Goal: Task Accomplishment & Management: Use online tool/utility

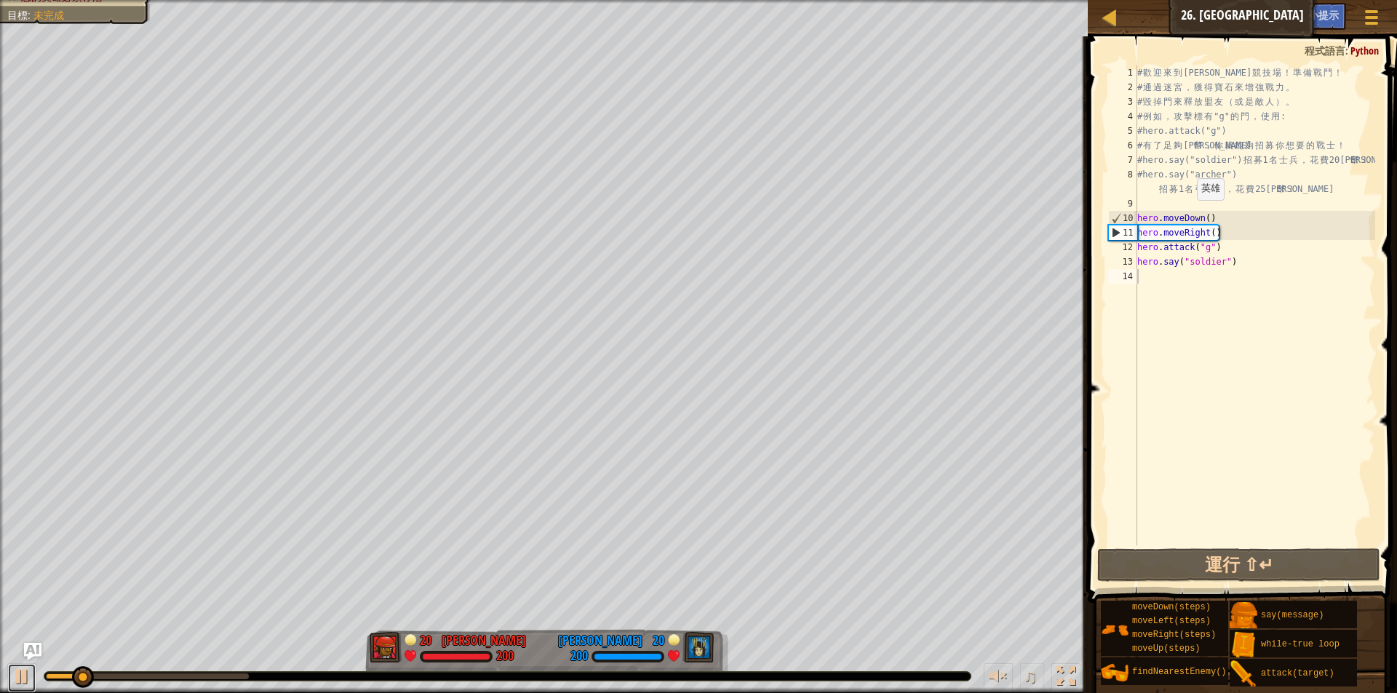
drag, startPoint x: 28, startPoint y: 677, endPoint x: 67, endPoint y: 662, distance: 41.9
click at [28, 675] on div at bounding box center [21, 676] width 19 height 19
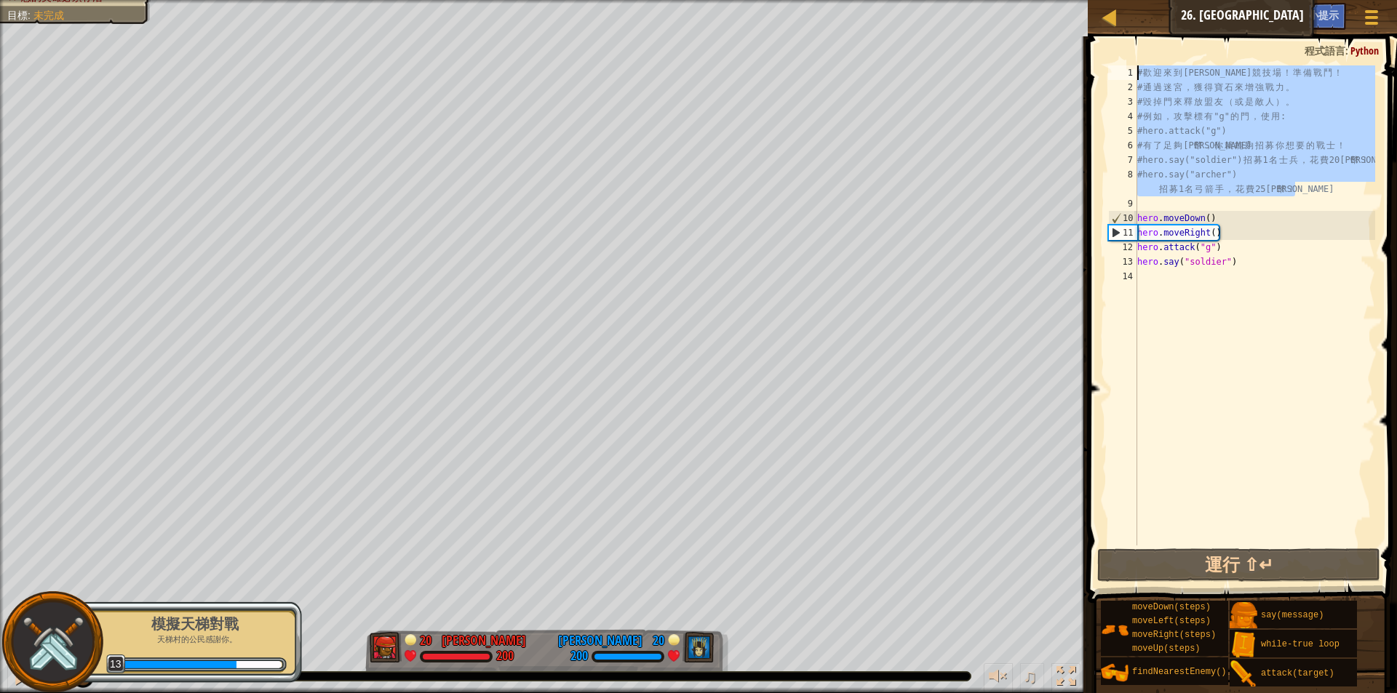
drag, startPoint x: 1315, startPoint y: 187, endPoint x: 1104, endPoint y: 51, distance: 251.1
click at [1104, 51] on div "1 2 3 4 5 6 7 8 9 10 11 12 13 14 # 歡 迎 來 到 [GEOGRAPHIC_DATA] ！ 準 備 戰 鬥 ！ # 通 過 …" at bounding box center [1240, 349] width 314 height 610
type textarea "# 歡迎來到[GEOGRAPHIC_DATA]！準備戰鬥！ # 通過迷宮，獲得寶石來增強戰力。"
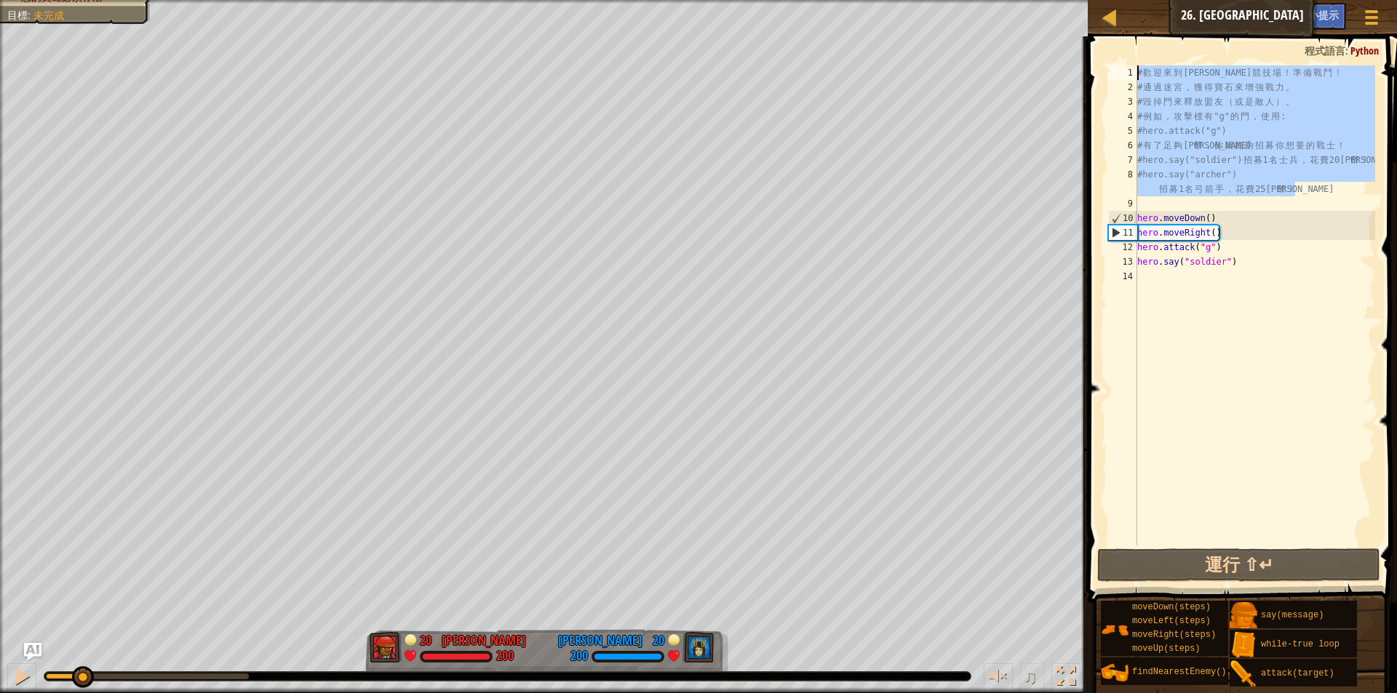
click at [1248, 316] on div "# 歡 迎 來 到 [GEOGRAPHIC_DATA] ！ 準 備 戰 鬥 ！ # 通 過 迷 宮 ， 獲 得 寶 石 來 增 強 戰 力 。 # 毀 掉 門…" at bounding box center [1254, 319] width 241 height 509
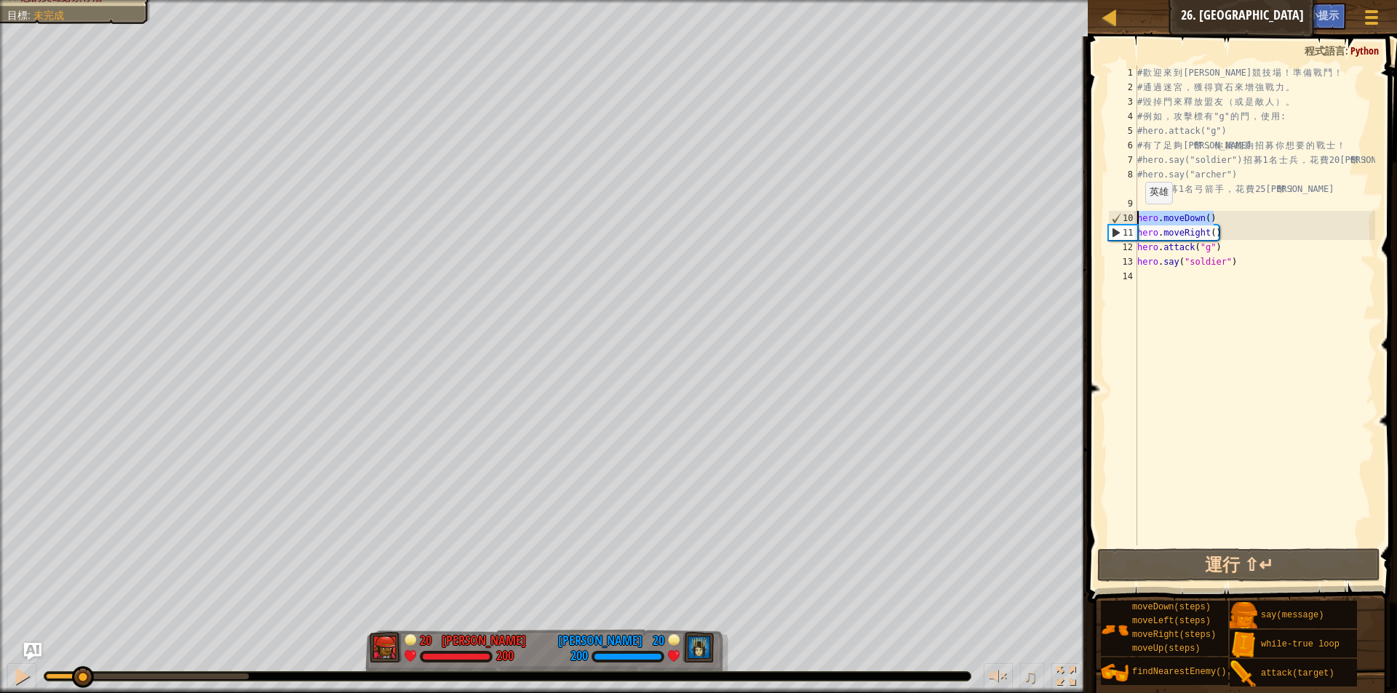
drag, startPoint x: 1219, startPoint y: 212, endPoint x: 1123, endPoint y: 219, distance: 96.3
click at [1120, 218] on div "1 2 3 4 5 6 7 8 9 10 11 12 13 14 # 歡 迎 來 到 [GEOGRAPHIC_DATA] ！ 準 備 戰 鬥 ！ # 通 過 …" at bounding box center [1240, 305] width 270 height 480
paste textarea "#hero.say("archer") 招募1名弓箭手，花費25金幣！"
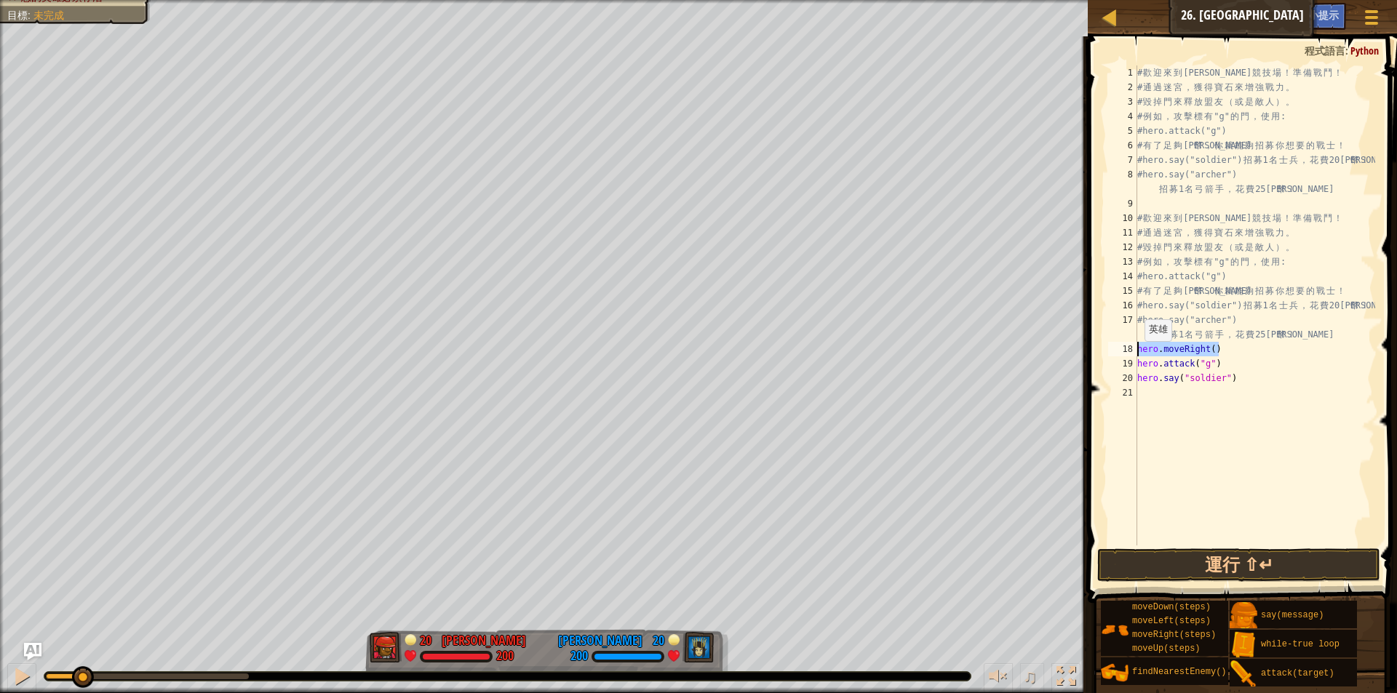
drag, startPoint x: 1223, startPoint y: 349, endPoint x: 1135, endPoint y: 351, distance: 88.1
click at [1135, 351] on div "#hero.say("archer") 招募1名弓箭手，花費25金幣！ 1 2 3 4 5 6 7 8 9 10 11 12 13 14 15 16 17 1…" at bounding box center [1240, 305] width 270 height 480
click at [1243, 365] on div "# 歡 迎 來 到 [GEOGRAPHIC_DATA] ！ 準 備 戰 鬥 ！ # 通 過 迷 宮 ， 獲 得 寶 石 來 增 強 戰 力 。 # 毀 掉 門…" at bounding box center [1254, 319] width 241 height 509
click at [1228, 350] on div "# 歡 迎 來 到 [GEOGRAPHIC_DATA] ！ 準 備 戰 鬥 ！ # 通 過 迷 宮 ， 獲 得 寶 石 來 增 強 戰 力 。 # 毀 掉 門…" at bounding box center [1254, 319] width 241 height 509
type textarea "hero.moveRight()"
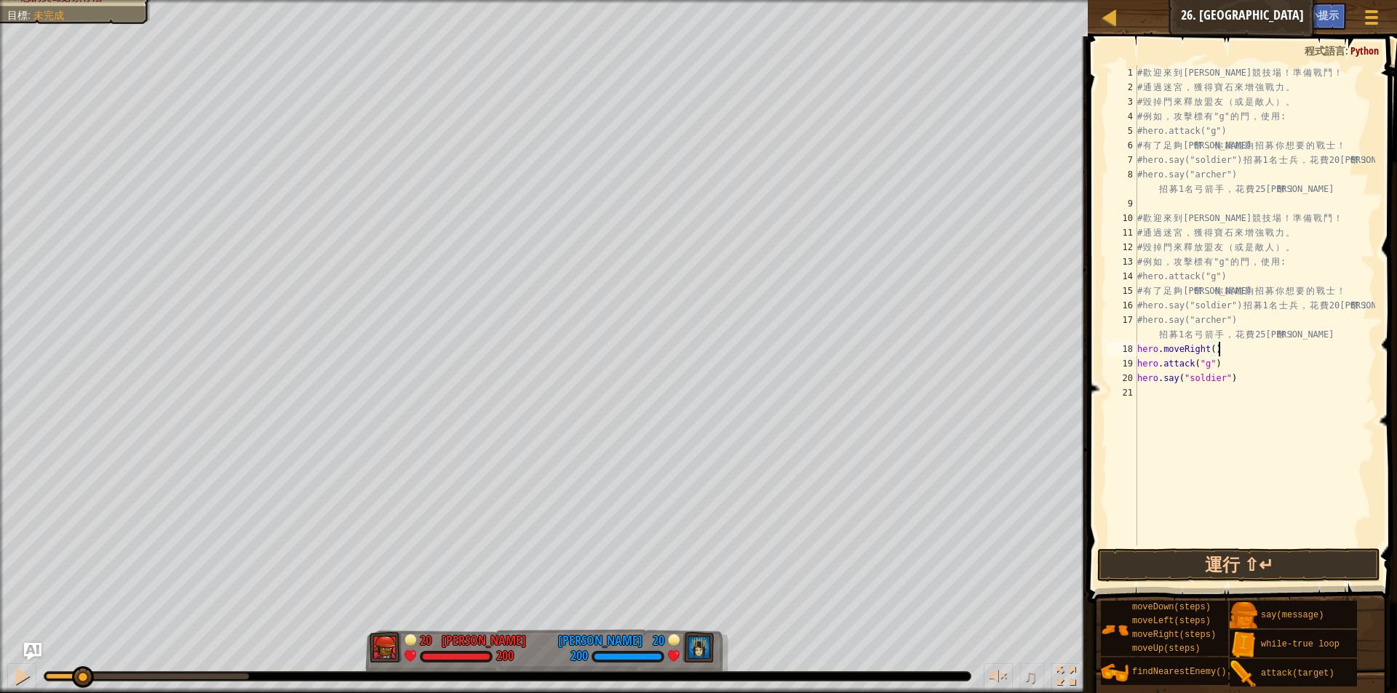
click at [1168, 402] on div "# 歡 迎 來 到 [GEOGRAPHIC_DATA] ！ 準 備 戰 鬥 ！ # 通 過 迷 宮 ， 獲 得 寶 石 來 增 強 戰 力 。 # 毀 掉 門…" at bounding box center [1254, 319] width 241 height 509
type textarea "ㄘ"
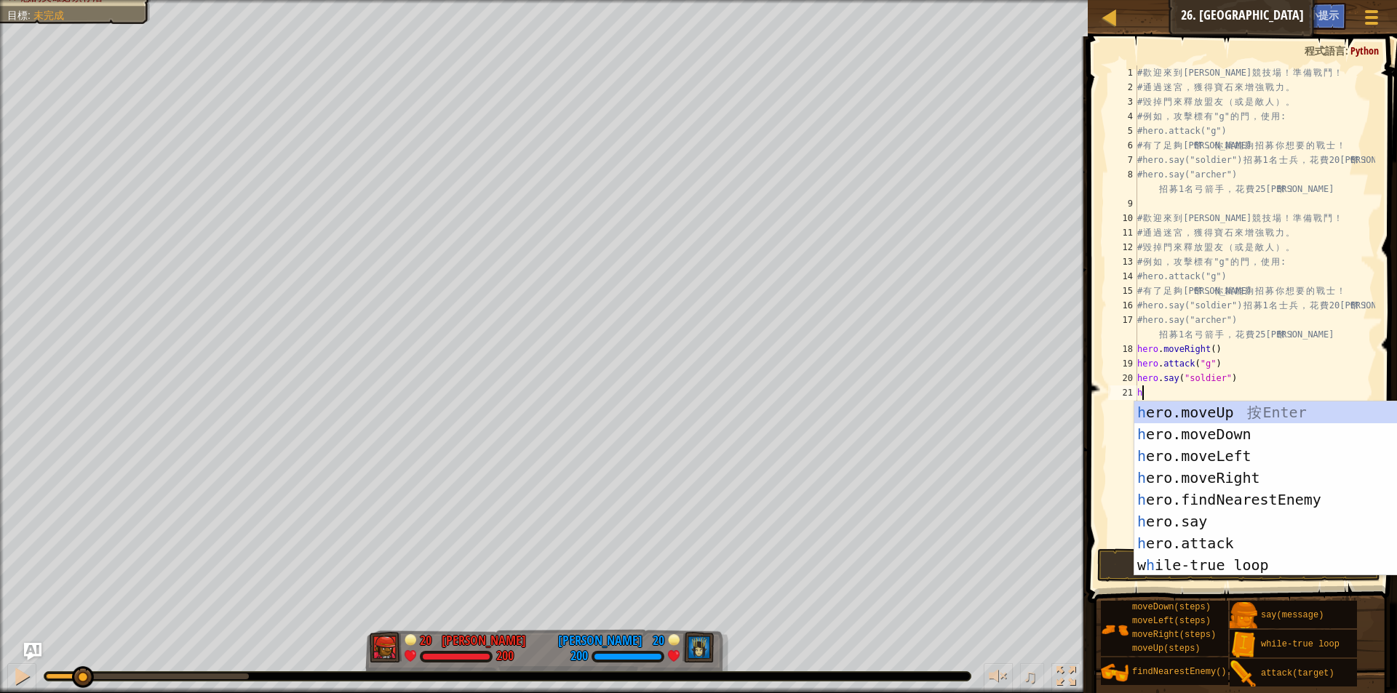
type textarea "h"
click at [1252, 413] on div "h ero.moveUp 按 Enter h ero.moveDown 按 Enter h ero.moveLeft 按 Enter h ero.moveRi…" at bounding box center [1258, 511] width 275 height 218
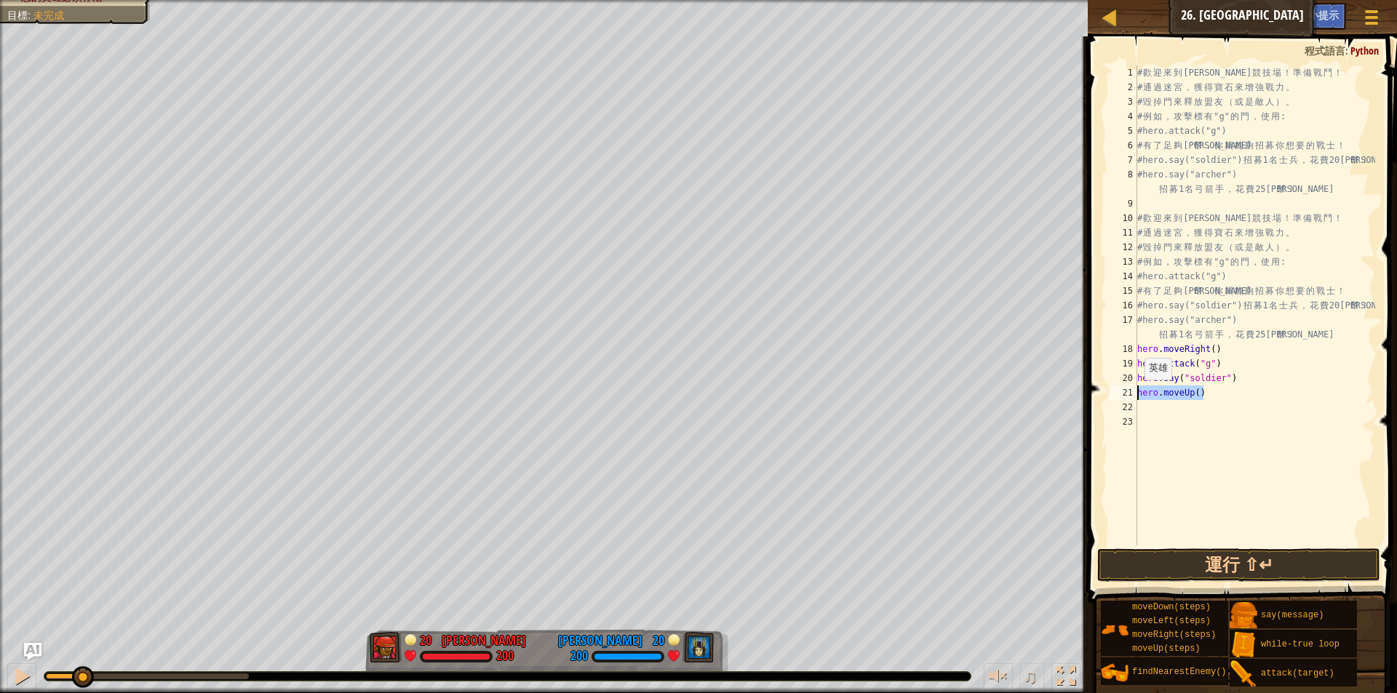
drag, startPoint x: 1211, startPoint y: 399, endPoint x: 1136, endPoint y: 394, distance: 75.1
click at [1136, 394] on div "1 2 3 4 5 6 7 8 9 10 11 12 13 14 15 16 17 18 19 20 21 22 23 # 歡 迎 來 到 [GEOGRAPH…" at bounding box center [1240, 305] width 270 height 480
type textarea "hero.moveUp()"
click at [1152, 415] on div "# 歡 迎 來 到 [GEOGRAPHIC_DATA] ！ 準 備 戰 鬥 ！ # 通 過 迷 宮 ， 獲 得 寶 石 來 增 強 戰 力 。 # 毀 掉 門…" at bounding box center [1254, 319] width 241 height 509
click at [1146, 411] on div "# 歡 迎 來 到 [GEOGRAPHIC_DATA] ！ 準 備 戰 鬥 ！ # 通 過 迷 宮 ， 獲 得 寶 石 來 增 強 戰 力 。 # 毀 掉 門…" at bounding box center [1254, 319] width 241 height 509
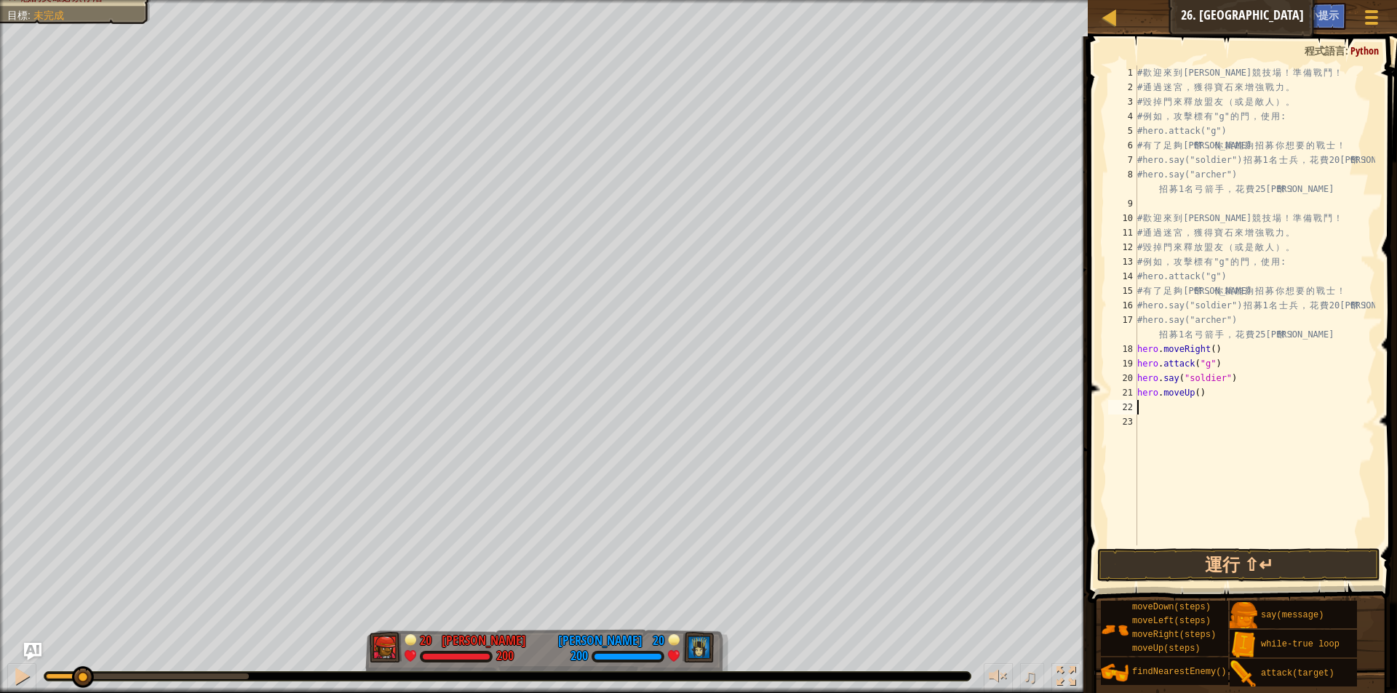
type textarea "ㄘ"
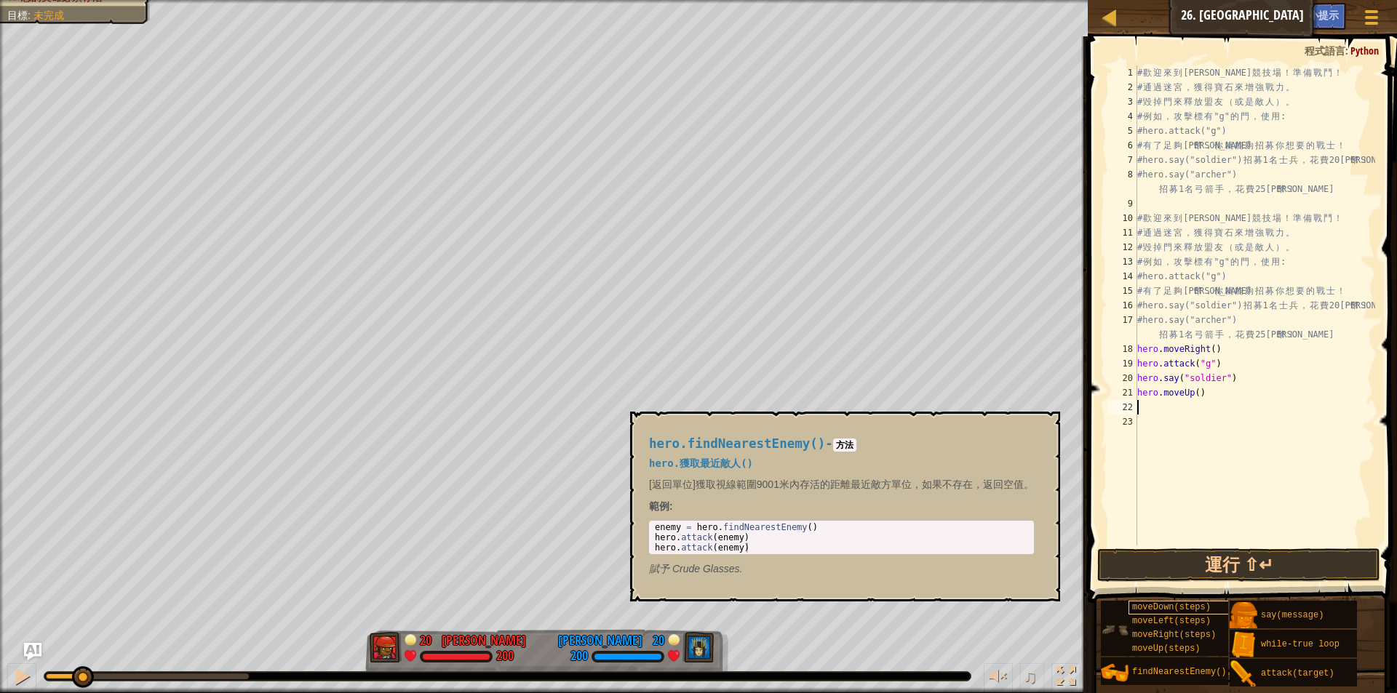
type textarea "h"
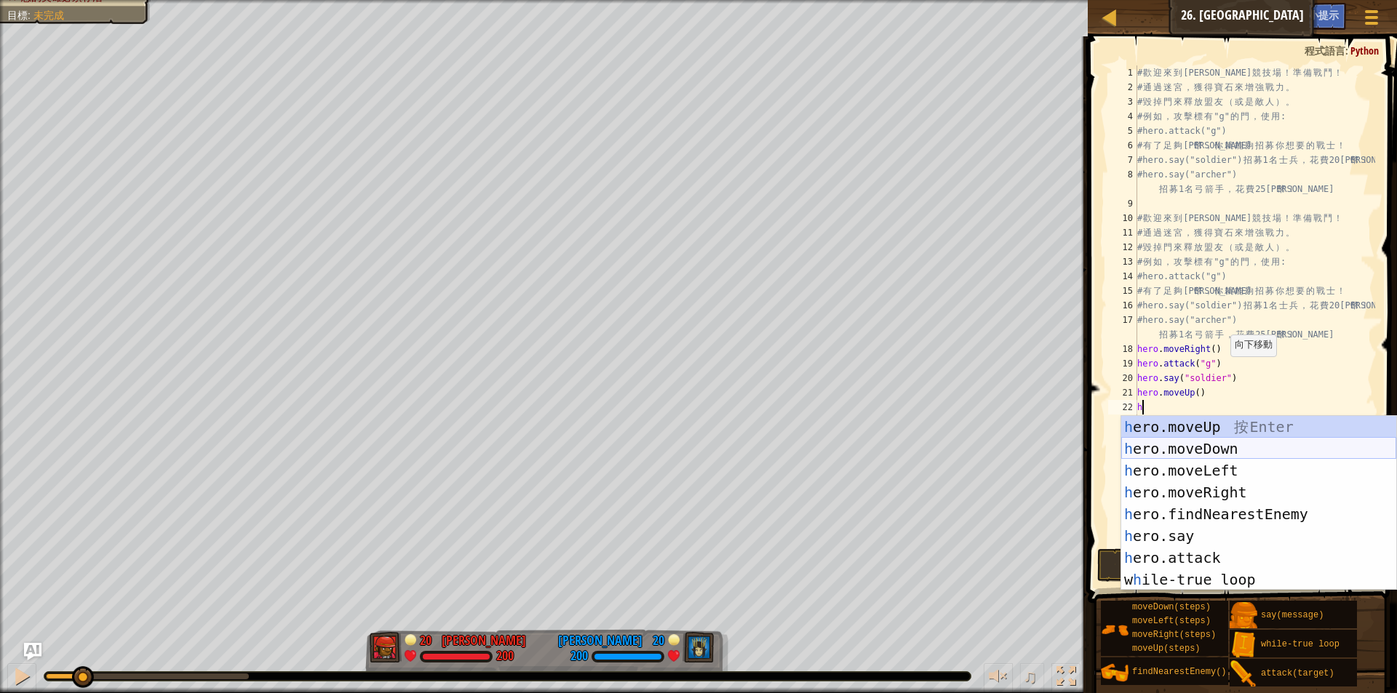
click at [1216, 445] on div "h ero.moveUp 按 Enter h ero.moveDown 按 Enter h ero.moveLeft 按 Enter h ero.moveRi…" at bounding box center [1258, 525] width 275 height 218
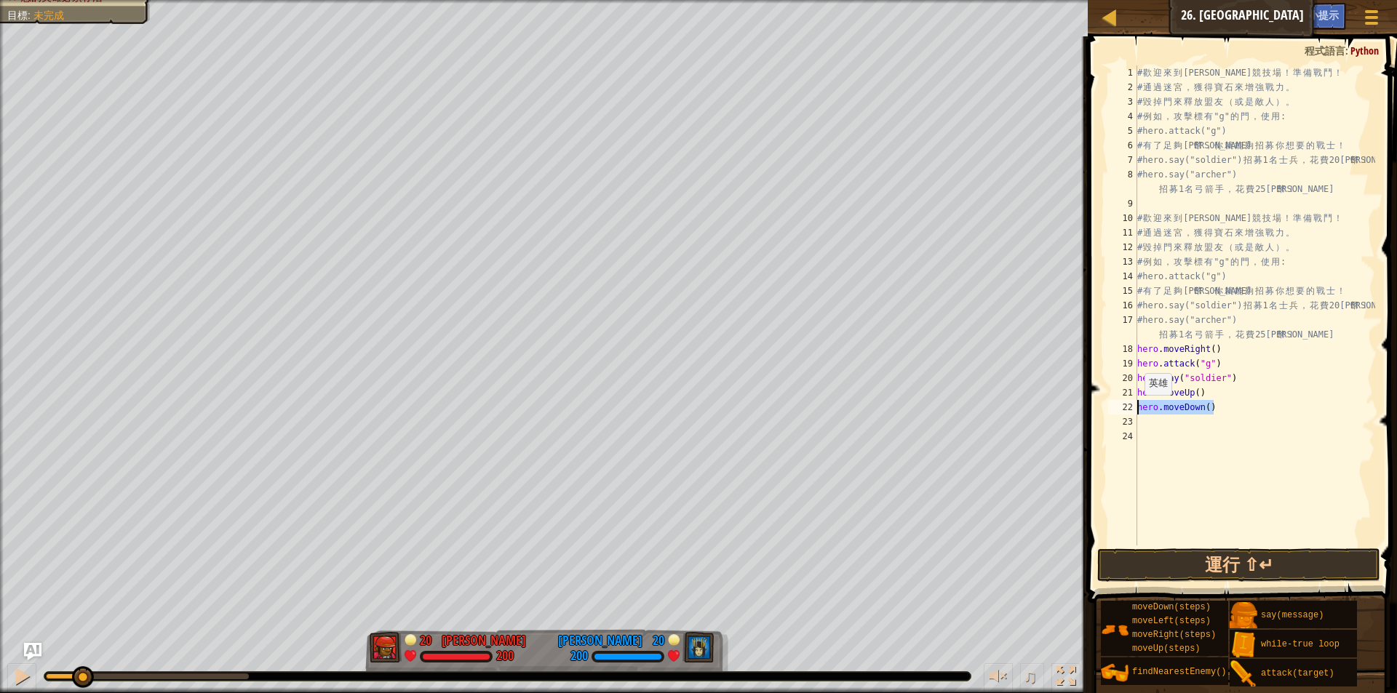
drag, startPoint x: 1220, startPoint y: 400, endPoint x: 1137, endPoint y: 410, distance: 83.5
click at [1137, 410] on div "# 歡 迎 來 到 [GEOGRAPHIC_DATA] ！ 準 備 戰 鬥 ！ # 通 過 迷 宮 ， 獲 得 寶 石 來 增 強 戰 力 。 # 毀 掉 門…" at bounding box center [1254, 319] width 241 height 509
type textarea "hero.moveDown()"
click at [1216, 425] on div "# 歡 迎 來 到 [GEOGRAPHIC_DATA] ！ 準 備 戰 鬥 ！ # 通 過 迷 宮 ， 獲 得 寶 石 來 增 強 戰 力 。 # 毀 掉 門…" at bounding box center [1254, 319] width 241 height 509
type textarea "h"
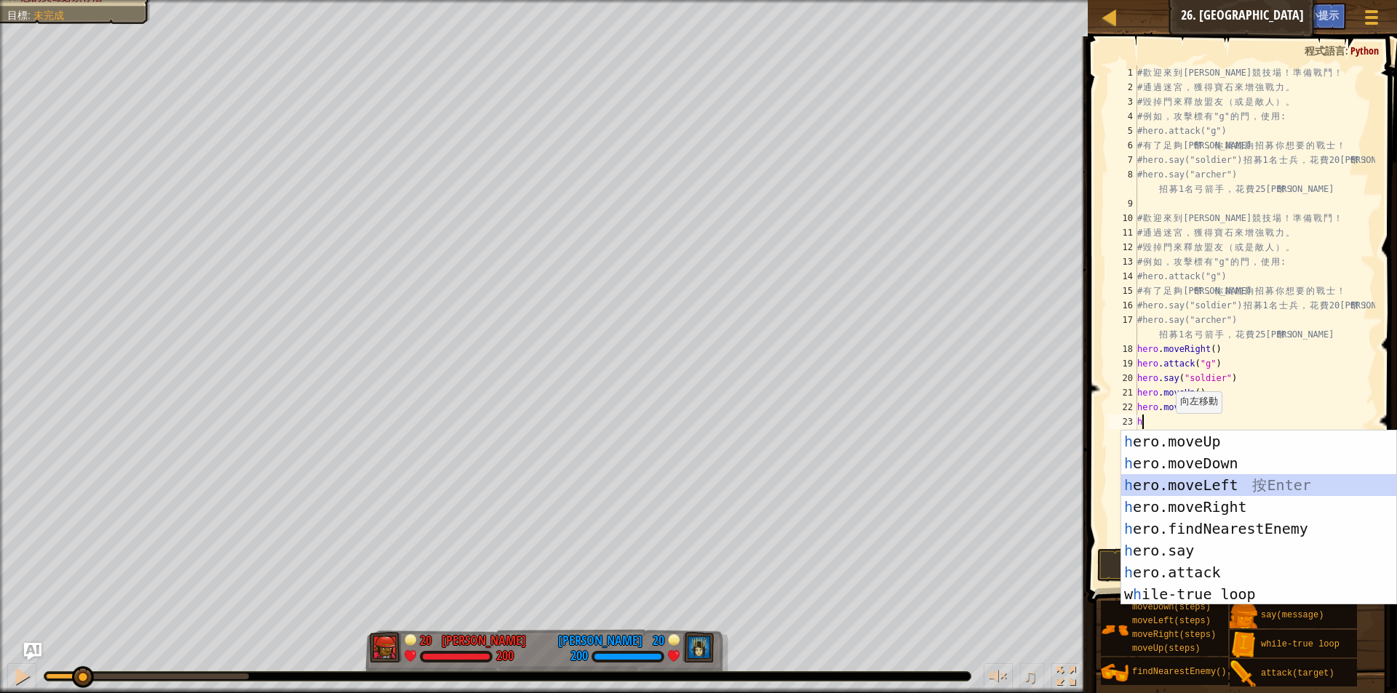
click at [1240, 491] on div "h ero.moveUp 按 Enter h ero.moveDown 按 Enter h ero.moveLeft 按 Enter h ero.moveRi…" at bounding box center [1258, 540] width 275 height 218
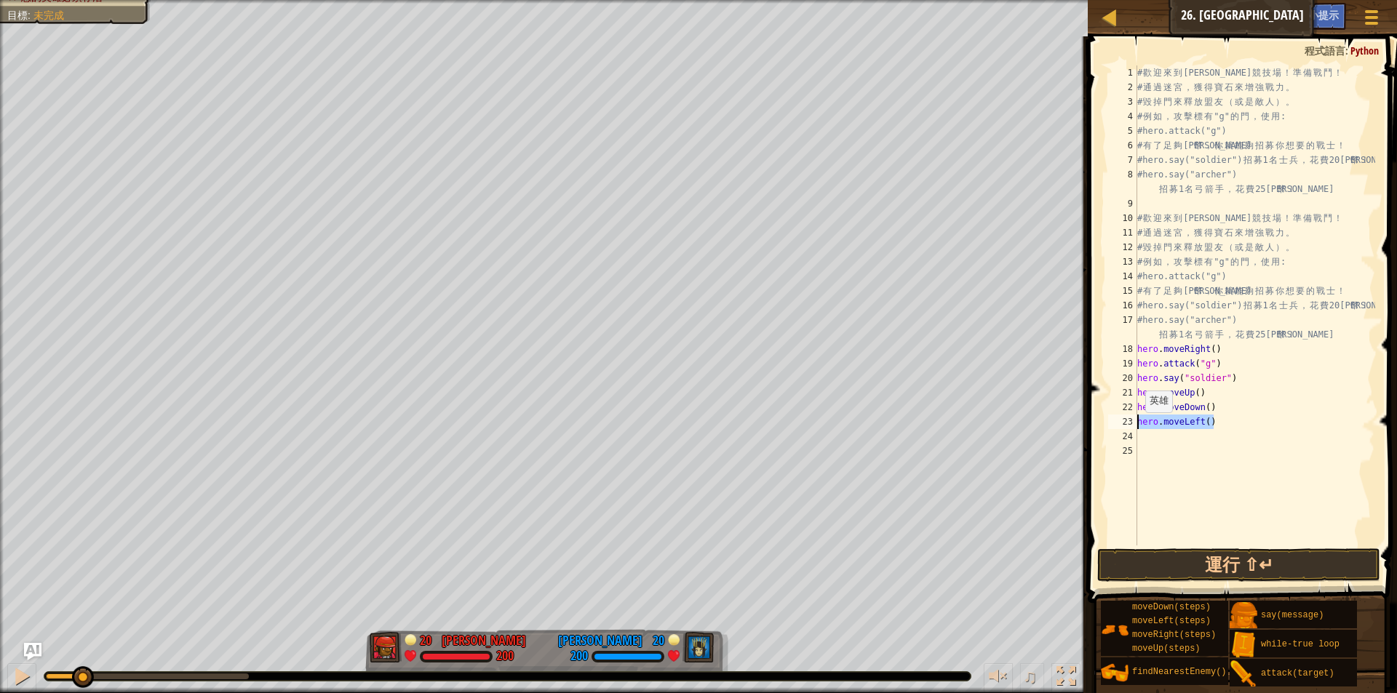
drag, startPoint x: 1192, startPoint y: 429, endPoint x: 1136, endPoint y: 427, distance: 55.3
click at [1136, 427] on div "1 2 3 4 5 6 7 8 9 10 11 12 13 14 15 16 17 18 19 20 21 22 23 24 25 # 歡 迎 來 到 [GE…" at bounding box center [1240, 305] width 270 height 480
type textarea "hero.moveLeft()"
click at [1156, 439] on div "# 歡 迎 來 到 [GEOGRAPHIC_DATA] ！ 準 備 戰 鬥 ！ # 通 過 迷 宮 ， 獲 得 寶 石 來 增 強 戰 力 。 # 毀 掉 門…" at bounding box center [1254, 319] width 241 height 509
drag, startPoint x: 1250, startPoint y: 383, endPoint x: 1160, endPoint y: 459, distance: 117.7
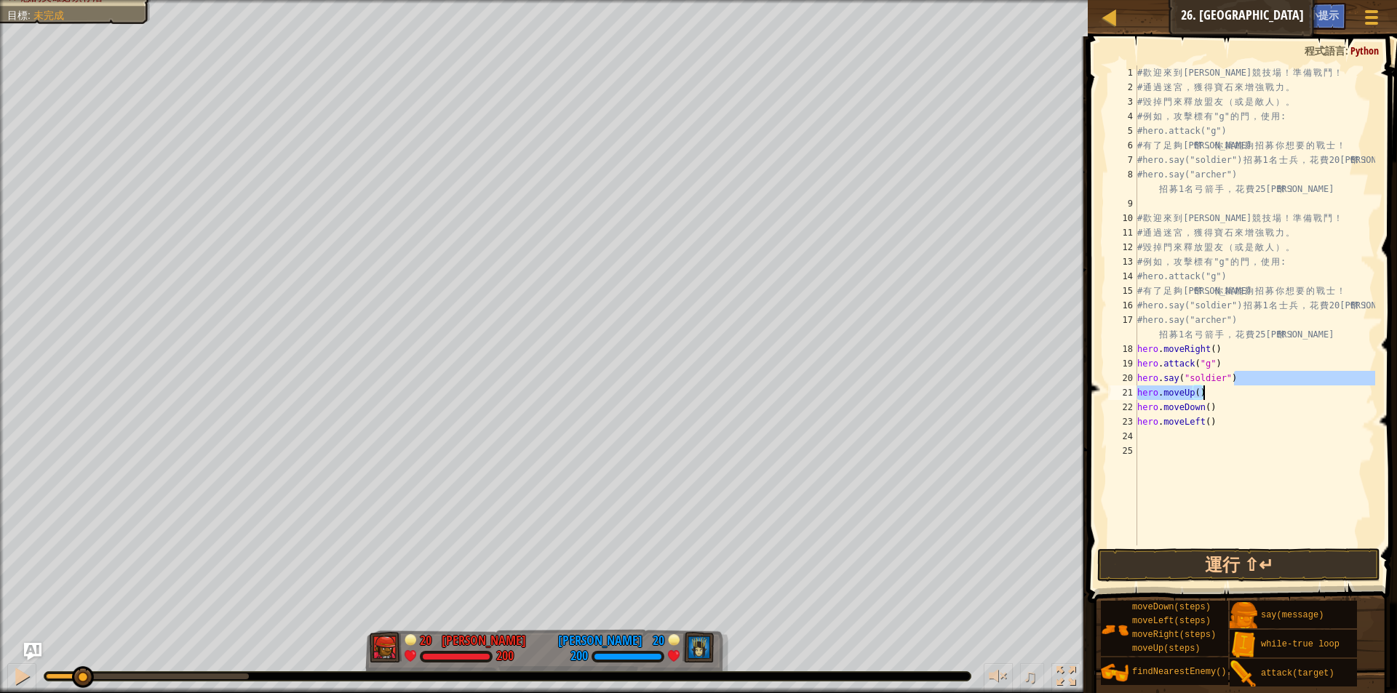
click at [1222, 386] on div "# 歡 迎 來 到 [GEOGRAPHIC_DATA] ！ 準 備 戰 鬥 ！ # 通 過 迷 宮 ， 獲 得 寶 石 來 增 強 戰 力 。 # 毀 掉 門…" at bounding box center [1254, 319] width 241 height 509
type textarea "hero.say("soldier") hero.moveUp()"
click at [1152, 439] on div "# 歡 迎 來 到 [GEOGRAPHIC_DATA] ！ 準 備 戰 鬥 ！ # 通 過 迷 宮 ， 獲 得 寶 石 來 增 強 戰 力 。 # 毀 掉 門…" at bounding box center [1254, 319] width 241 height 509
type textarea "ㄘ"
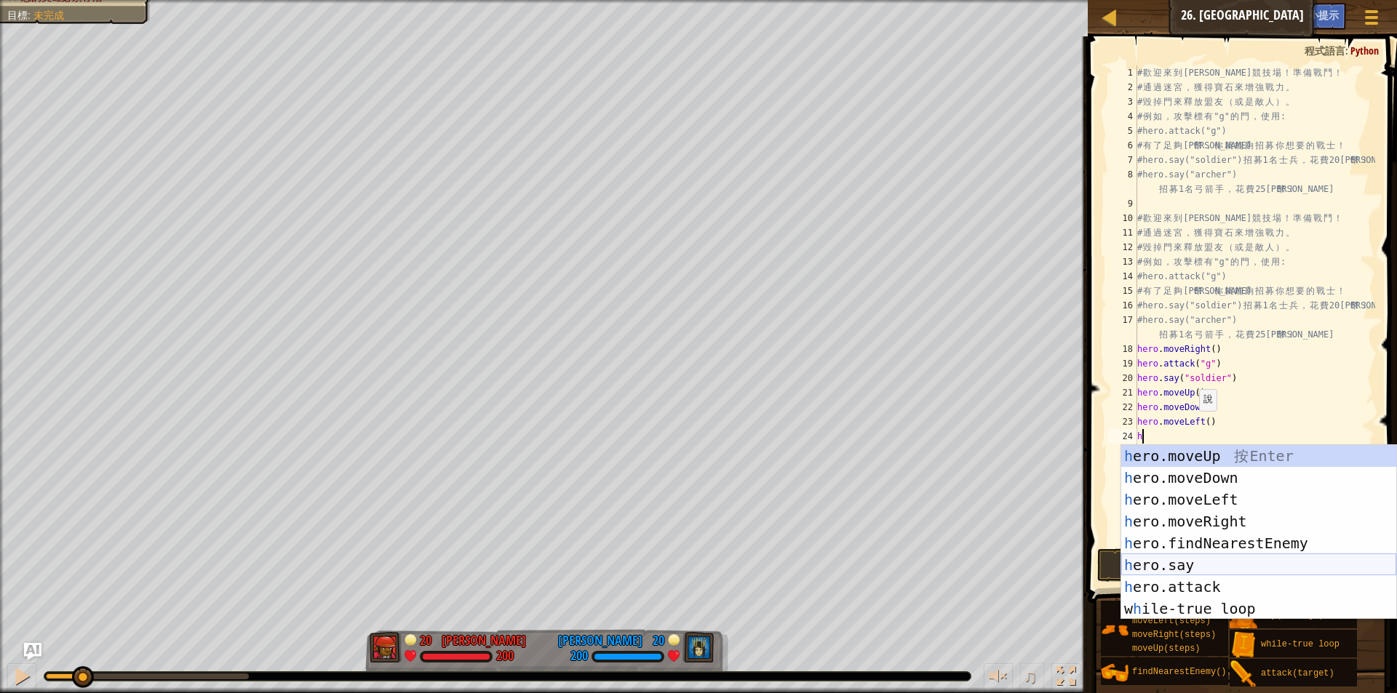
click at [1209, 561] on div "h ero.moveUp 按 Enter h ero.moveDown 按 Enter h ero.moveLeft 按 Enter h ero.moveRi…" at bounding box center [1258, 554] width 275 height 218
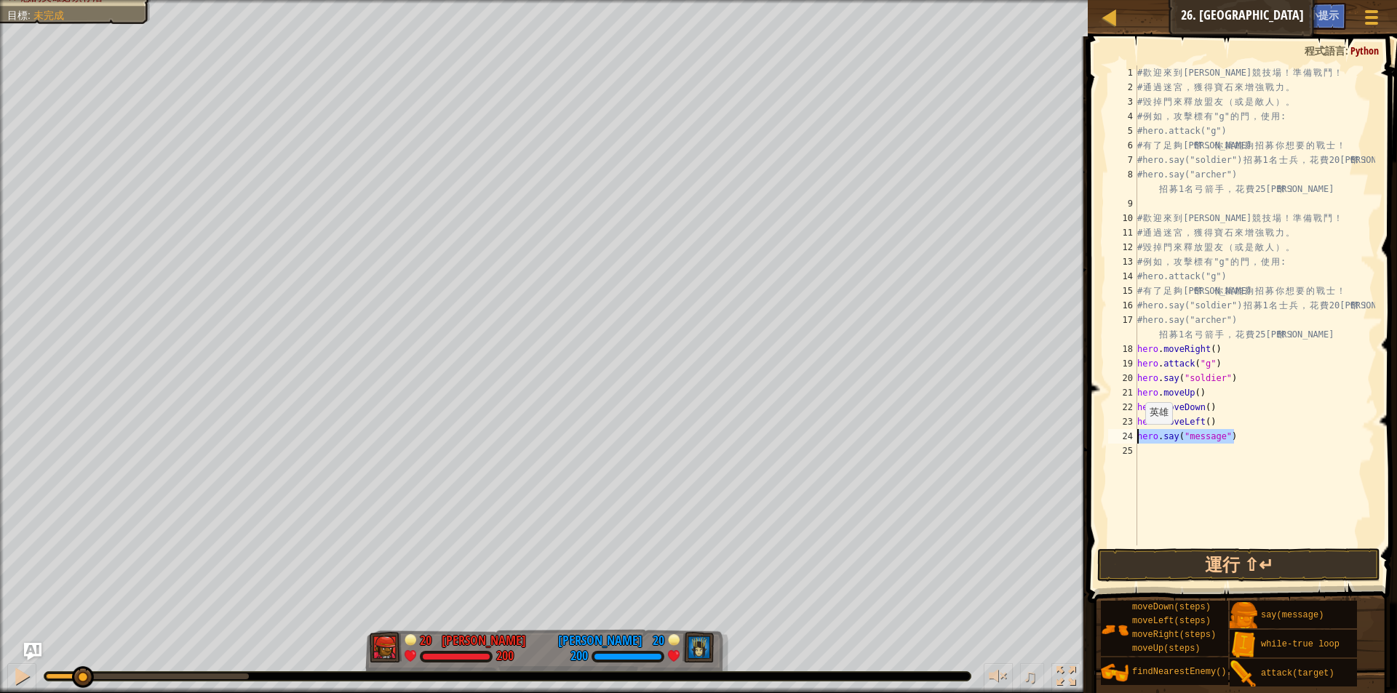
drag, startPoint x: 1250, startPoint y: 434, endPoint x: 1136, endPoint y: 439, distance: 113.6
click at [1136, 439] on div "hero.say("message") 1 2 3 4 5 6 7 8 9 10 11 12 13 14 15 16 17 18 19 20 21 22 23…" at bounding box center [1240, 305] width 270 height 480
paste textarea "moveLeft("
type textarea "hero.moveLeft()"
click at [1163, 450] on div "# 歡 迎 來 到 [GEOGRAPHIC_DATA] ！ 準 備 戰 鬥 ！ # 通 過 迷 宮 ， 獲 得 寶 石 來 增 強 戰 力 。 # 毀 掉 門…" at bounding box center [1254, 319] width 241 height 509
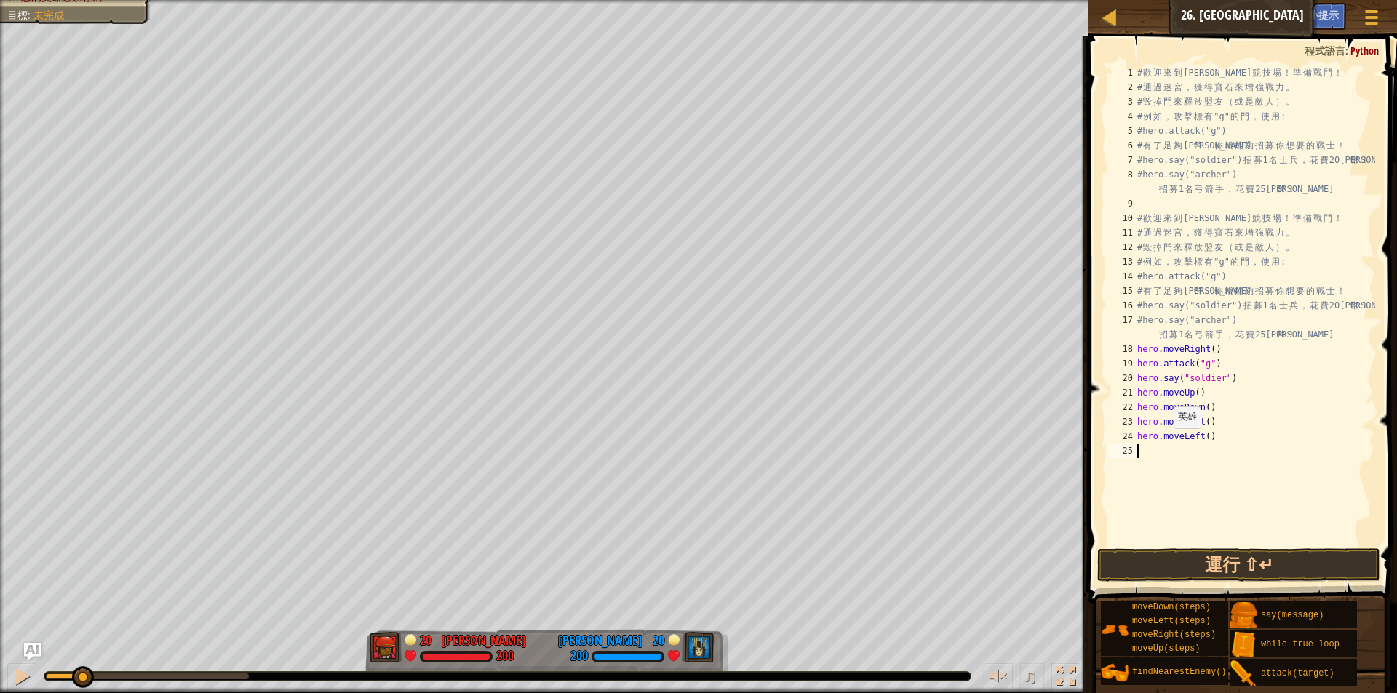
type textarea "j"
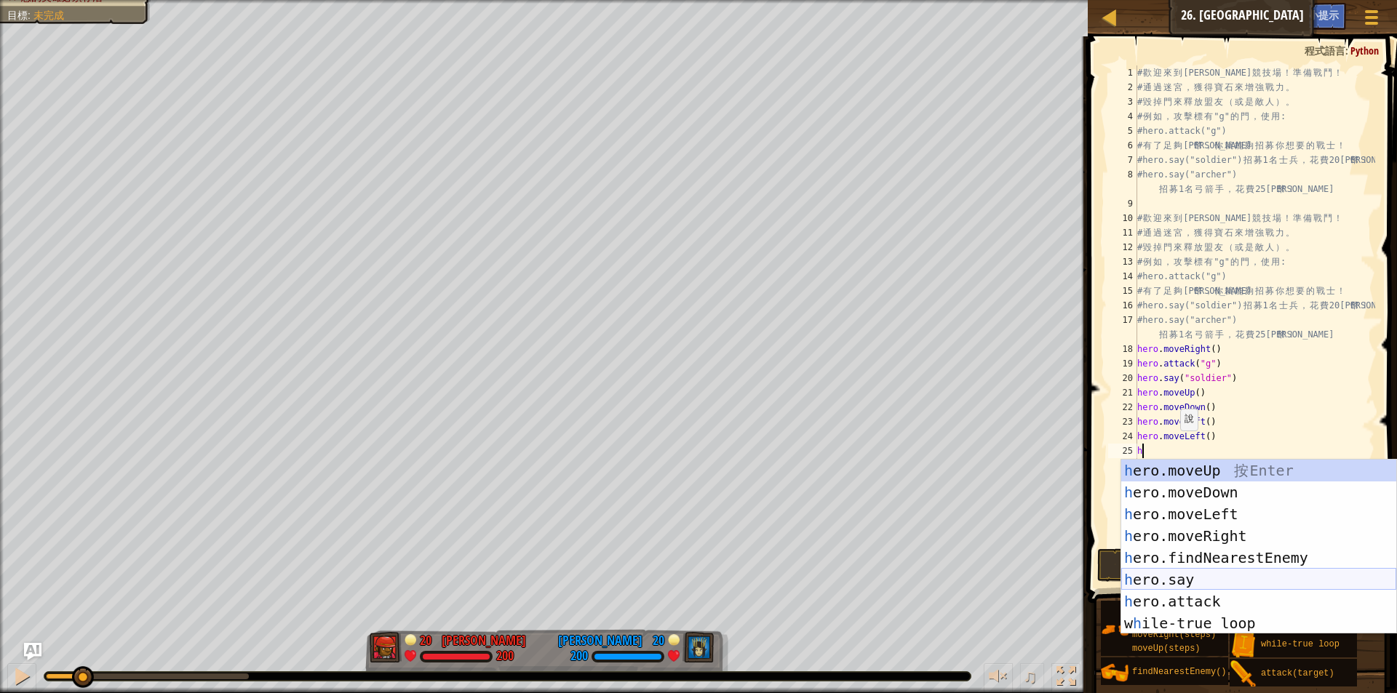
click at [1211, 589] on div "h ero.moveUp 按 Enter h ero.moveDown 按 Enter h ero.moveLeft 按 Enter h ero.moveRi…" at bounding box center [1258, 569] width 275 height 218
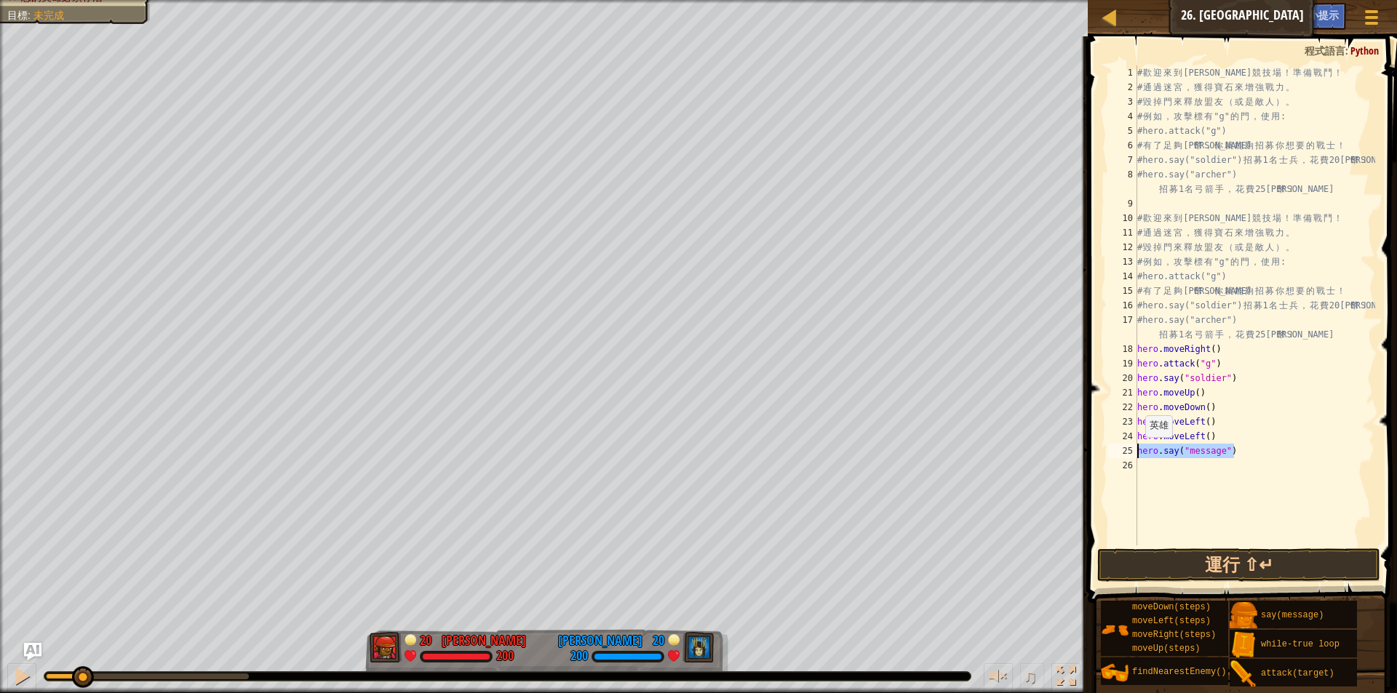
drag, startPoint x: 1256, startPoint y: 451, endPoint x: 1134, endPoint y: 453, distance: 121.5
click at [1134, 453] on div "hero.say("message") 1 2 3 4 5 6 7 8 9 10 11 12 13 14 15 16 17 18 19 20 21 22 23…" at bounding box center [1240, 305] width 270 height 480
type textarea "hero.say("message")"
click at [1169, 479] on div "# 歡 迎 來 到 [GEOGRAPHIC_DATA] ！ 準 備 戰 鬥 ！ # 通 過 迷 宮 ， 獲 得 寶 石 來 增 強 戰 力 。 # 毀 掉 門…" at bounding box center [1254, 319] width 241 height 509
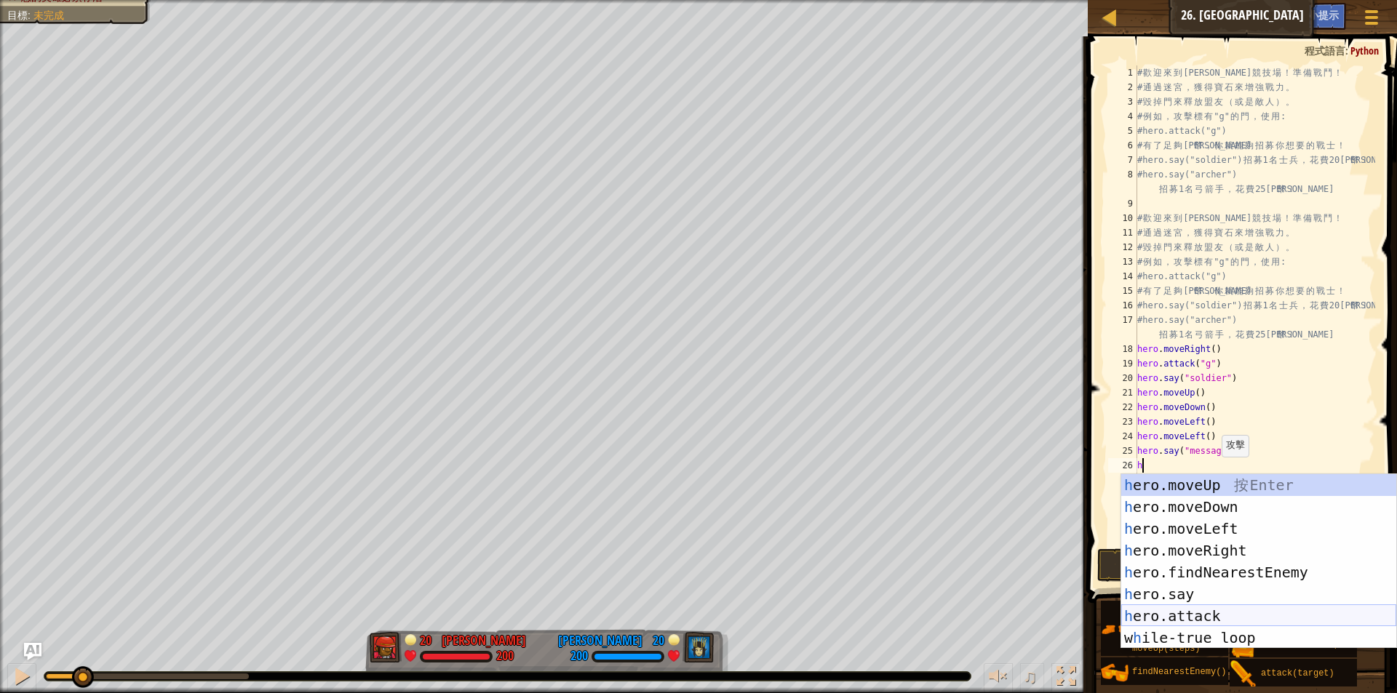
click at [1222, 613] on div "h ero.moveUp 按 Enter h ero.moveDown 按 Enter h ero.moveLeft 按 Enter h ero.moveRi…" at bounding box center [1258, 583] width 275 height 218
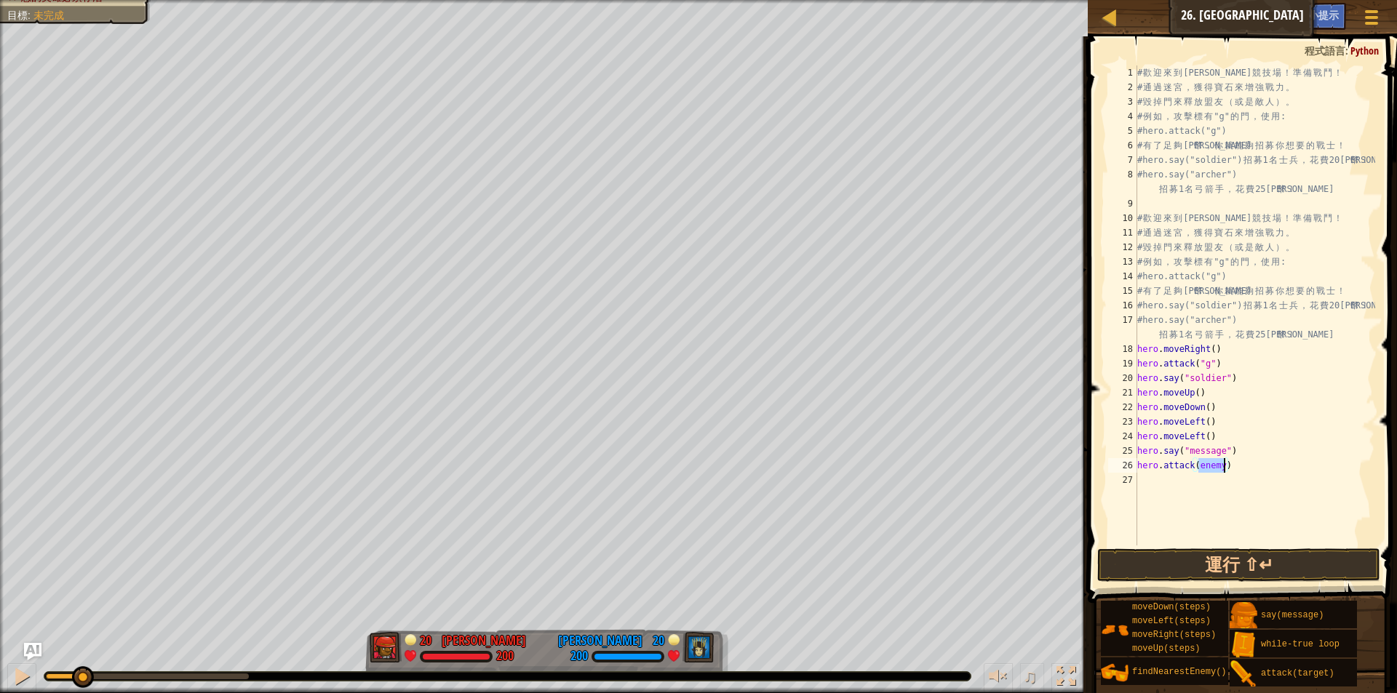
click at [1243, 468] on div "# 歡 迎 來 到 [GEOGRAPHIC_DATA] ！ 準 備 戰 鬥 ！ # 通 過 迷 宮 ， 獲 得 寶 石 來 增 強 戰 力 。 # 毀 掉 門…" at bounding box center [1254, 319] width 241 height 509
drag, startPoint x: 1243, startPoint y: 468, endPoint x: 1135, endPoint y: 468, distance: 108.4
click at [1135, 468] on div "hero.attack(enemy) 1 2 3 4 5 6 7 8 9 10 11 12 13 14 15 16 17 18 19 20 21 22 23 …" at bounding box center [1240, 305] width 270 height 480
paste textarea "say("message""
type textarea "hero.say("message")"
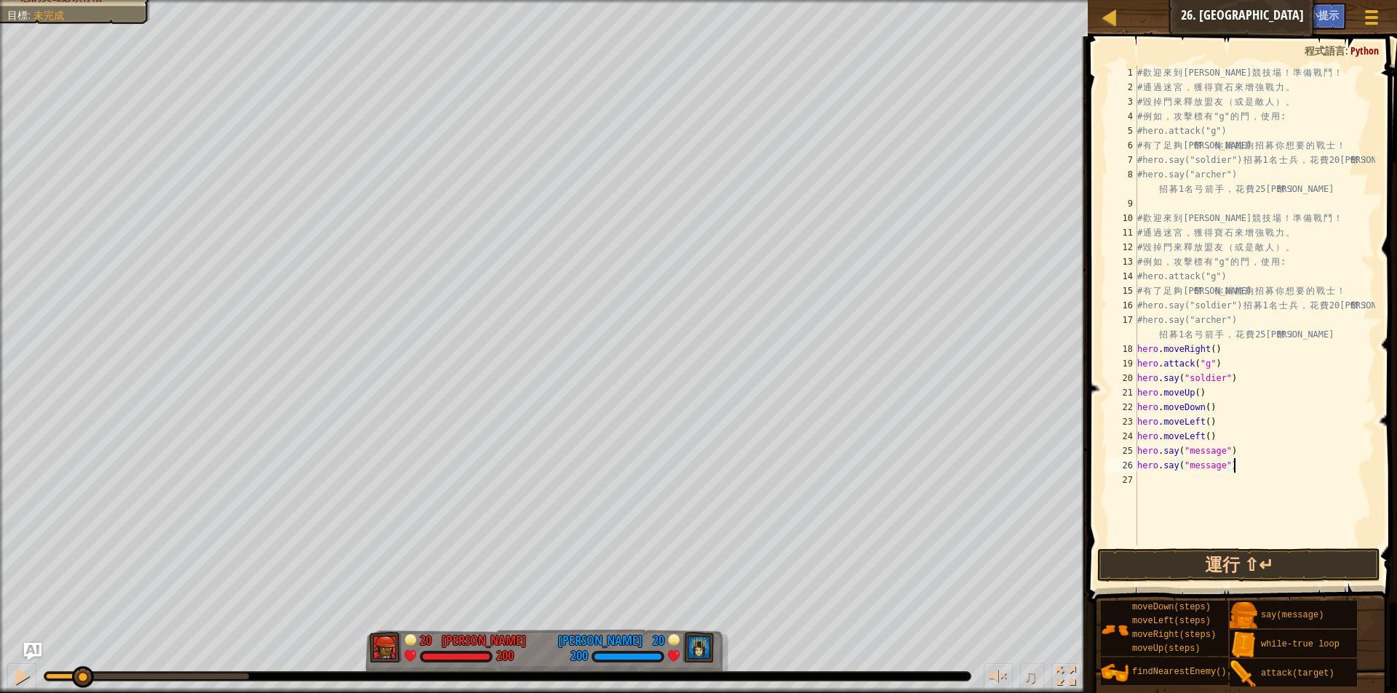
click at [1181, 487] on div "# 歡 迎 來 到 [GEOGRAPHIC_DATA] ！ 準 備 戰 鬥 ！ # 通 過 迷 宮 ， 獲 得 寶 石 來 增 強 戰 力 。 # 毀 掉 門…" at bounding box center [1254, 319] width 241 height 509
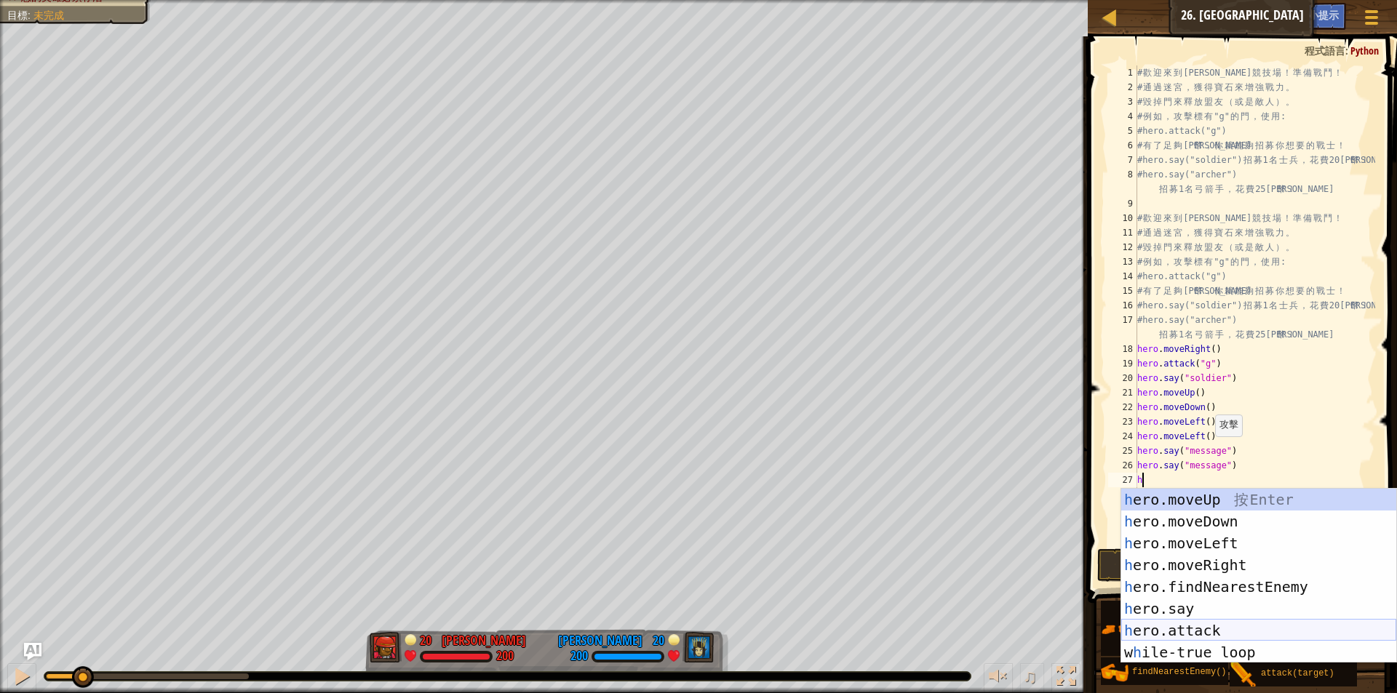
click at [1204, 628] on div "h ero.moveUp 按 Enter h ero.moveDown 按 Enter h ero.moveLeft 按 Enter h ero.moveRi…" at bounding box center [1258, 598] width 275 height 218
type textarea "hero.attack(enemy)"
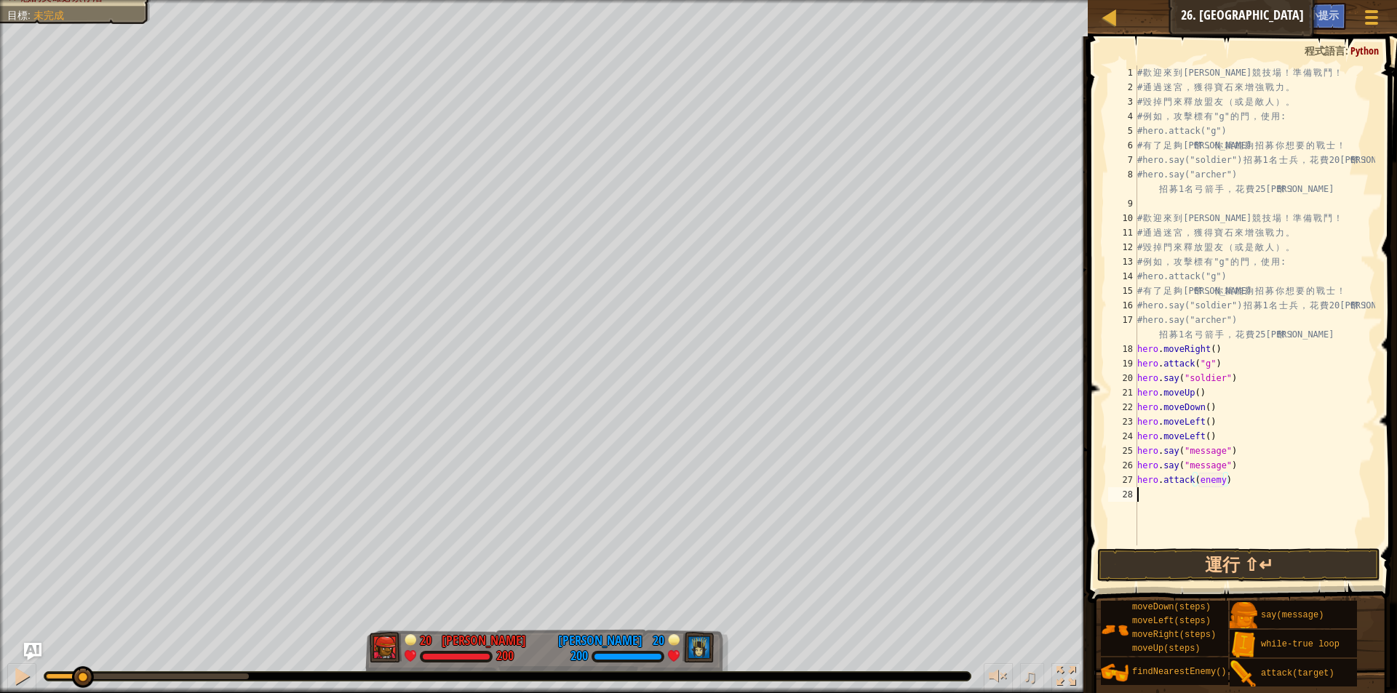
click at [1246, 488] on div "# 歡 迎 來 到 [GEOGRAPHIC_DATA] ！ 準 備 戰 鬥 ！ # 通 過 迷 宮 ， 獲 得 寶 石 來 增 強 戰 力 。 # 毀 掉 門…" at bounding box center [1254, 319] width 241 height 509
drag, startPoint x: 1243, startPoint y: 479, endPoint x: 1131, endPoint y: 481, distance: 112.1
click at [1131, 481] on div "1 2 3 4 5 6 7 8 9 10 11 12 13 14 15 16 17 18 19 20 21 22 23 24 25 26 27 28 # 歡 …" at bounding box center [1240, 305] width 270 height 480
type textarea "hero.attack(enemy)"
click at [1165, 503] on div "# 歡 迎 來 到 [GEOGRAPHIC_DATA] ！ 準 備 戰 鬥 ！ # 通 過 迷 宮 ， 獲 得 寶 石 來 增 強 戰 力 。 # 毀 掉 門…" at bounding box center [1254, 319] width 241 height 509
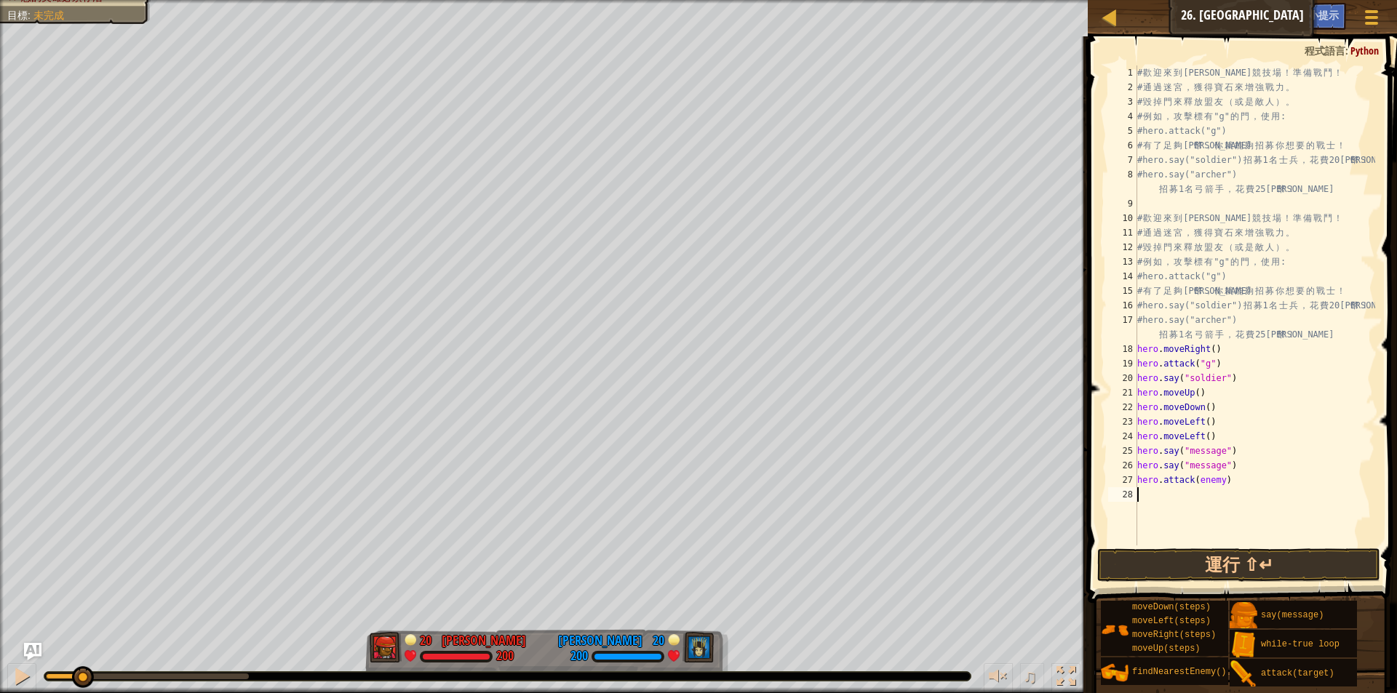
type textarea "h"
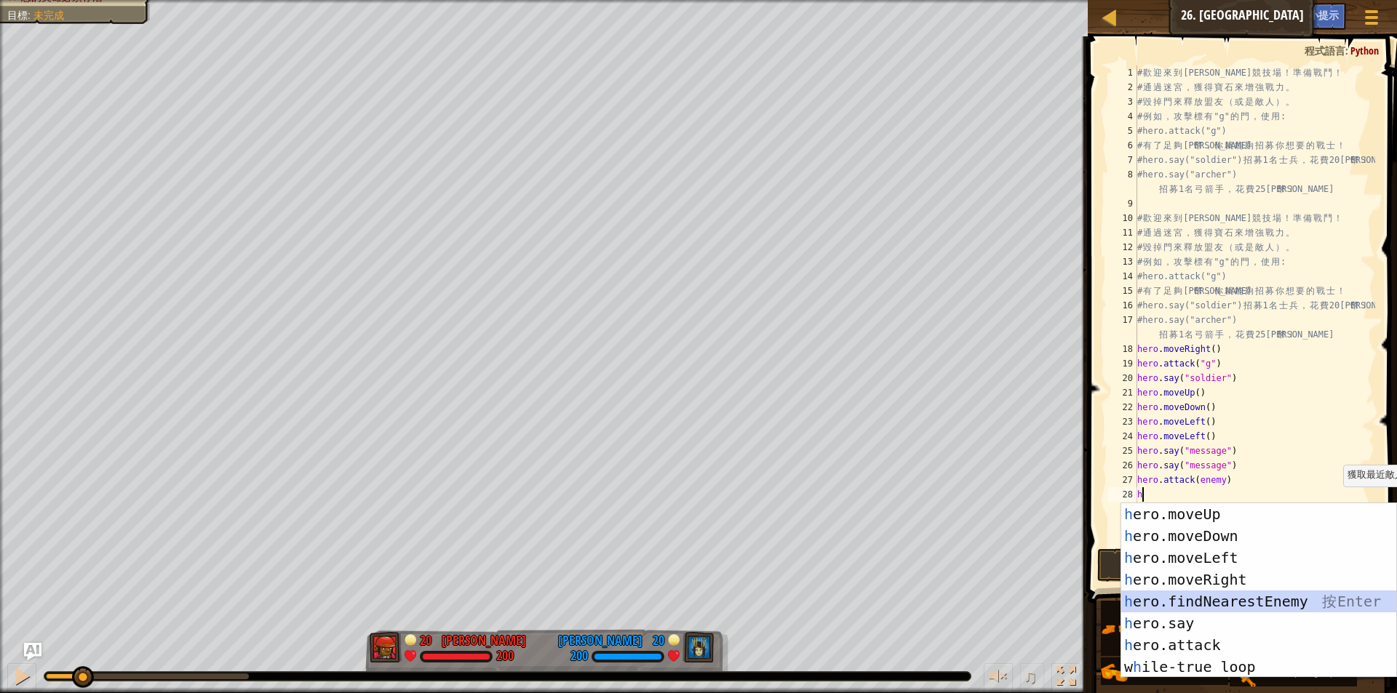
click at [1242, 604] on div "h ero.moveUp 按 Enter h ero.moveDown 按 Enter h ero.moveLeft 按 Enter h ero.moveRi…" at bounding box center [1258, 612] width 275 height 218
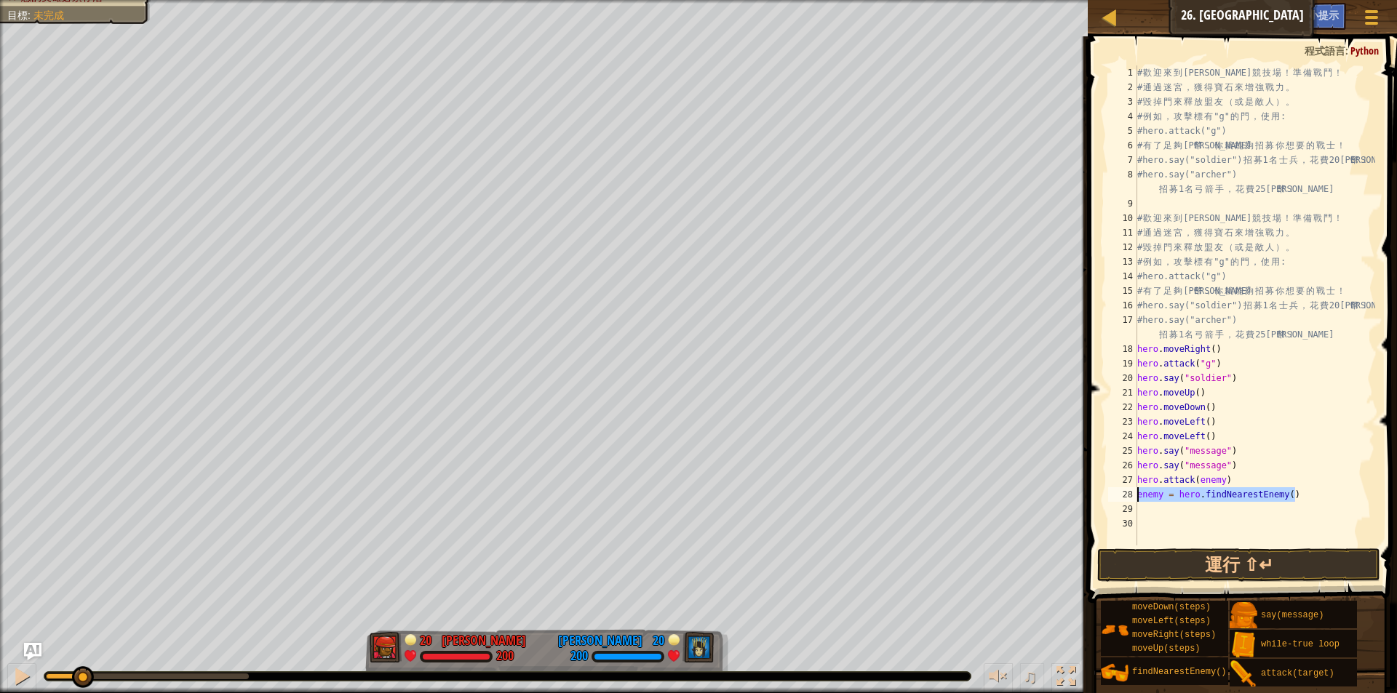
drag, startPoint x: 1294, startPoint y: 493, endPoint x: 1132, endPoint y: 495, distance: 161.5
click at [1132, 495] on div "1 2 3 4 5 6 7 8 9 10 11 12 13 14 15 16 17 18 19 20 21 22 23 24 25 26 27 28 29 3…" at bounding box center [1240, 305] width 270 height 480
type textarea "enemy = hero.findNearestEnemy()"
click at [1191, 520] on div "# 歡 迎 來 到 [GEOGRAPHIC_DATA] ！ 準 備 戰 鬥 ！ # 通 過 迷 宮 ， 獲 得 寶 石 來 增 強 戰 力 。 # 毀 掉 門…" at bounding box center [1254, 319] width 241 height 509
click at [1190, 520] on div "# 歡 迎 來 到 [GEOGRAPHIC_DATA] ！ 準 備 戰 鬥 ！ # 通 過 迷 宮 ， 獲 得 寶 石 來 增 強 戰 力 。 # 毀 掉 門…" at bounding box center [1254, 319] width 241 height 509
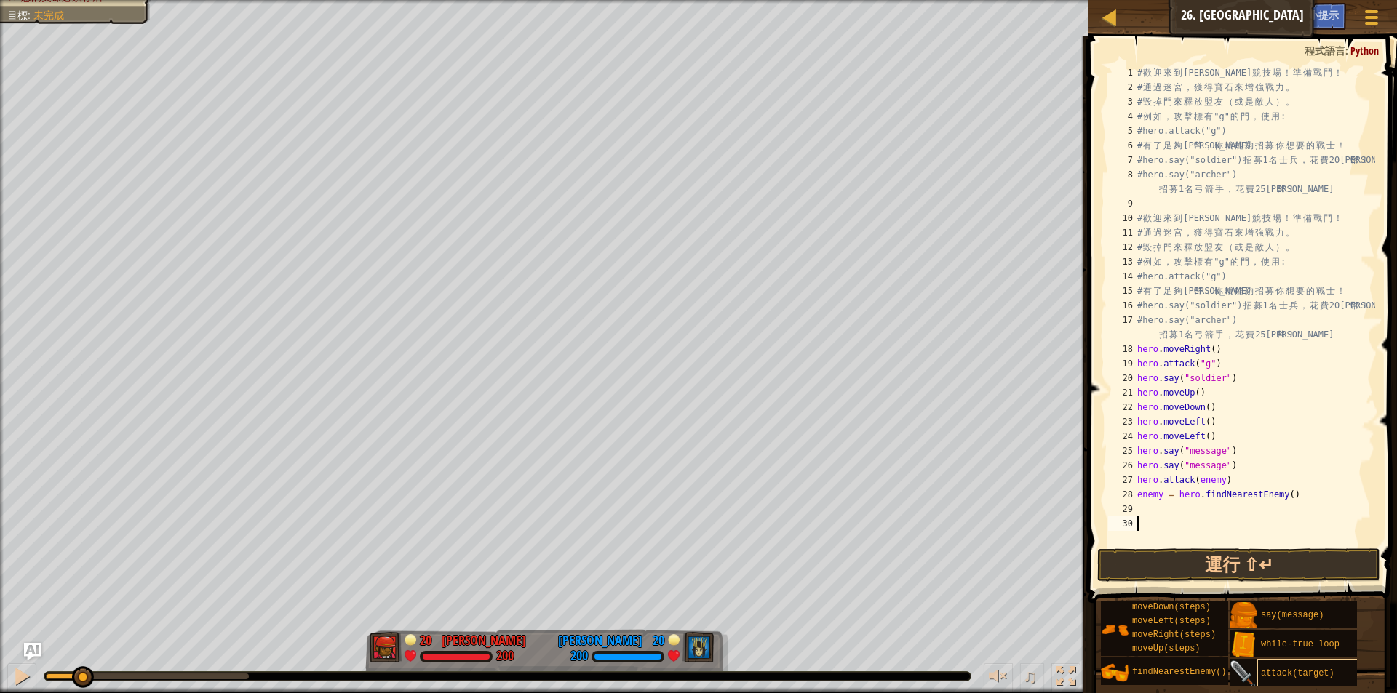
type textarea "h"
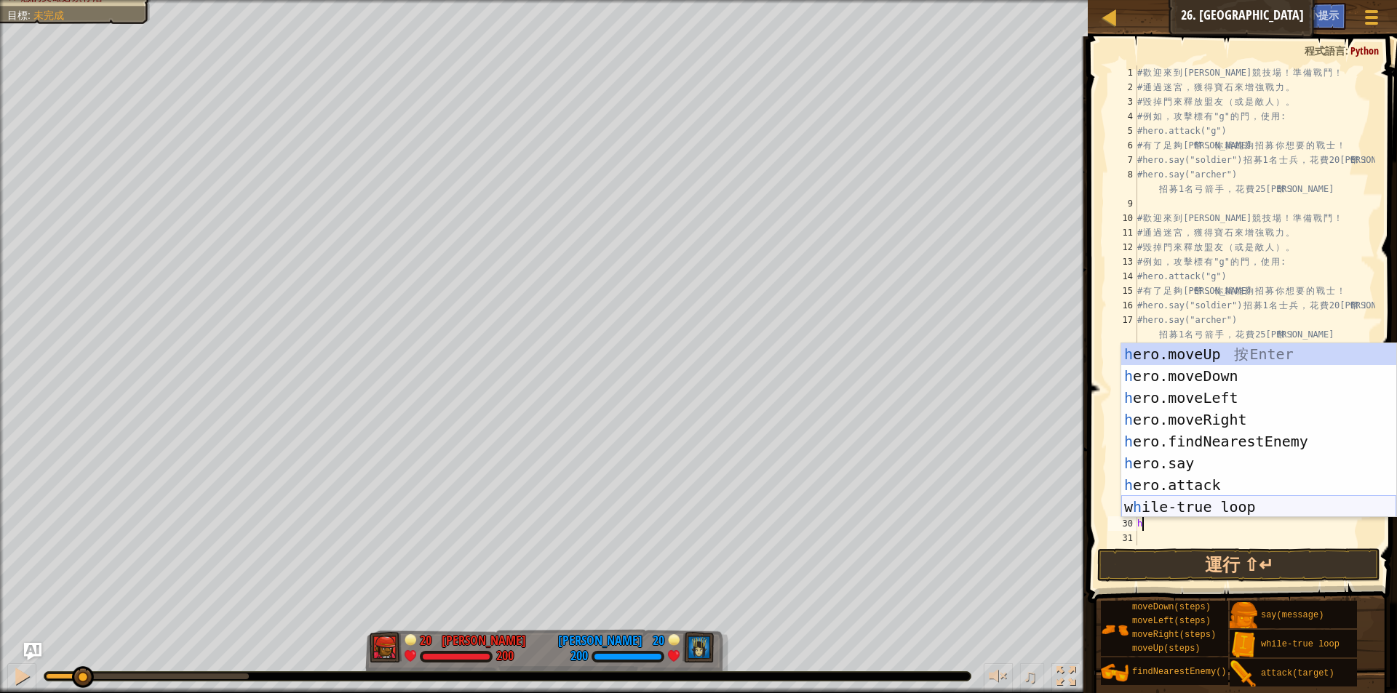
click at [1208, 503] on div "h ero.moveUp 按 Enter h ero.moveDown 按 Enter h ero.moveLeft 按 Enter h ero.moveRi…" at bounding box center [1258, 452] width 275 height 218
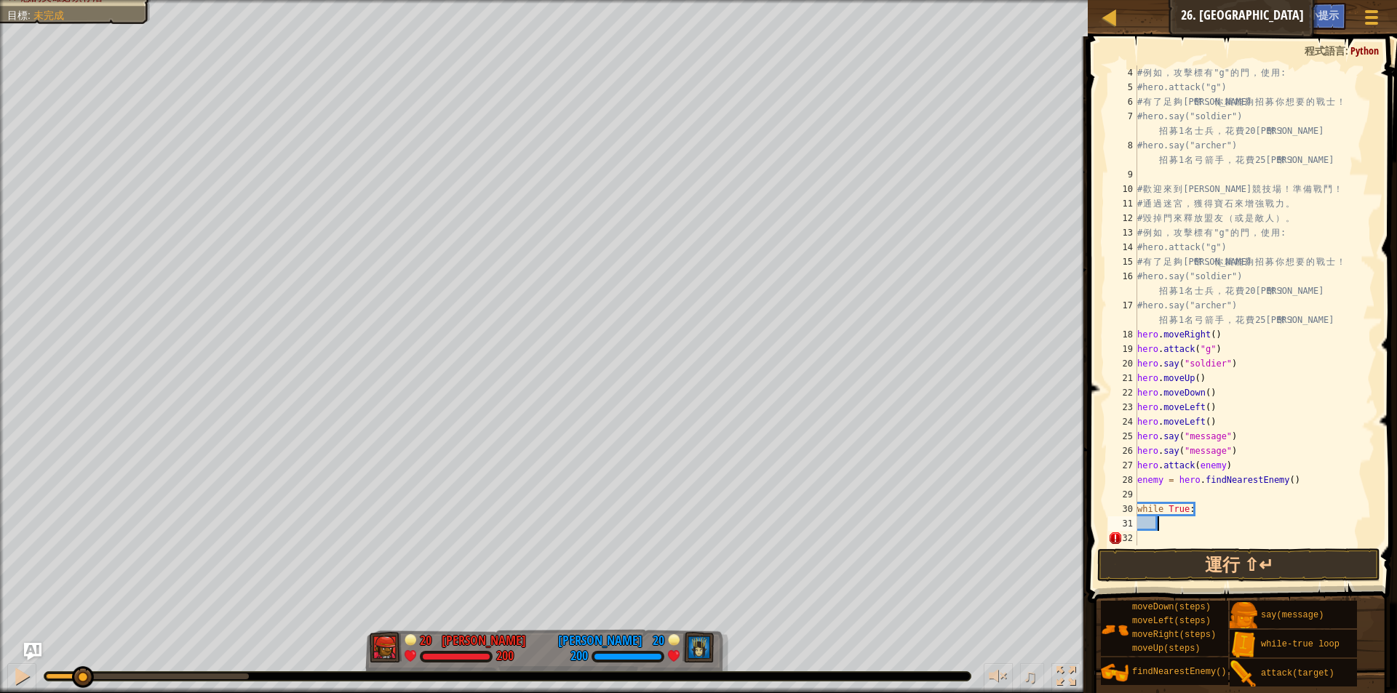
scroll to position [44, 0]
click at [1204, 506] on div "# 例 如 ， 攻 擊 標 有 "g" 的 門 ， 使 用 : #hero.attack("g") # 有 了 足 夠 金 幣 ， 你 就 能 夠 招 募 你…" at bounding box center [1249, 319] width 230 height 509
type textarea "w"
click at [1158, 496] on div "# 例 如 ， 攻 擊 標 有 "g" 的 門 ， 使 用 : #hero.attack("g") # 有 了 足 夠 金 幣 ， 你 就 能 夠 招 募 你…" at bounding box center [1249, 319] width 230 height 509
type textarea "h"
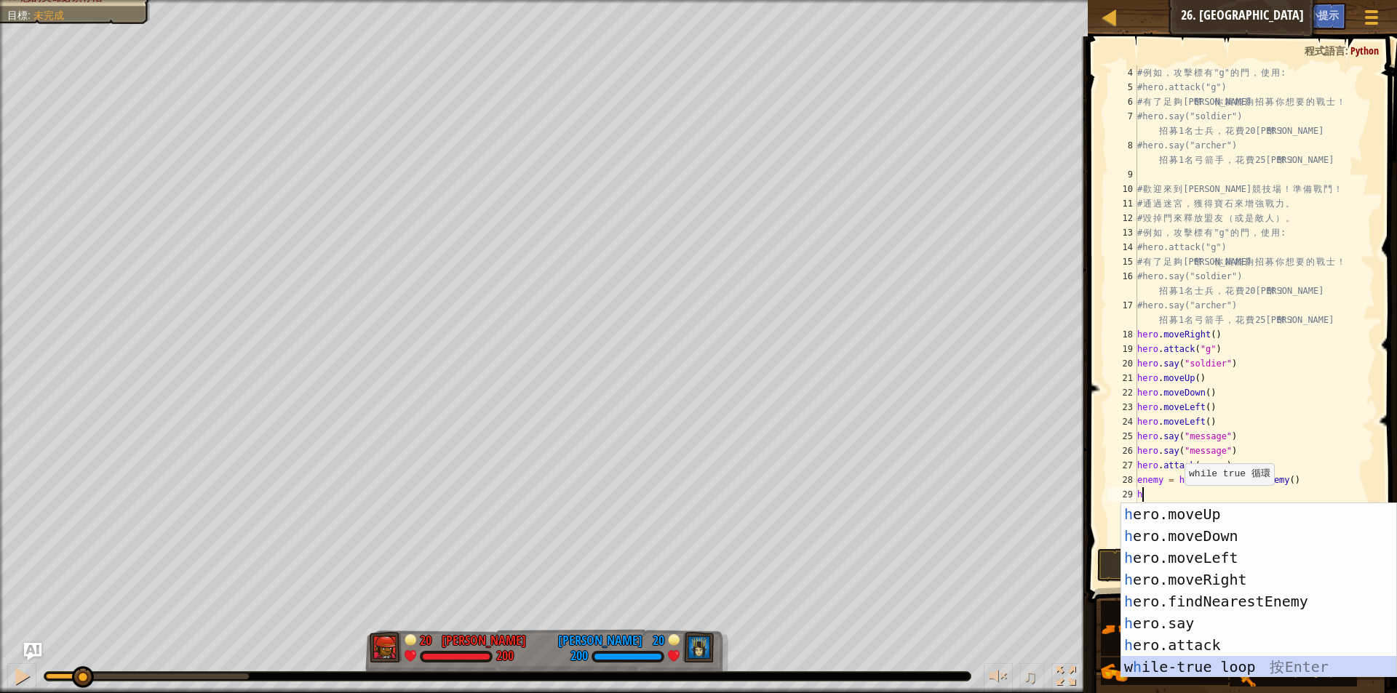
click at [1259, 664] on div "h ero.moveUp 按 Enter h ero.moveDown 按 Enter h ero.moveLeft 按 Enter h ero.moveRi…" at bounding box center [1258, 612] width 275 height 218
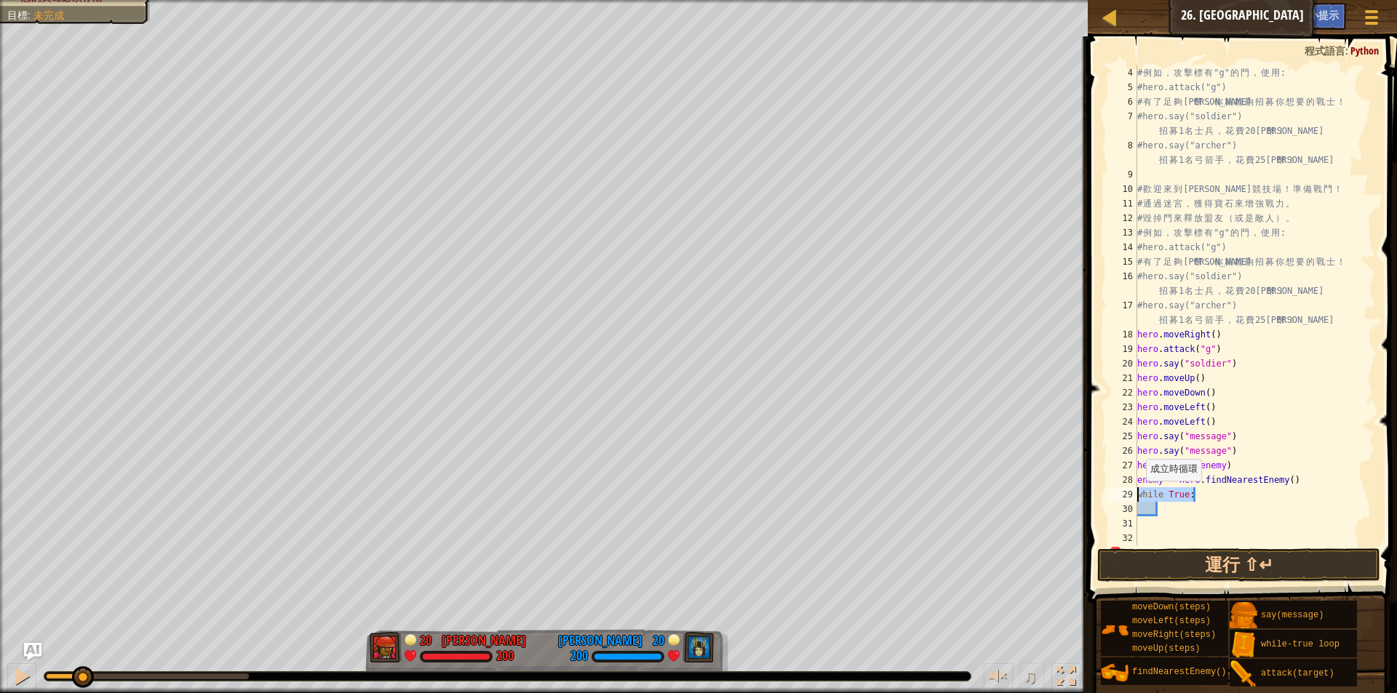
drag, startPoint x: 1203, startPoint y: 493, endPoint x: 1147, endPoint y: 495, distance: 56.8
click at [1131, 495] on div "4 5 6 7 8 9 10 11 12 13 14 15 16 17 18 19 20 21 22 23 24 25 26 27 28 29 30 31 3…" at bounding box center [1240, 305] width 270 height 480
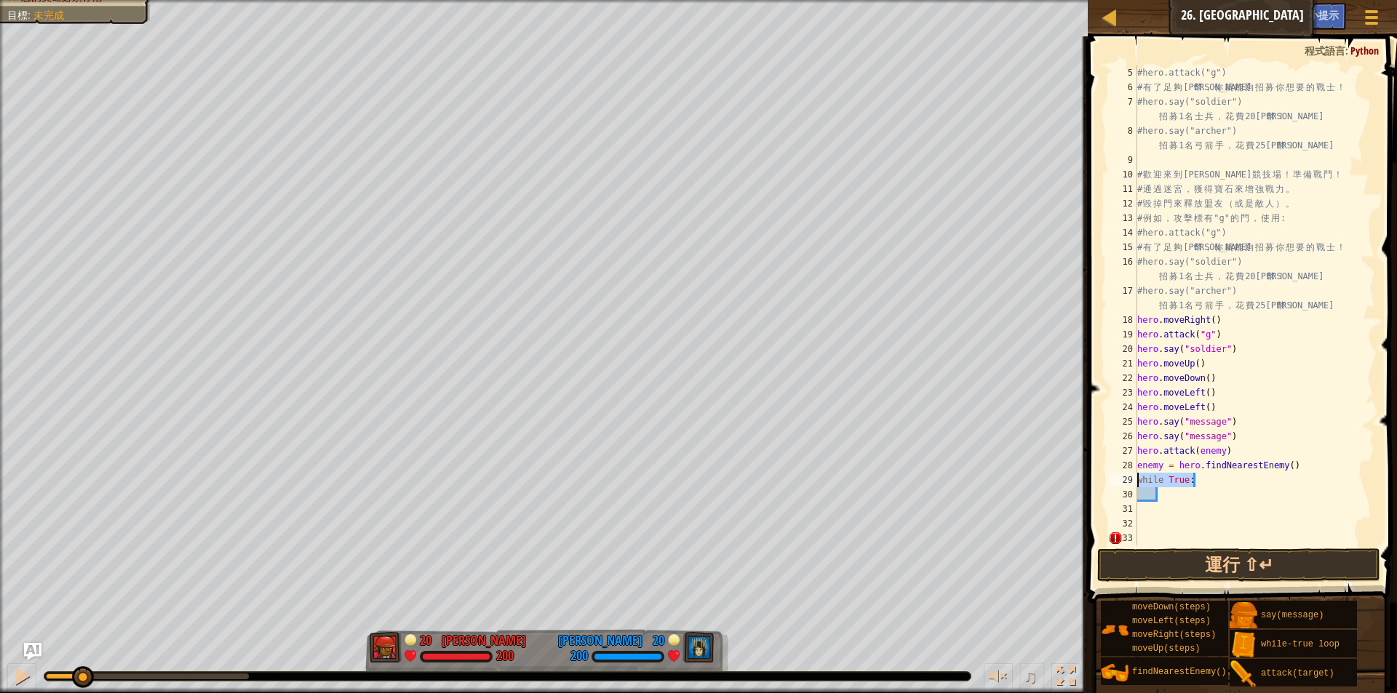
scroll to position [58, 0]
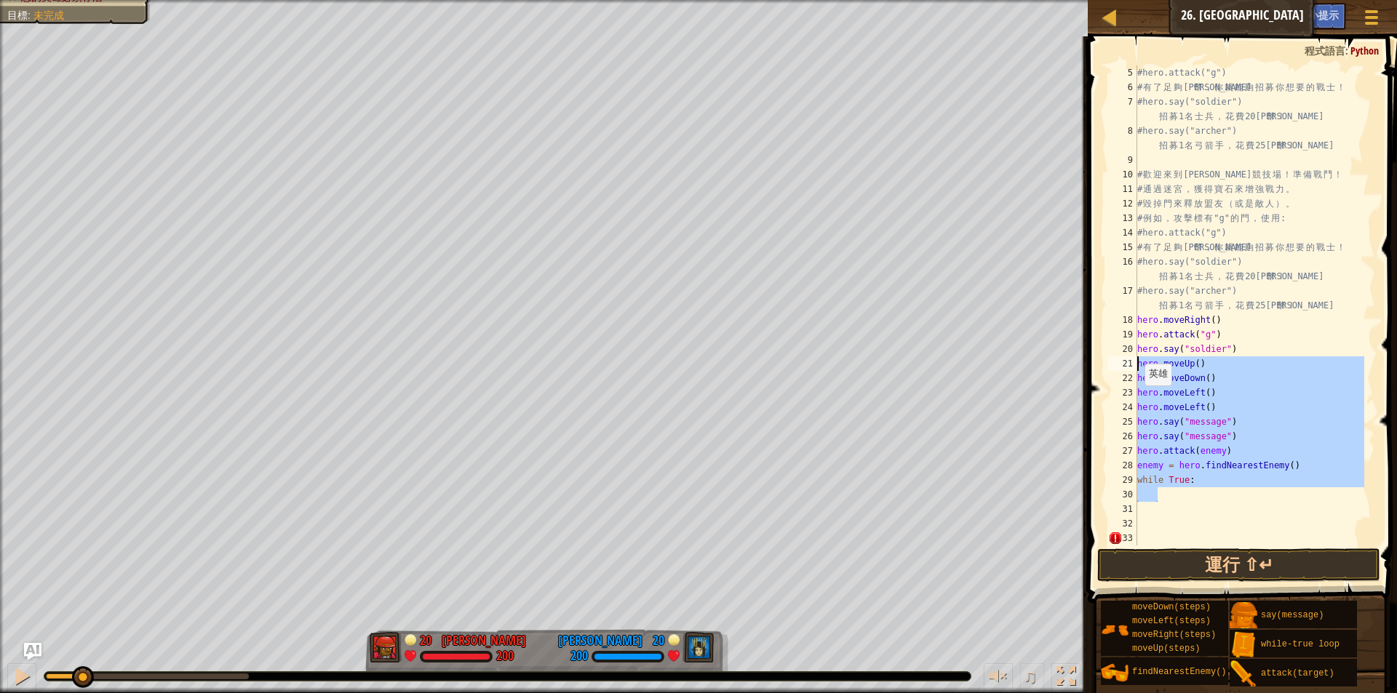
drag, startPoint x: 1208, startPoint y: 490, endPoint x: 1176, endPoint y: 373, distance: 121.4
click at [1123, 366] on div "while True: 5 6 7 8 9 10 11 12 13 14 15 16 17 18 19 20 21 22 23 24 25 26 27 28 …" at bounding box center [1240, 305] width 270 height 480
type textarea "hero.moveUp() hero.moveDown()"
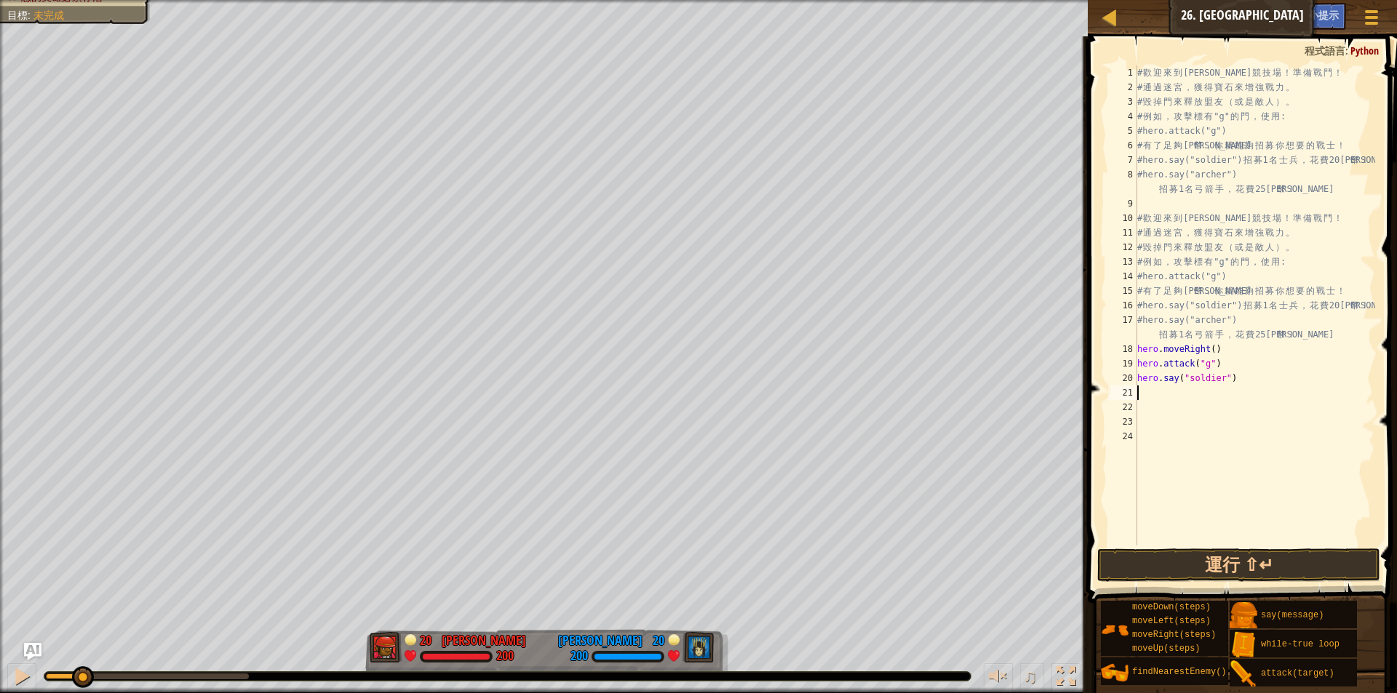
paste textarea "battle()"
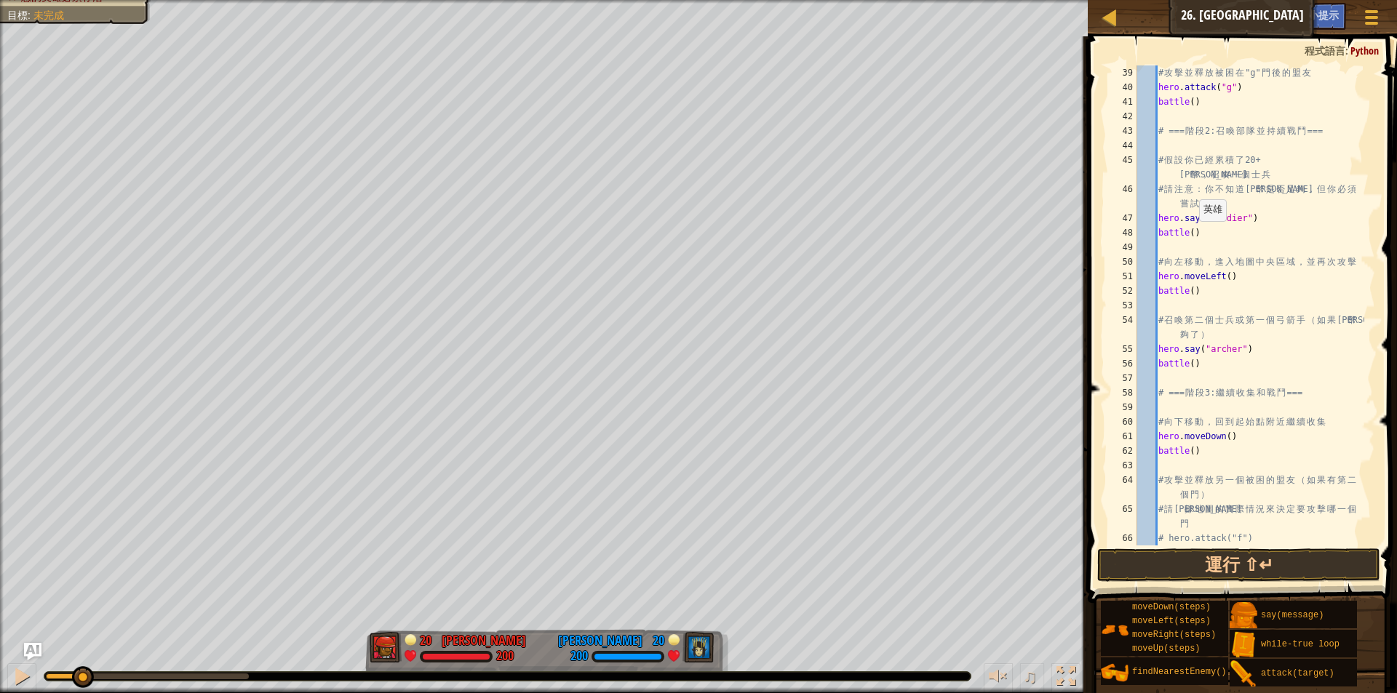
scroll to position [611, 0]
click at [1187, 565] on button "運行 ⇧↵" at bounding box center [1238, 565] width 283 height 33
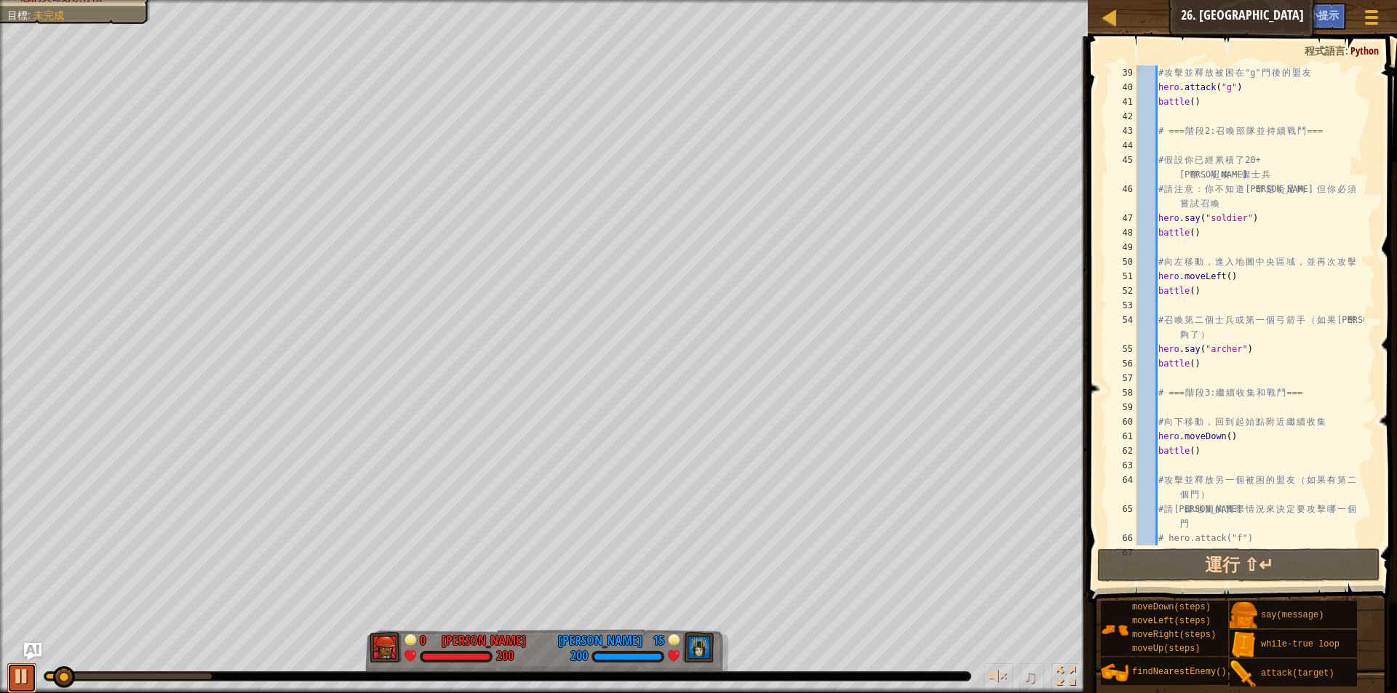
click at [14, 678] on div at bounding box center [21, 676] width 19 height 19
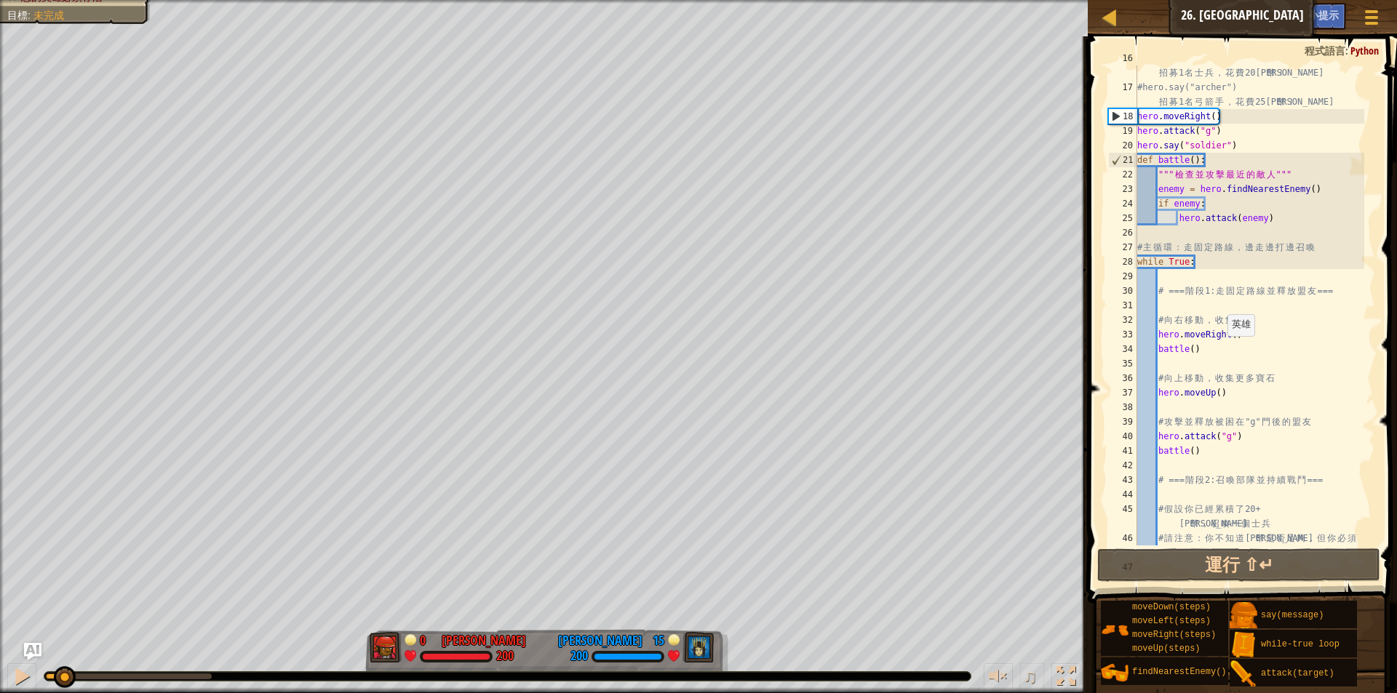
scroll to position [87, 0]
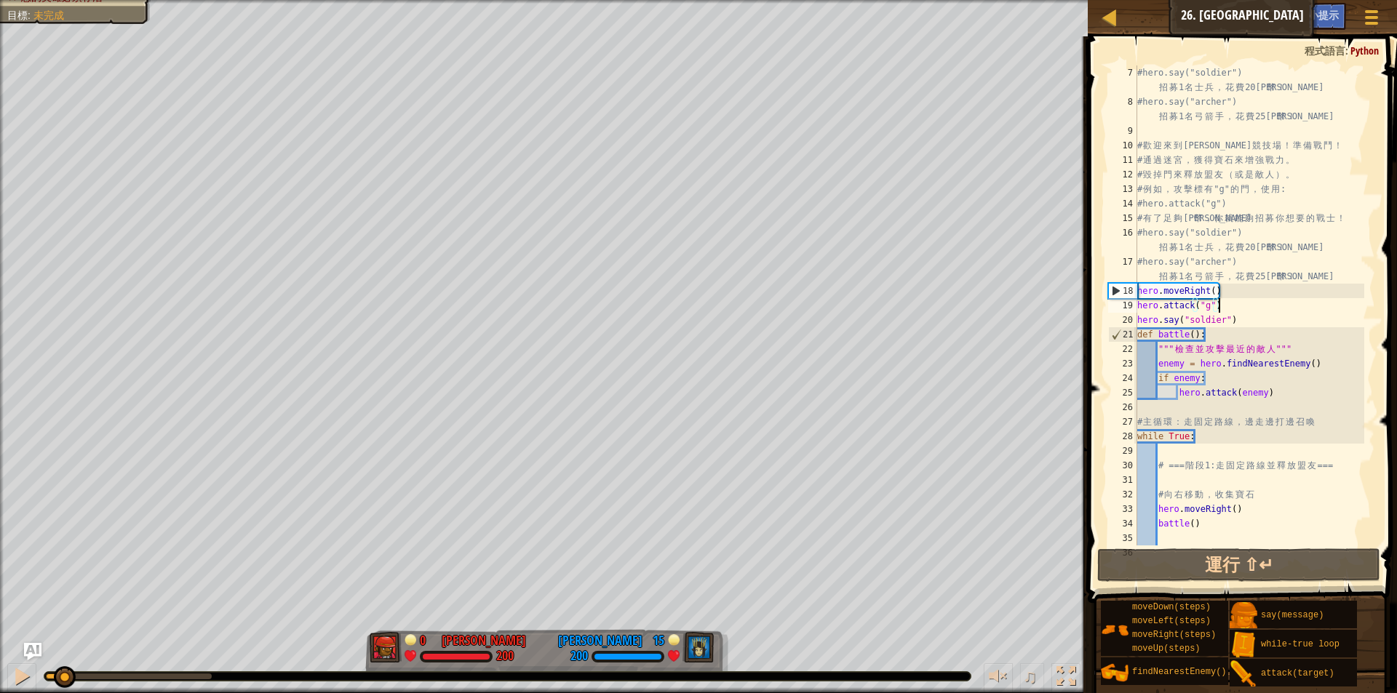
click at [1270, 311] on div "#hero.say("soldier") 招 募 1 名 士 兵 ， 花 費 20 金 幣 ！ #hero.say("archer") 招 募 1 名 弓 箭…" at bounding box center [1249, 327] width 230 height 524
drag, startPoint x: 1254, startPoint y: 323, endPoint x: 1128, endPoint y: 287, distance: 130.1
click at [1128, 287] on div "hero.attack("g") 7 8 9 10 11 12 13 14 15 16 17 18 19 20 21 22 23 24 25 26 27 28…" at bounding box center [1240, 305] width 270 height 480
type textarea "hero.moveRight() hero.attack("g")"
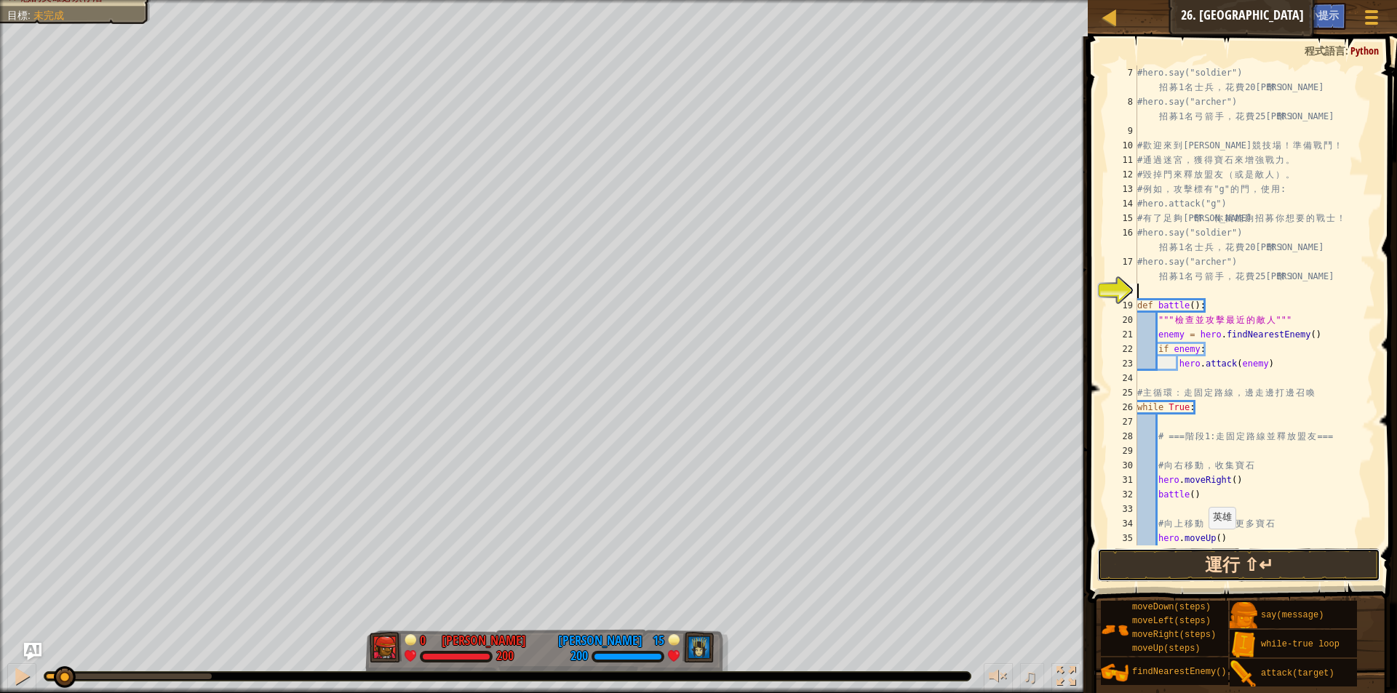
click at [1203, 572] on button "運行 ⇧↵" at bounding box center [1238, 565] width 283 height 33
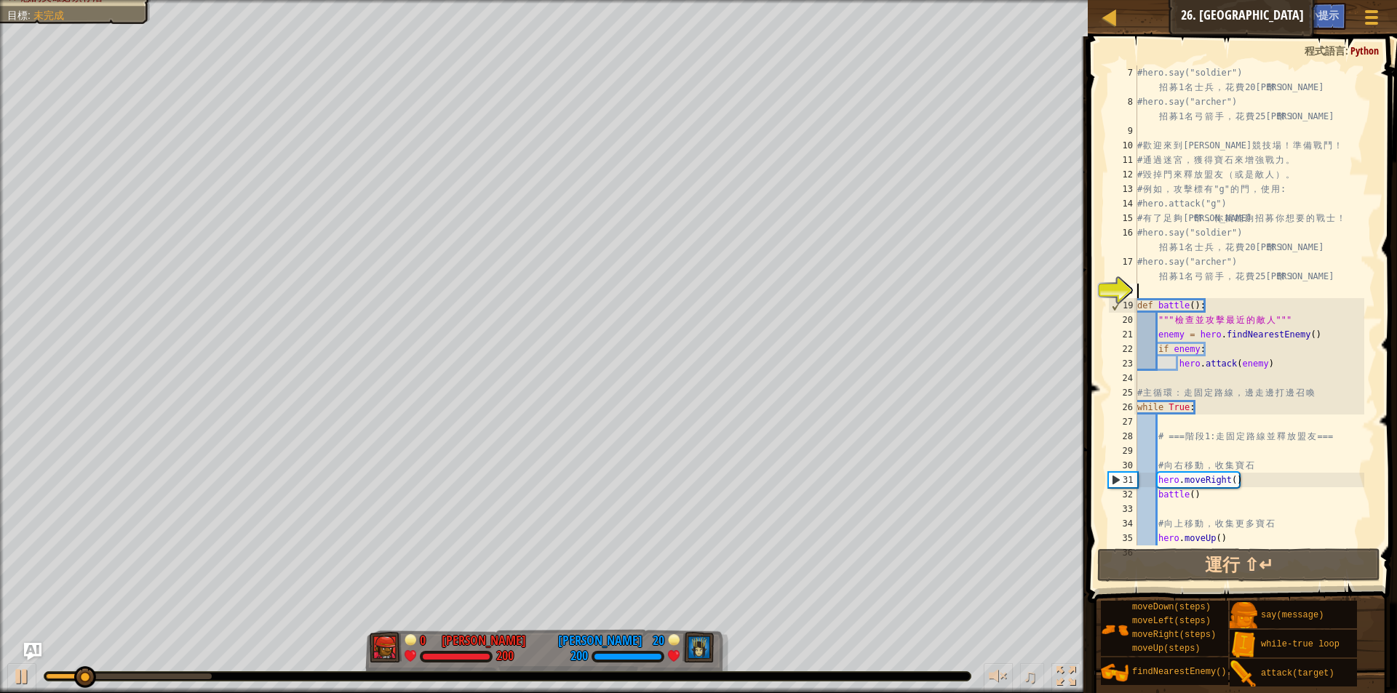
scroll to position [0, 0]
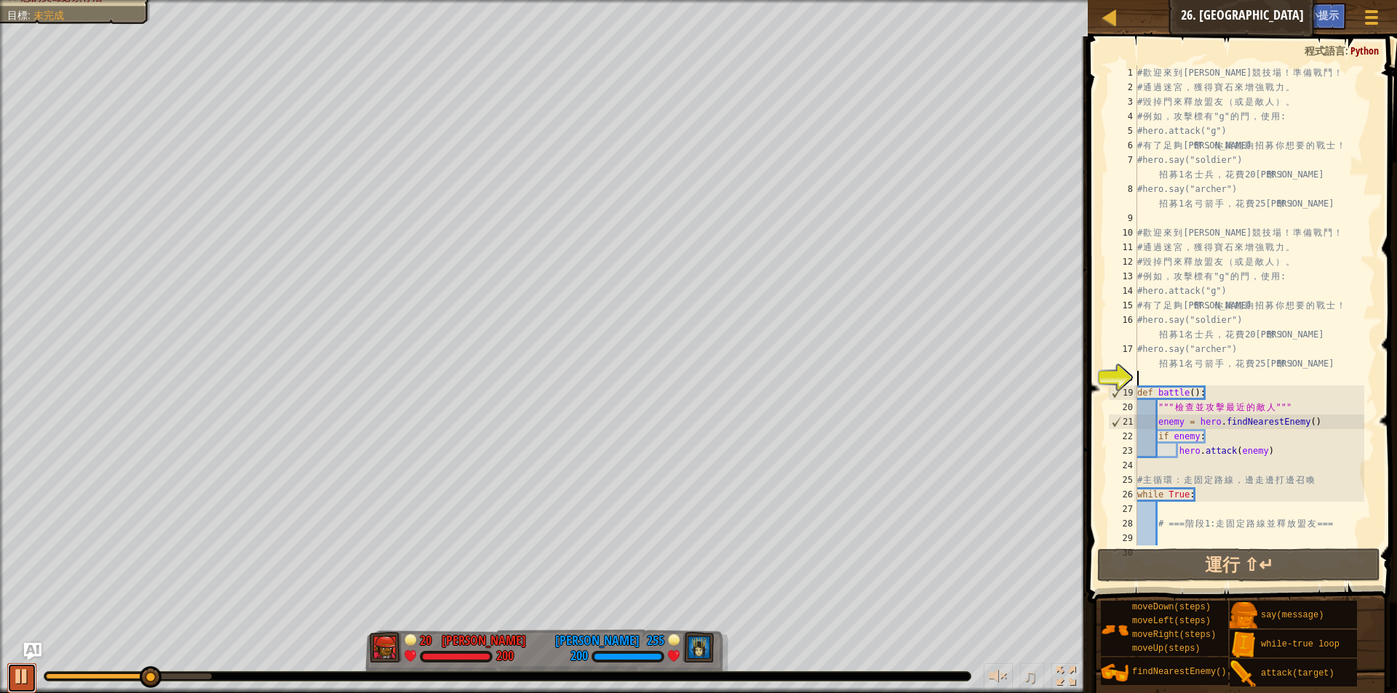
click at [29, 672] on div at bounding box center [21, 676] width 19 height 19
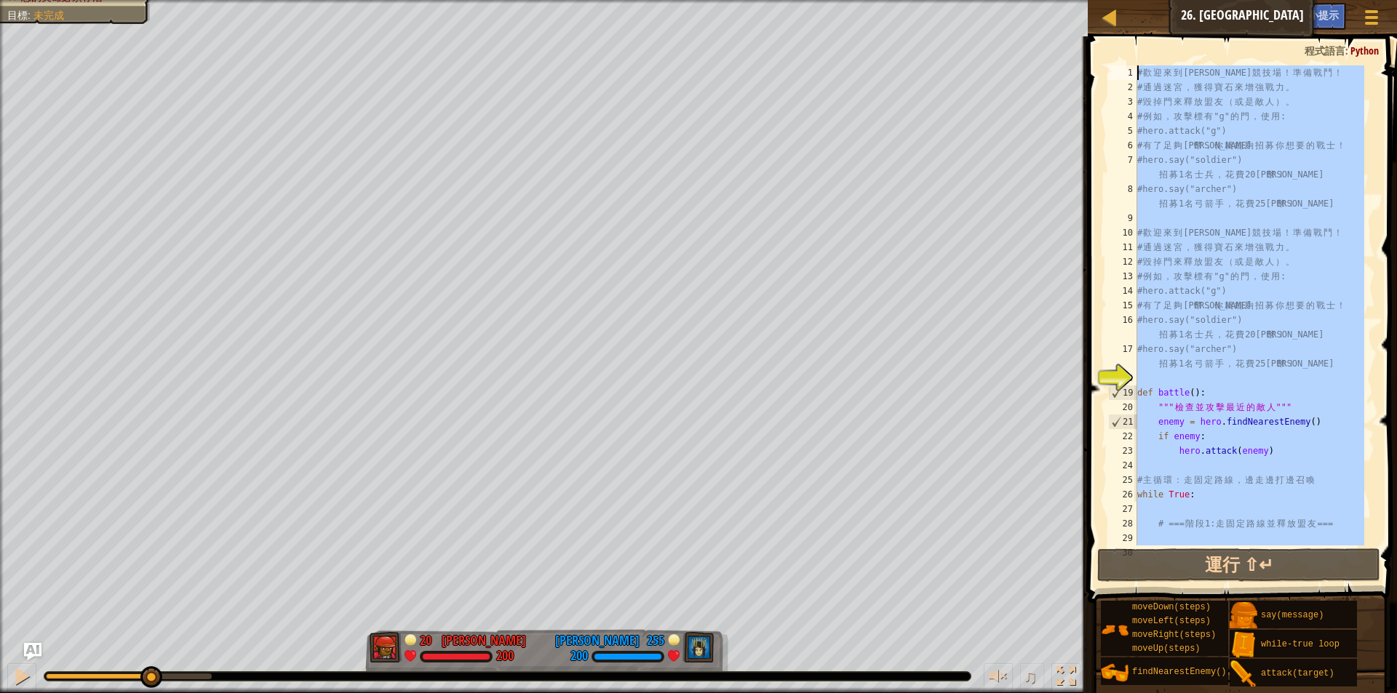
drag, startPoint x: 1233, startPoint y: 501, endPoint x: 1189, endPoint y: -40, distance: 542.4
click at [1189, 0] on html "天梯 資訊科學入門 26. Wakka Maul競技場 遊戲選單 完成 小提示 Ask AI 1 הההההההההההההההההההההההההההההה…" at bounding box center [698, 0] width 1397 height 0
type textarea "# 歡迎來到[GEOGRAPHIC_DATA]！準備戰鬥！ # 通過迷宮，獲得寶石來增強戰力。"
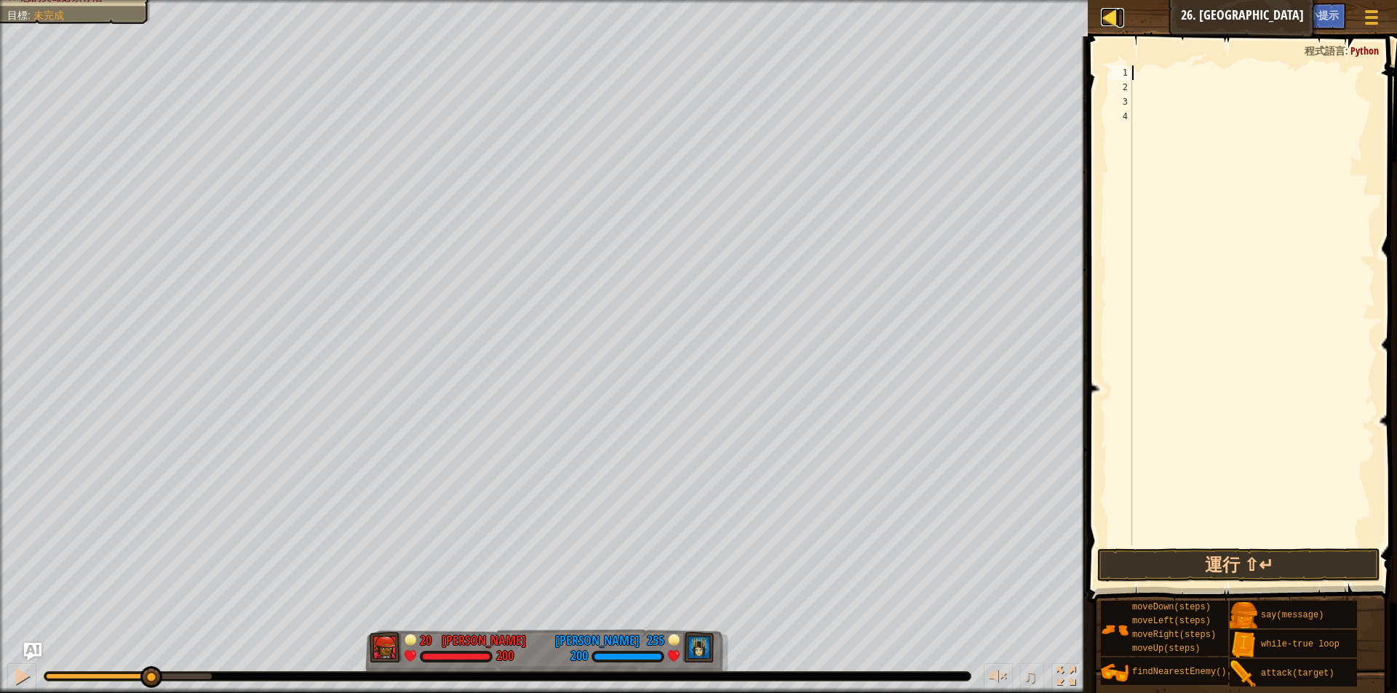
click at [1102, 20] on div at bounding box center [1110, 17] width 18 height 18
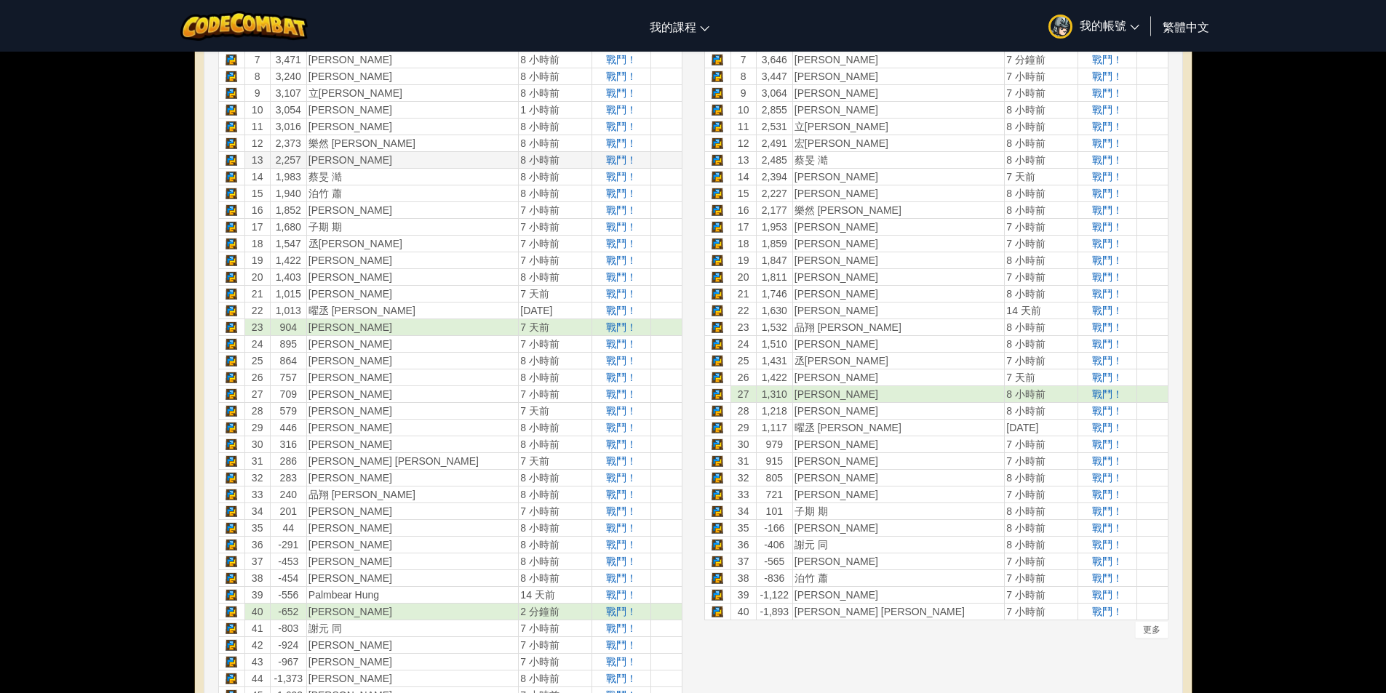
scroll to position [728, 0]
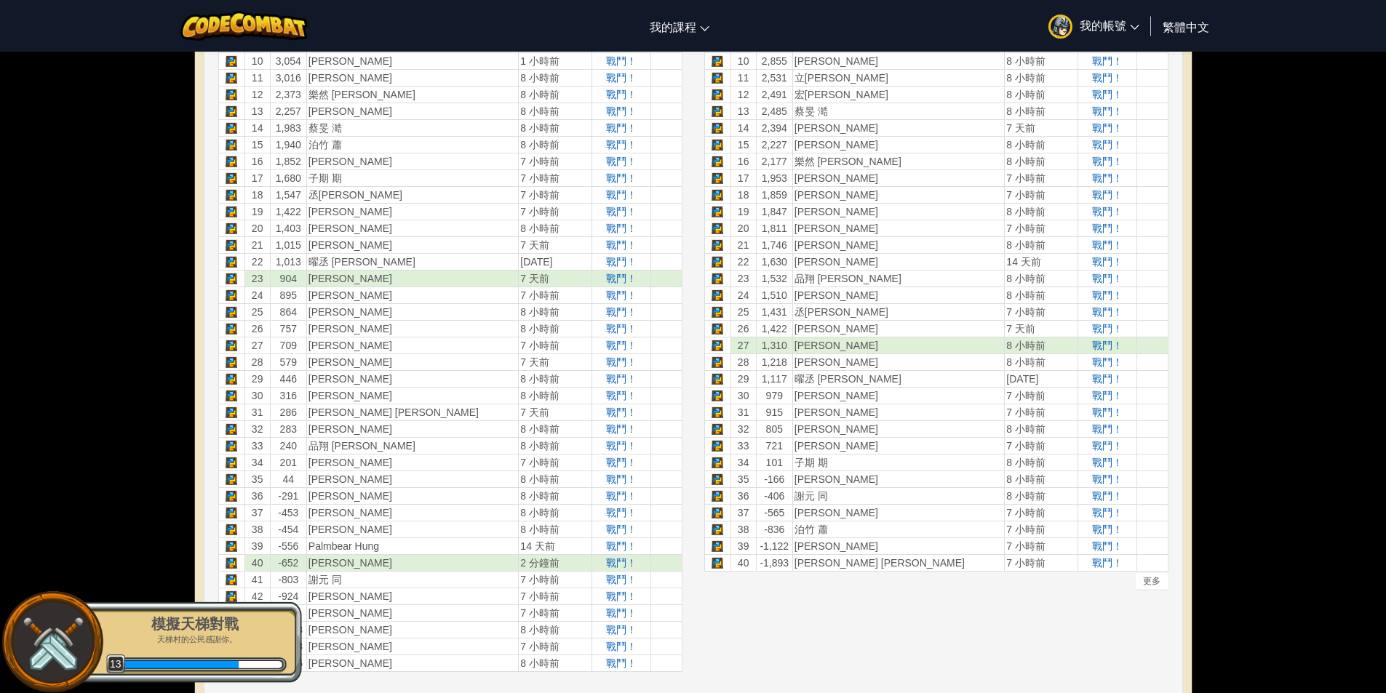
click at [41, 487] on div "切換導覽 我的課程 CodeCombat 教室 Ozaria 教室 AI 聯盟 電競 CodeCombat 世界在 Roblox 上 我的帳號 [PERSON…" at bounding box center [693, 388] width 1386 height 2233
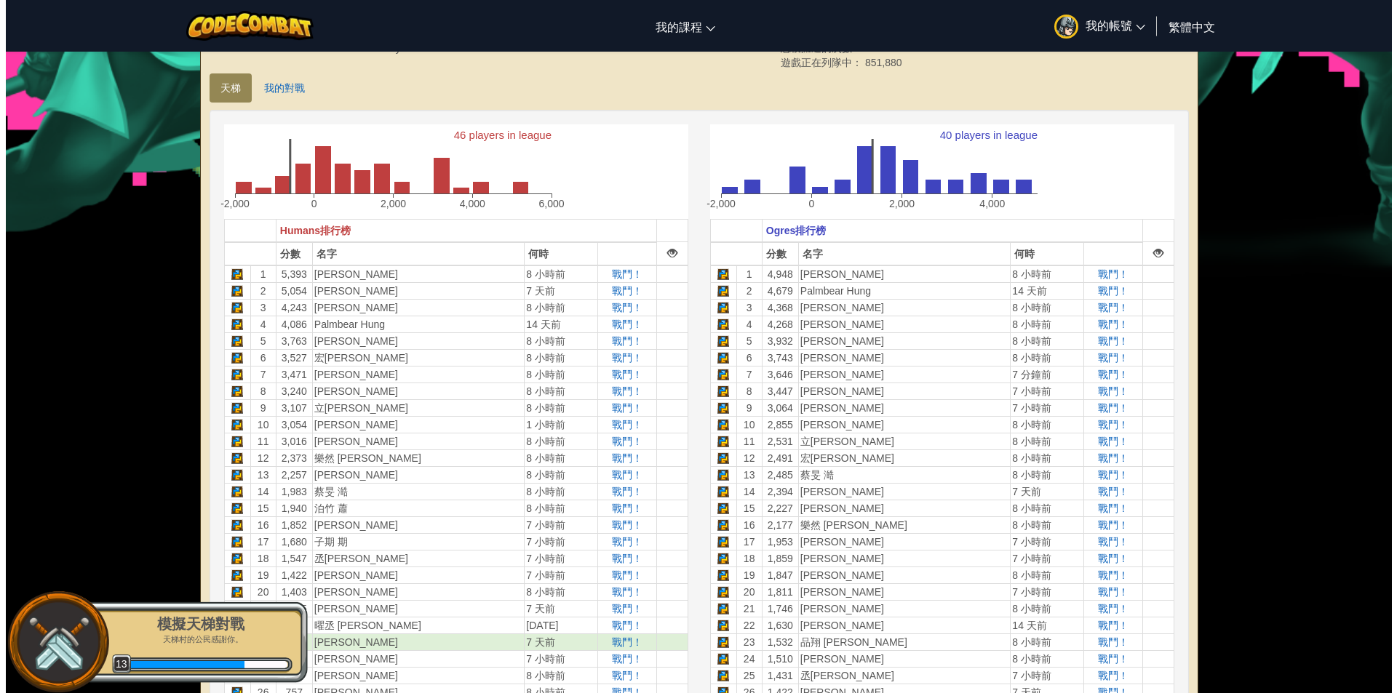
scroll to position [267, 0]
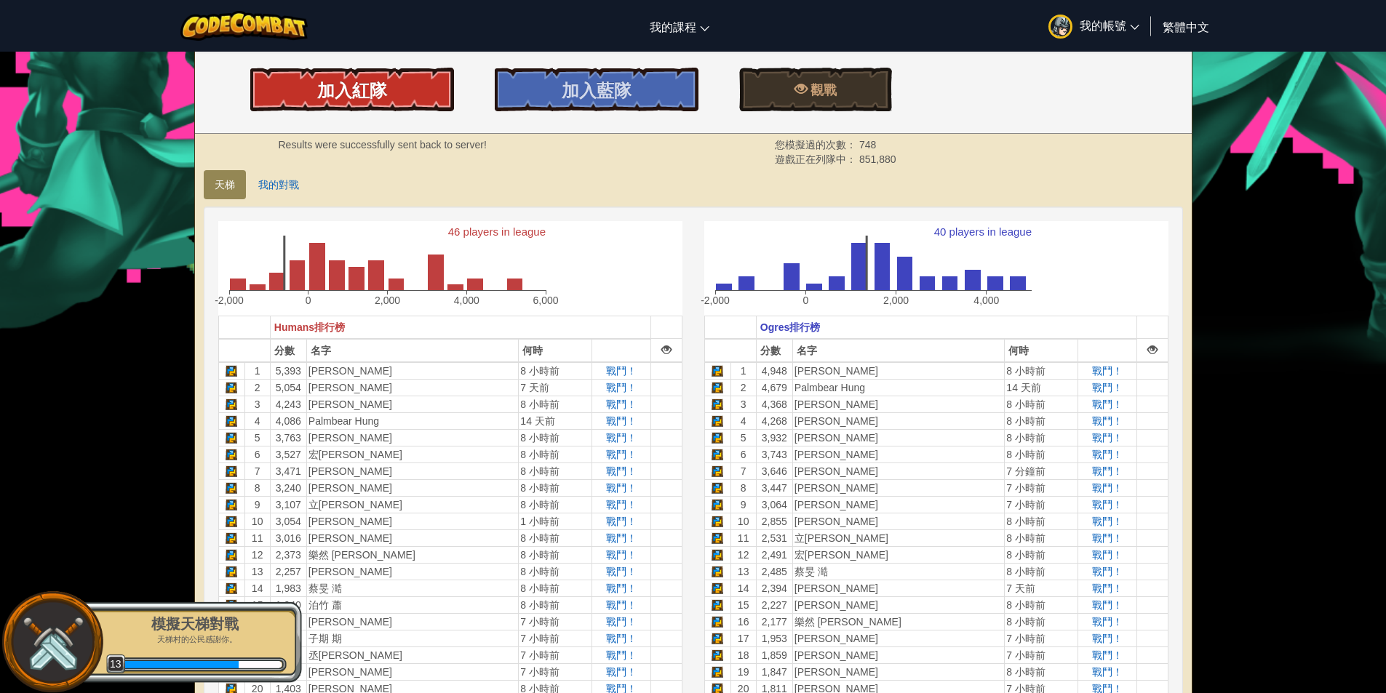
click at [417, 87] on link "加入紅隊" at bounding box center [352, 90] width 204 height 44
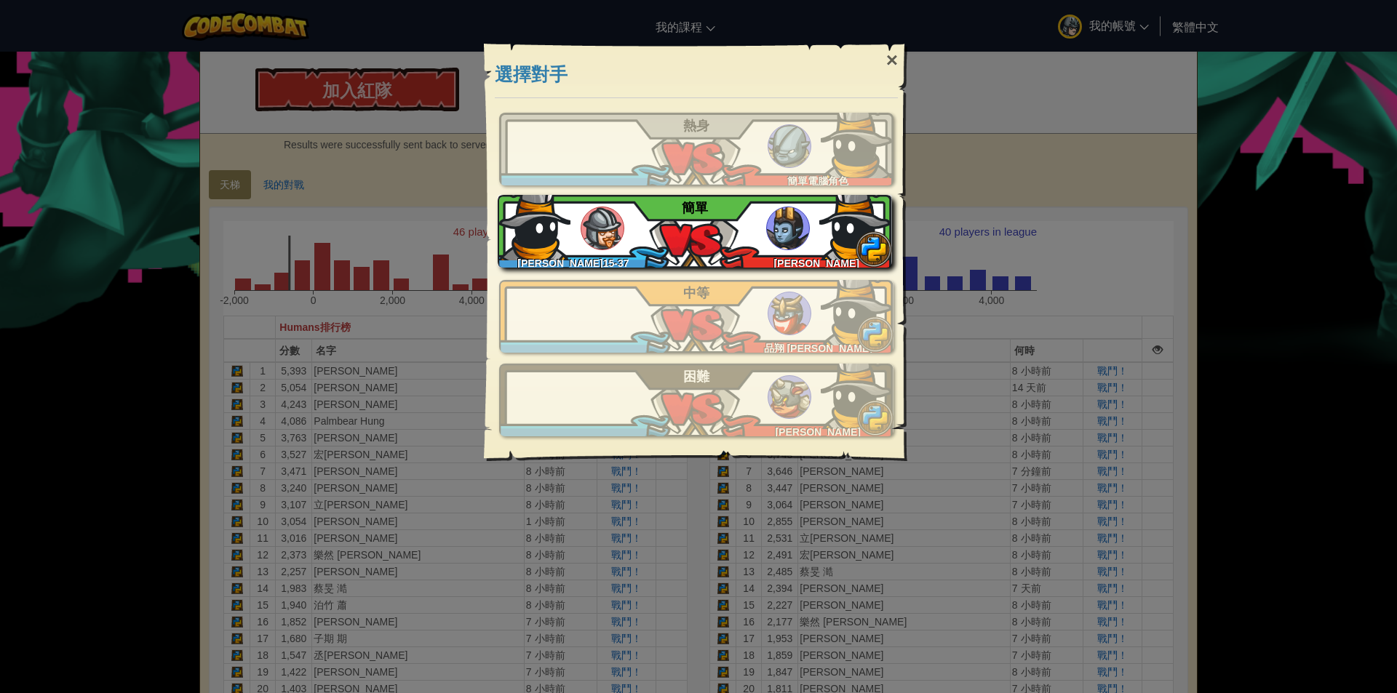
click at [845, 248] on img at bounding box center [855, 224] width 73 height 73
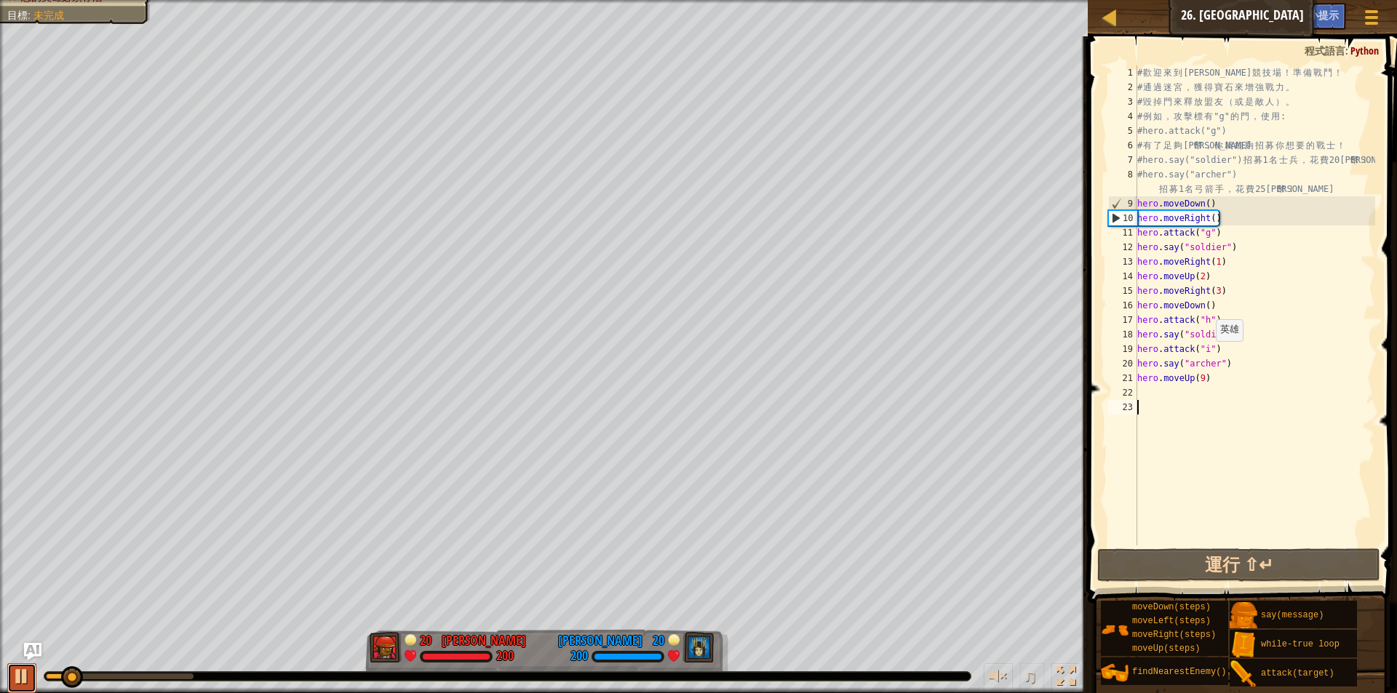
click at [32, 679] on button at bounding box center [21, 679] width 29 height 30
drag, startPoint x: 78, startPoint y: 677, endPoint x: 34, endPoint y: 682, distance: 43.9
click at [34, 682] on div "♫" at bounding box center [544, 673] width 1088 height 44
click at [1219, 264] on div "# 歡 迎 來 到 Wakka Maul 競 技 場 ！ 準 備 戰 鬥 ！ # 通 過 迷 宮 ， 獲 得 寶 石 來 增 強 戰 力 。 # 毀 掉 門 …" at bounding box center [1254, 319] width 241 height 509
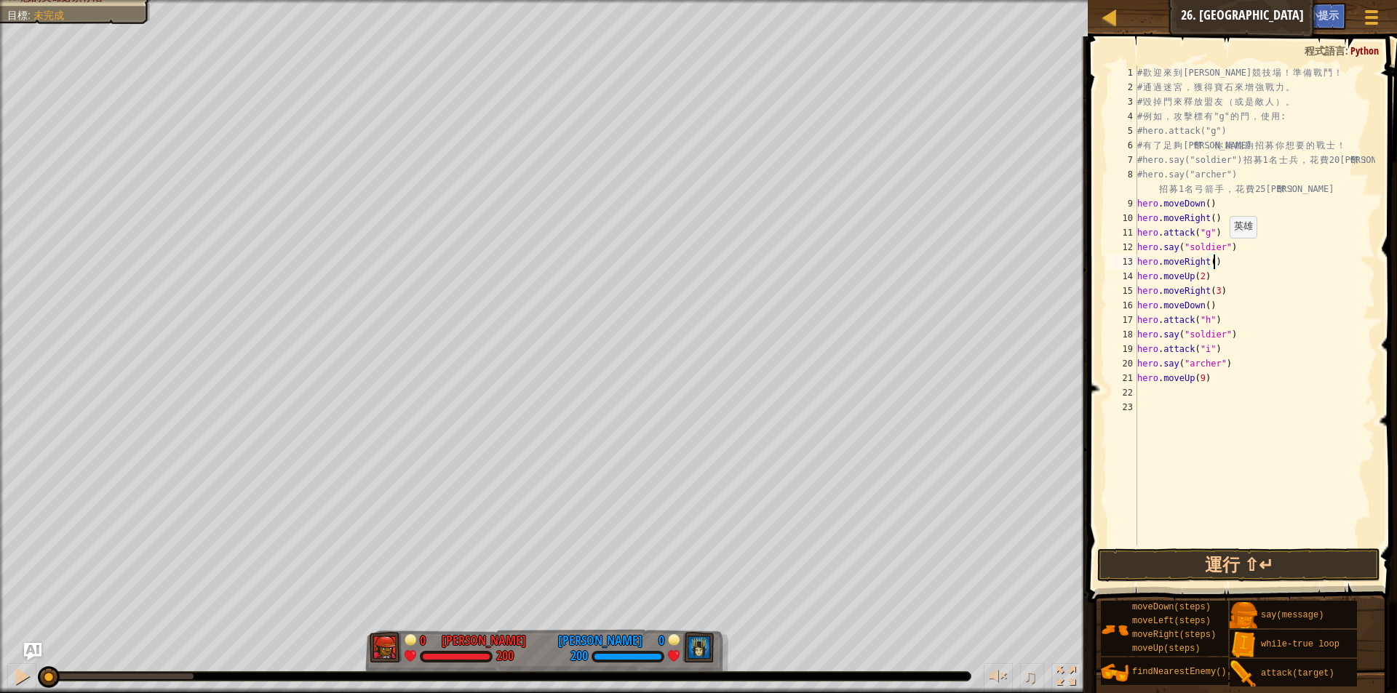
scroll to position [7, 12]
drag, startPoint x: 1204, startPoint y: 275, endPoint x: 1272, endPoint y: 265, distance: 69.1
click at [1206, 275] on div "# 歡 迎 來 到 Wakka Maul 競 技 場 ！ 準 備 戰 鬥 ！ # 通 過 迷 宮 ， 獲 得 寶 石 來 增 強 戰 力 。 # 毀 掉 門 …" at bounding box center [1254, 319] width 241 height 509
drag, startPoint x: 1219, startPoint y: 306, endPoint x: 1129, endPoint y: 292, distance: 91.3
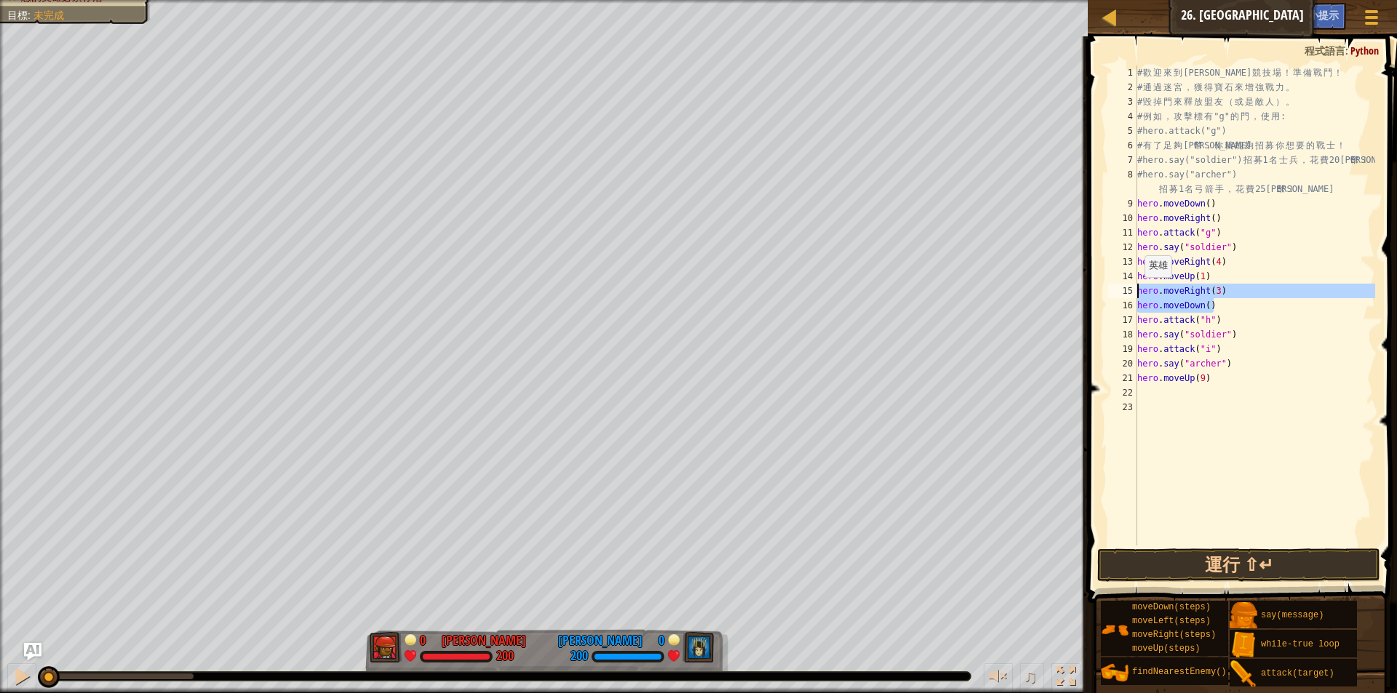
click at [1129, 292] on div "hero.moveUp(1) 1 2 3 4 5 6 7 8 9 10 11 12 13 14 15 16 17 18 19 20 21 22 23 # 歡 …" at bounding box center [1240, 305] width 270 height 480
type textarea "hero.moveRight(3) hero.moveDown()"
click at [1237, 308] on div "# 歡 迎 來 到 Wakka Maul 競 技 場 ！ 準 備 戰 鬥 ！ # 通 過 迷 宮 ， 獲 得 寶 石 來 增 強 戰 力 。 # 毀 掉 門 …" at bounding box center [1254, 319] width 241 height 509
drag, startPoint x: 1207, startPoint y: 321, endPoint x: 1321, endPoint y: 301, distance: 115.9
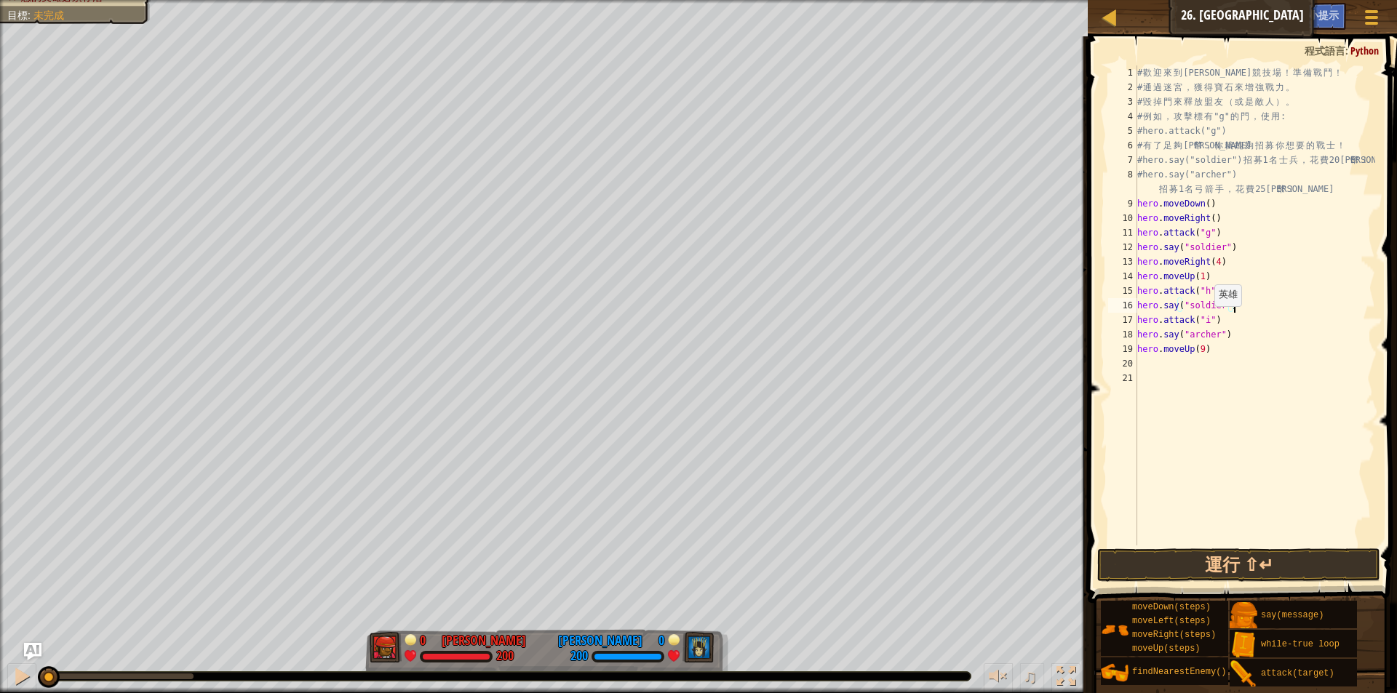
click at [1213, 319] on div "# 歡 迎 來 到 Wakka Maul 競 技 場 ！ 準 備 戰 鬥 ！ # 通 過 迷 宮 ， 獲 得 寶 石 來 增 強 戰 力 。 # 毀 掉 門 …" at bounding box center [1254, 319] width 241 height 509
click at [1224, 324] on div "# 歡 迎 來 到 Wakka Maul 競 技 場 ！ 準 備 戰 鬥 ！ # 通 過 迷 宮 ， 獲 得 寶 石 來 增 強 戰 力 。 # 毀 掉 門 …" at bounding box center [1254, 319] width 241 height 509
click at [1208, 319] on div "# 歡 迎 來 到 Wakka Maul 競 技 場 ！ 準 備 戰 鬥 ！ # 通 過 迷 宮 ， 獲 得 寶 石 來 增 強 戰 力 。 # 毀 掉 門 …" at bounding box center [1254, 319] width 241 height 509
type textarea "hero.attack("j")"
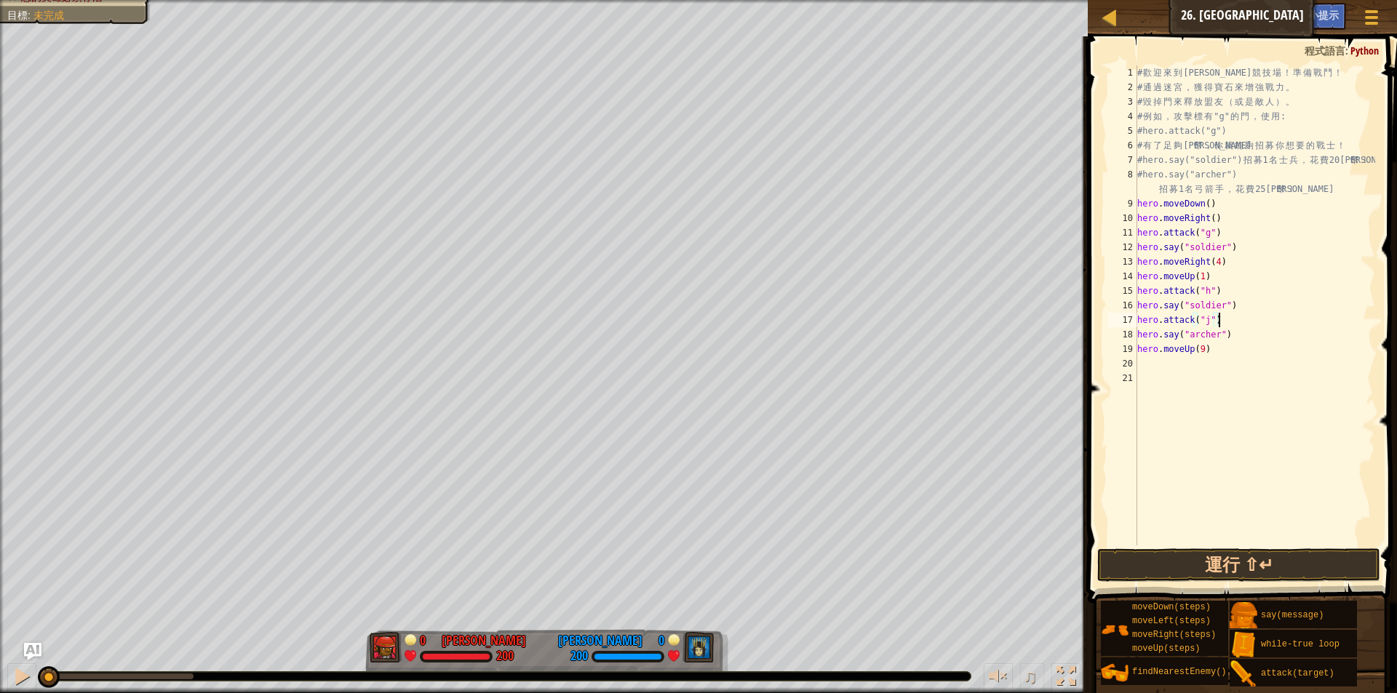
click at [1254, 319] on div "# 歡 迎 來 到 Wakka Maul 競 技 場 ！ 準 備 戰 鬥 ！ # 通 過 迷 宮 ， 獲 得 寶 石 來 增 強 戰 力 。 # 毀 掉 門 …" at bounding box center [1254, 319] width 241 height 509
click at [1238, 295] on div "# 歡 迎 來 到 Wakka Maul 競 技 場 ！ 準 備 戰 鬥 ！ # 通 過 迷 宮 ， 獲 得 寶 石 來 增 強 戰 力 。 # 毀 掉 門 …" at bounding box center [1254, 319] width 241 height 509
click at [1241, 300] on div "# 歡 迎 來 到 Wakka Maul 競 技 場 ！ 準 備 戰 鬥 ！ # 通 過 迷 宮 ， 獲 得 寶 石 來 增 強 戰 力 。 # 毀 掉 門 …" at bounding box center [1254, 319] width 241 height 509
type textarea "hero.say("soldier")"
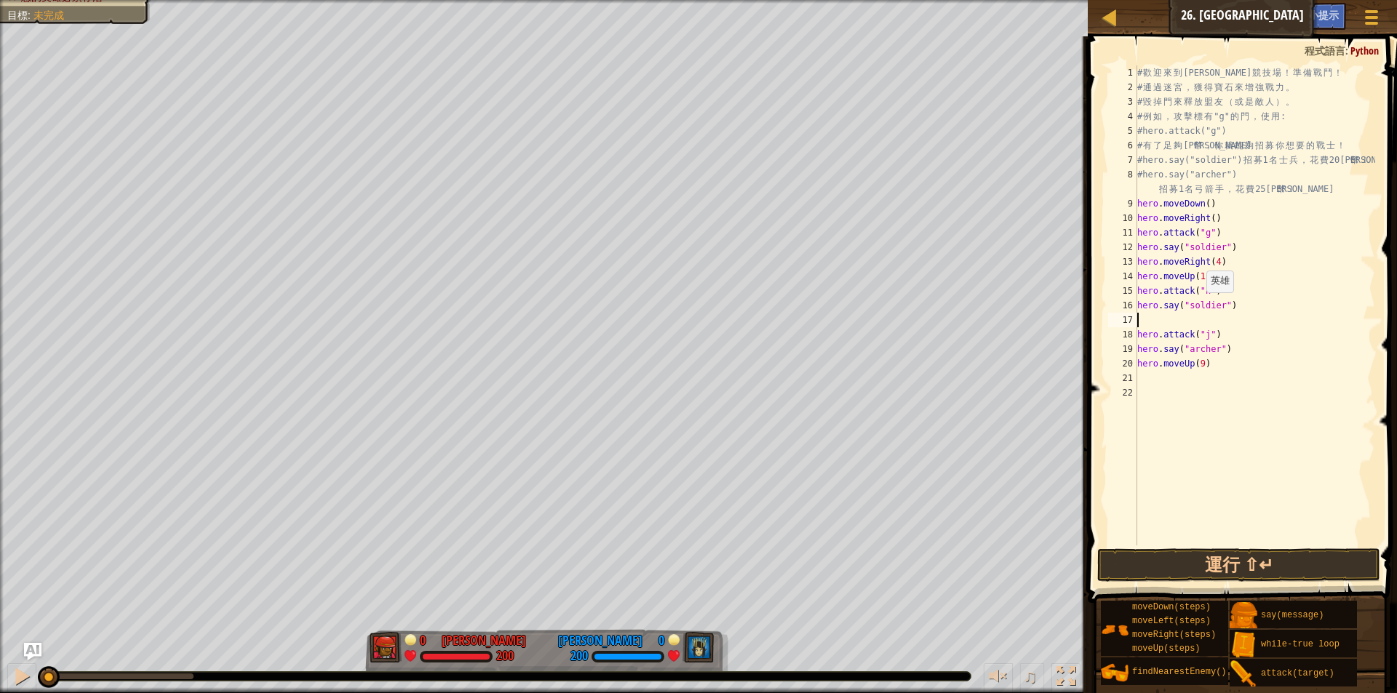
type textarea "h"
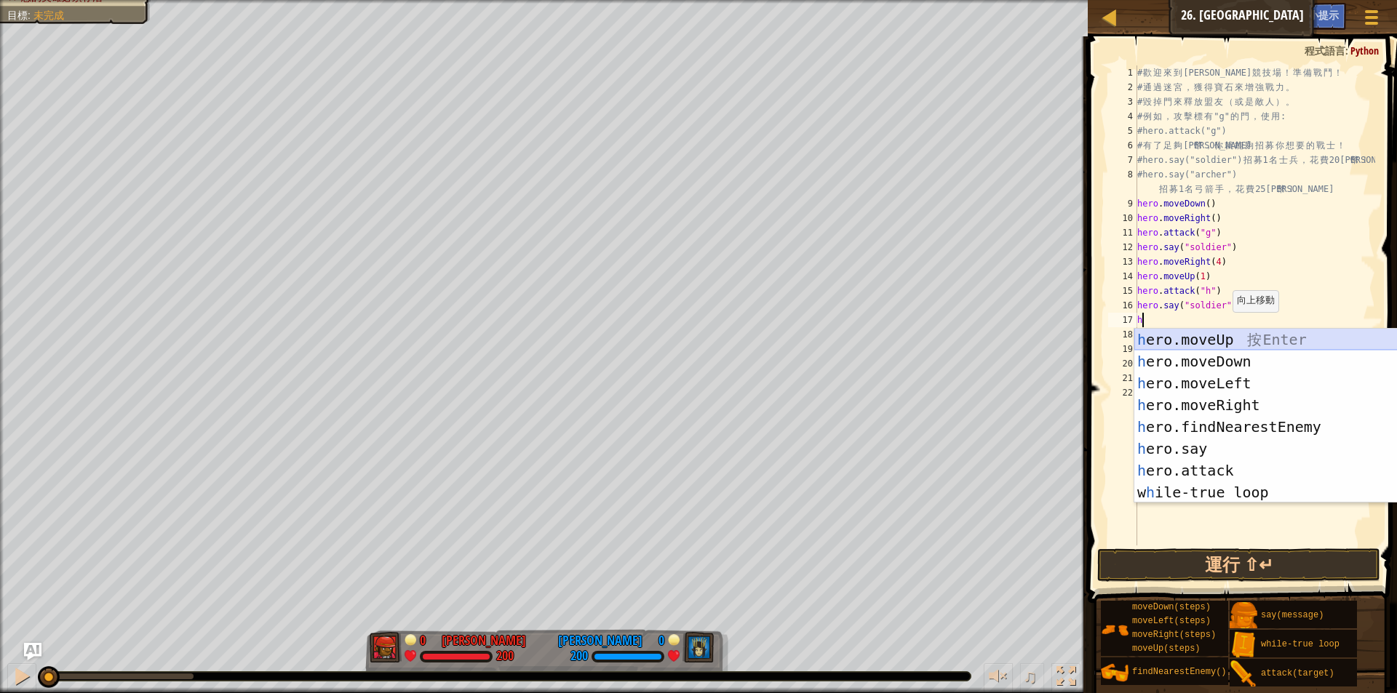
click at [1248, 341] on div "h ero.moveUp 按 Enter h ero.moveDown 按 Enter h ero.moveLeft 按 Enter h ero.moveRi…" at bounding box center [1271, 438] width 275 height 218
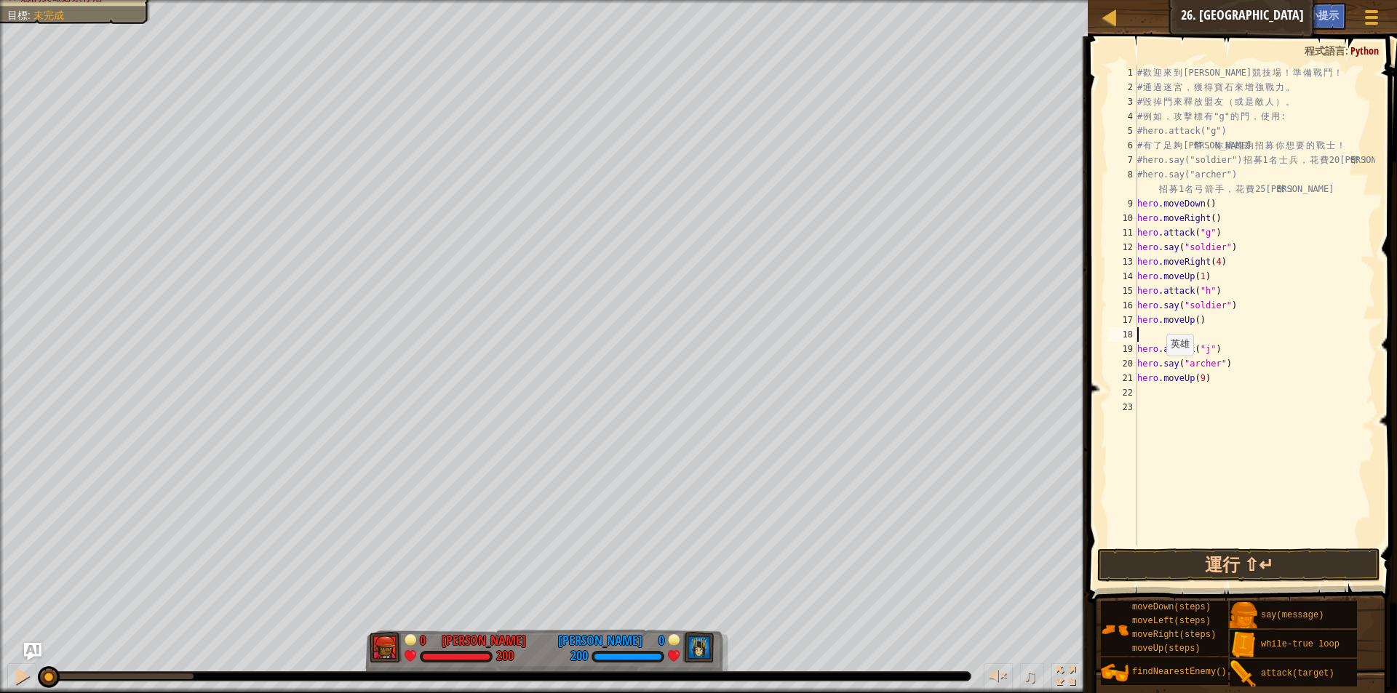
type textarea "h"
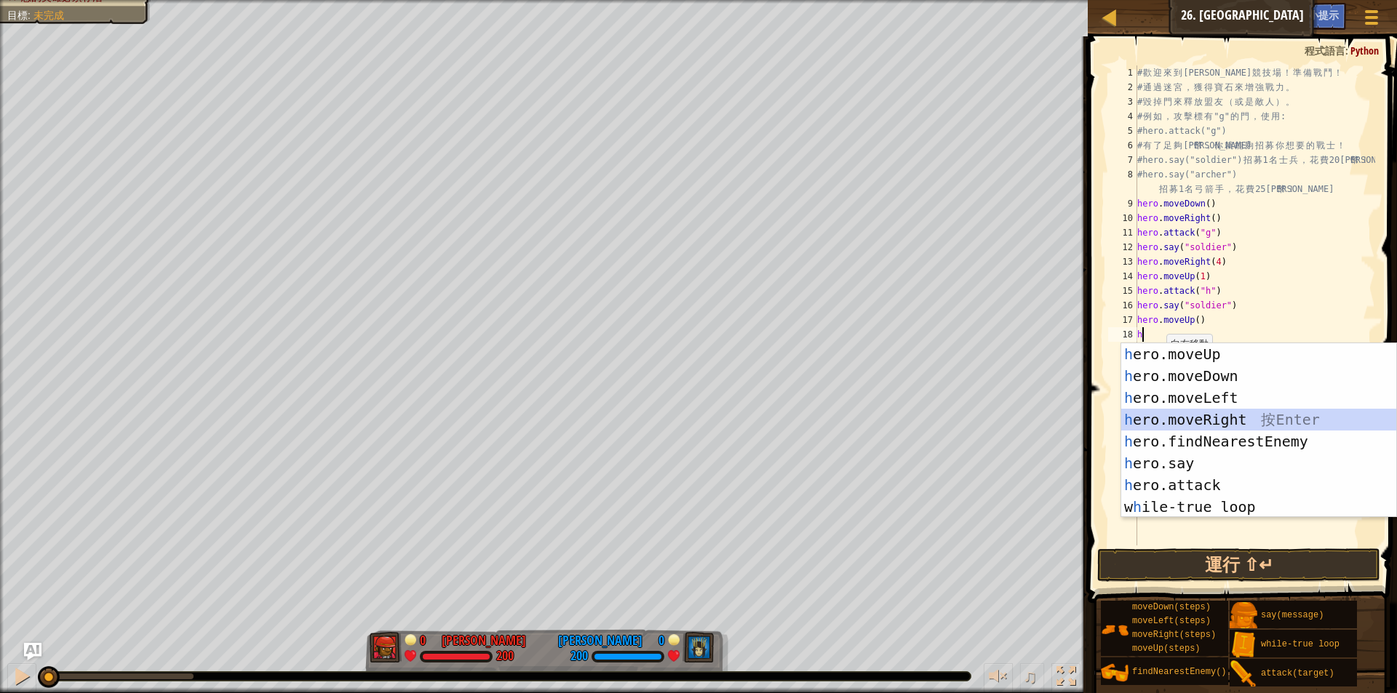
click at [1244, 426] on div "h ero.moveUp 按 Enter h ero.moveDown 按 Enter h ero.moveLeft 按 Enter h ero.moveRi…" at bounding box center [1258, 452] width 275 height 218
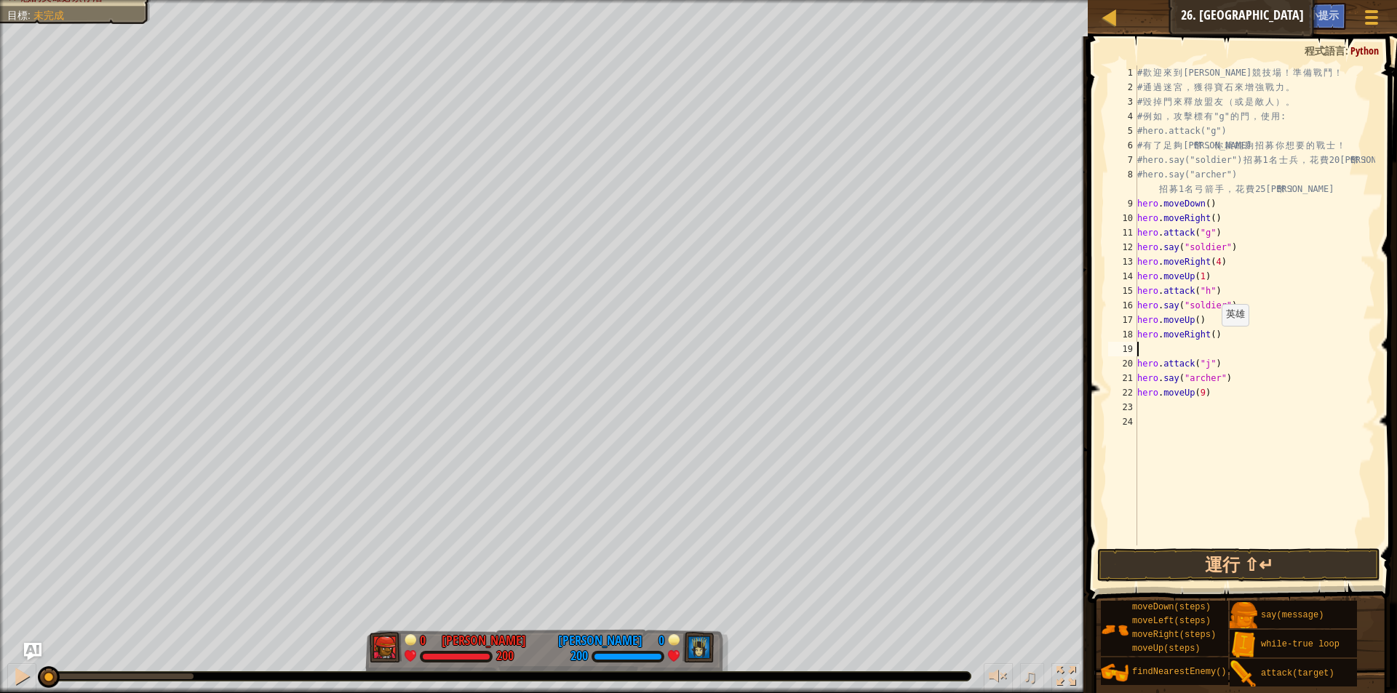
drag, startPoint x: 1214, startPoint y: 340, endPoint x: 1225, endPoint y: 337, distance: 11.5
click at [1215, 340] on div "# 歡 迎 來 到 Wakka Maul 競 技 場 ！ 準 備 戰 鬥 ！ # 通 過 迷 宮 ， 獲 得 寶 石 來 增 強 戰 力 。 # 毀 掉 門 …" at bounding box center [1254, 319] width 241 height 509
type textarea "hero.moveRight(2)"
click at [1147, 355] on div "# 歡 迎 來 到 Wakka Maul 競 技 場 ！ 準 備 戰 鬥 ！ # 通 過 迷 宮 ， 獲 得 寶 石 來 增 強 戰 力 。 # 毀 掉 門 …" at bounding box center [1254, 319] width 241 height 509
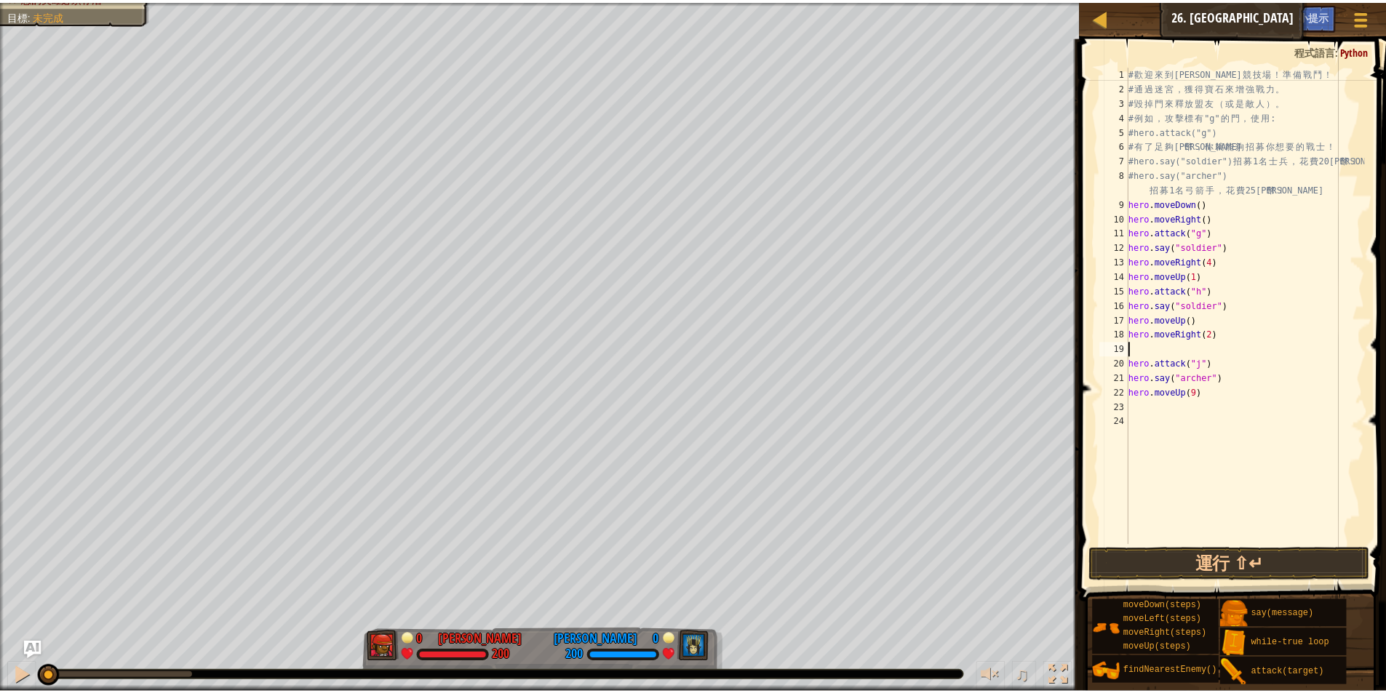
scroll to position [7, 0]
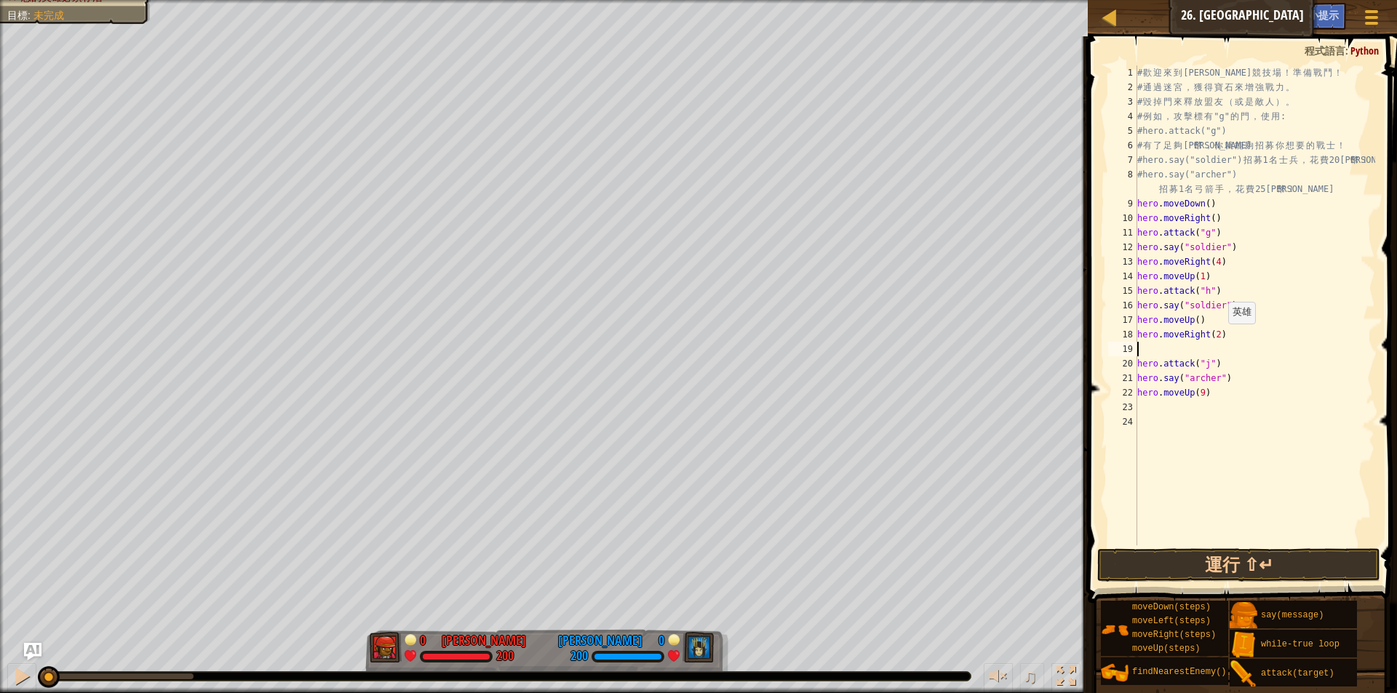
type textarea "h"
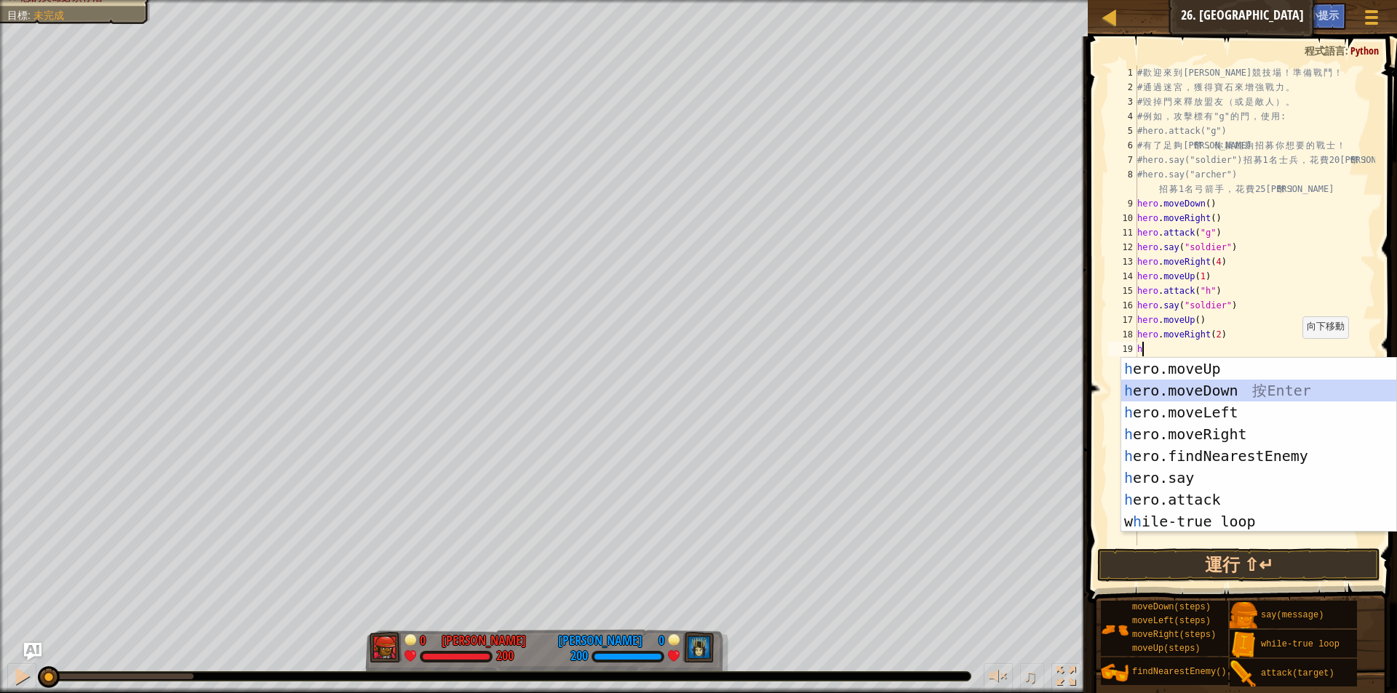
drag, startPoint x: 1196, startPoint y: 386, endPoint x: 1203, endPoint y: 495, distance: 110.1
click at [1196, 387] on div "h ero.moveUp 按 Enter h ero.moveDown 按 Enter h ero.moveLeft 按 Enter h ero.moveRi…" at bounding box center [1258, 467] width 275 height 218
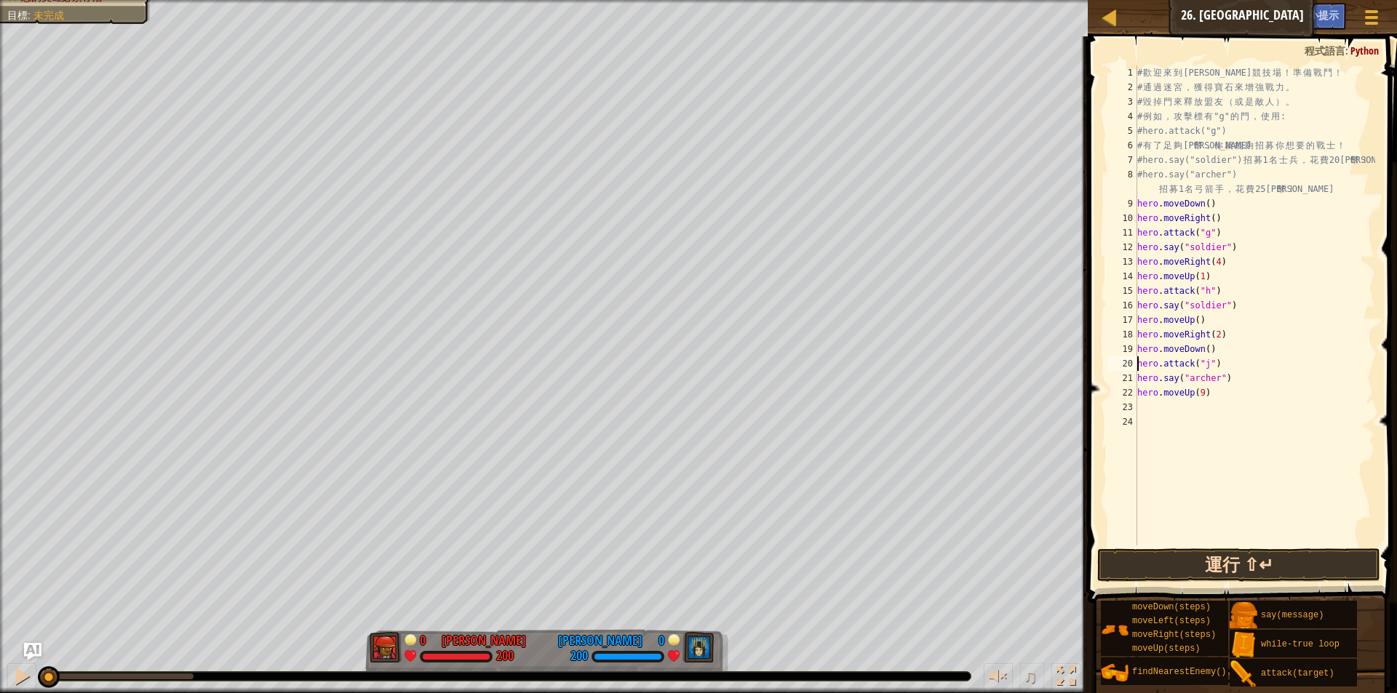
type textarea "hero.attack("j")"
click at [1195, 563] on button "運行 ⇧↵" at bounding box center [1238, 565] width 283 height 33
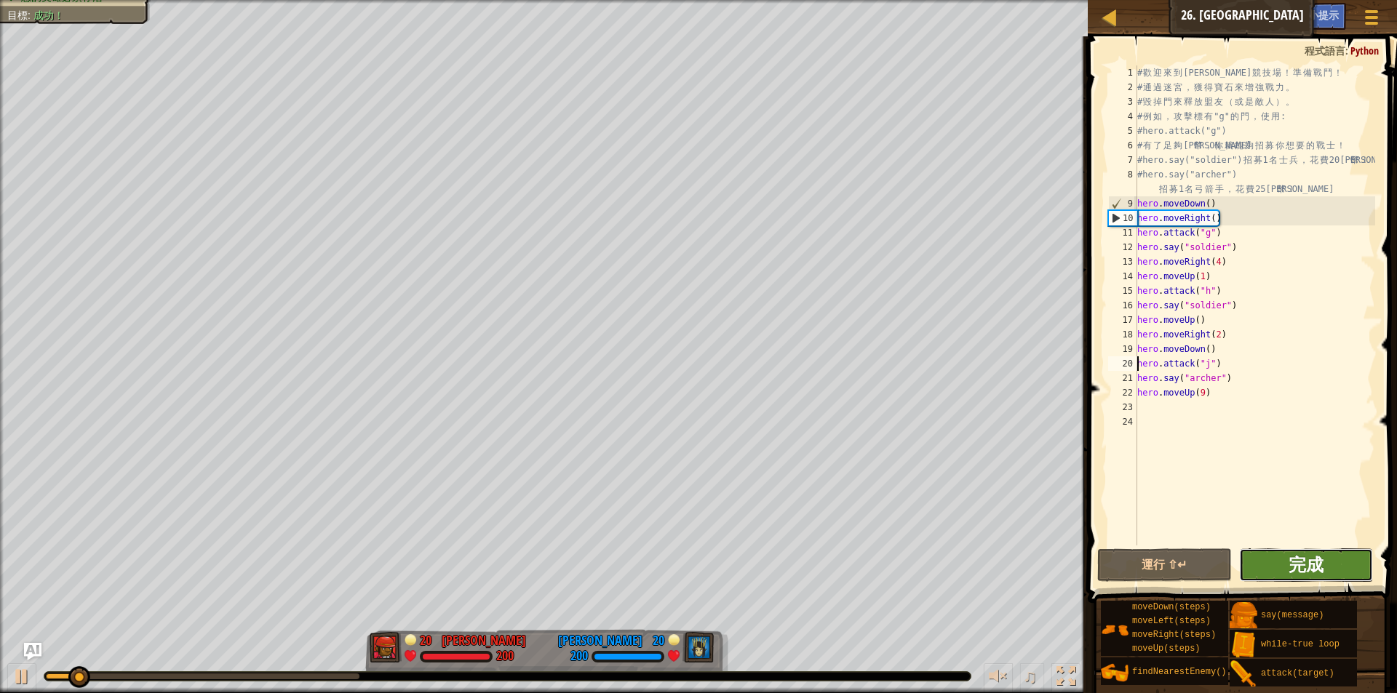
click at [1307, 559] on span "完成" at bounding box center [1306, 564] width 35 height 23
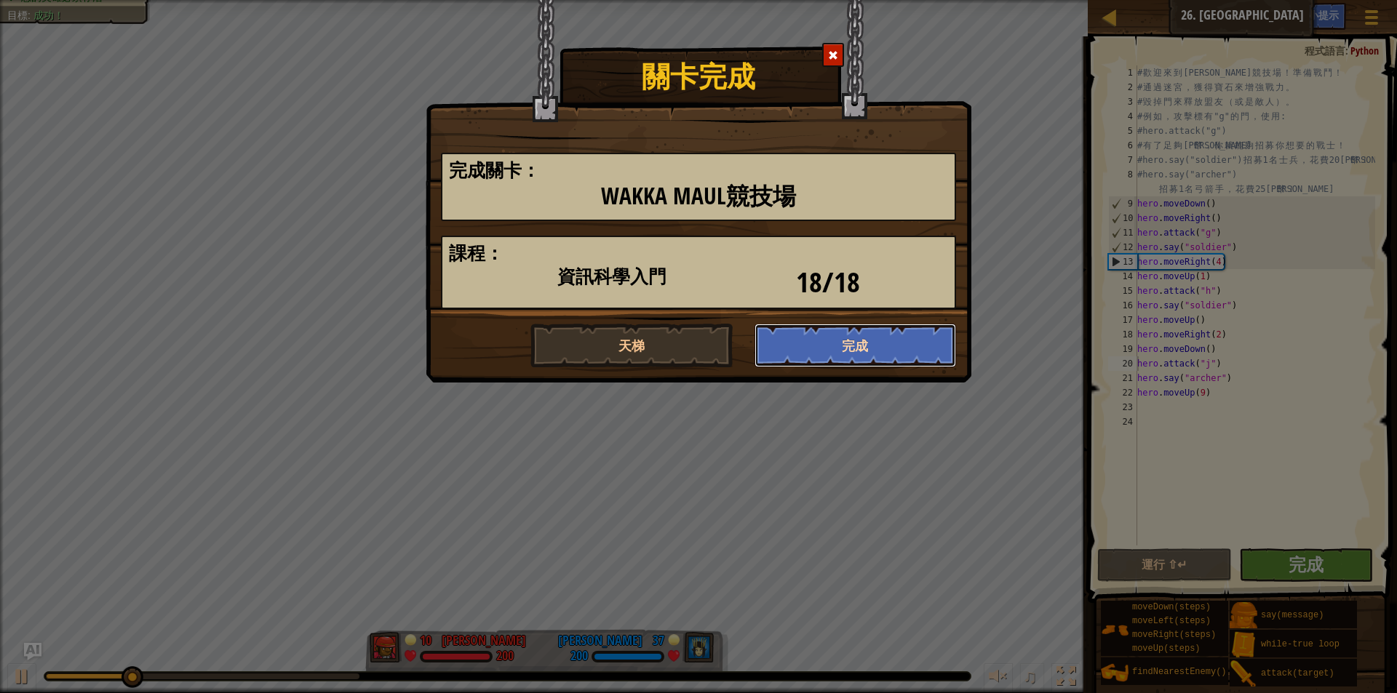
click at [821, 351] on button "完成" at bounding box center [855, 346] width 202 height 44
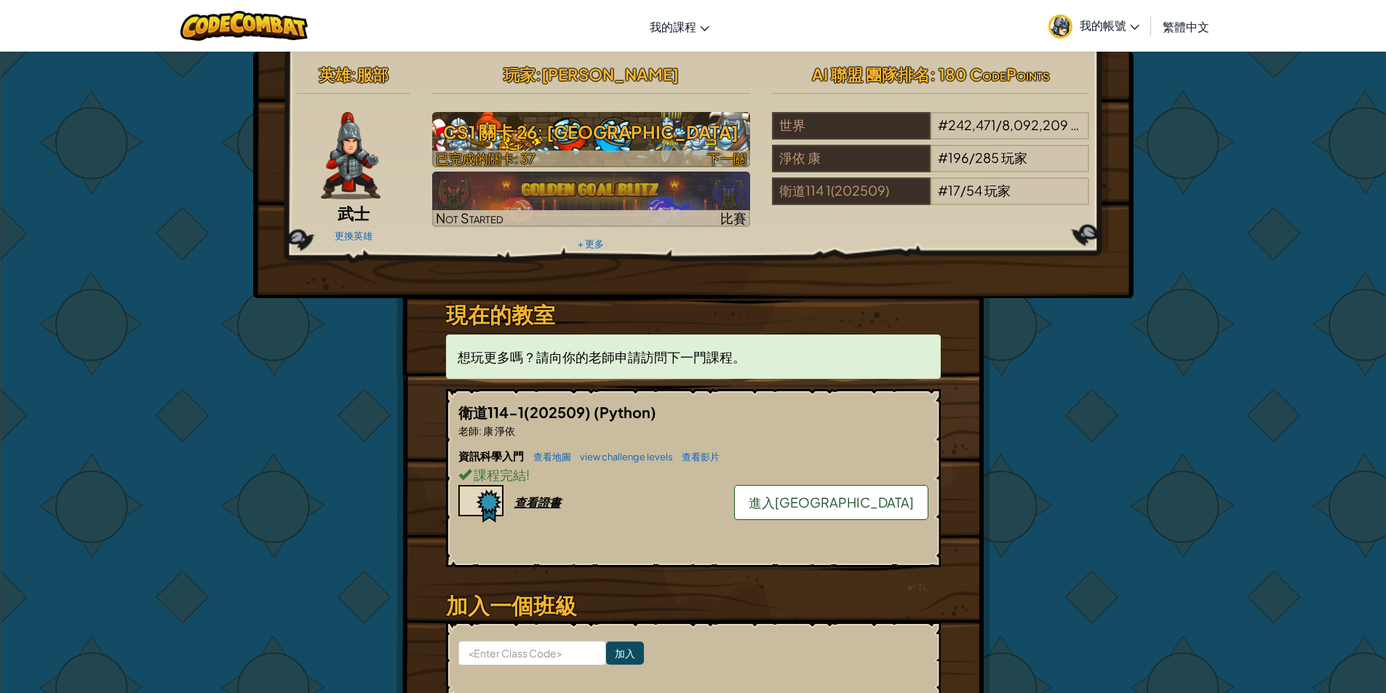
click at [617, 144] on h3 "CS1 關卡 26: Wakka Maul競技場" at bounding box center [591, 132] width 318 height 33
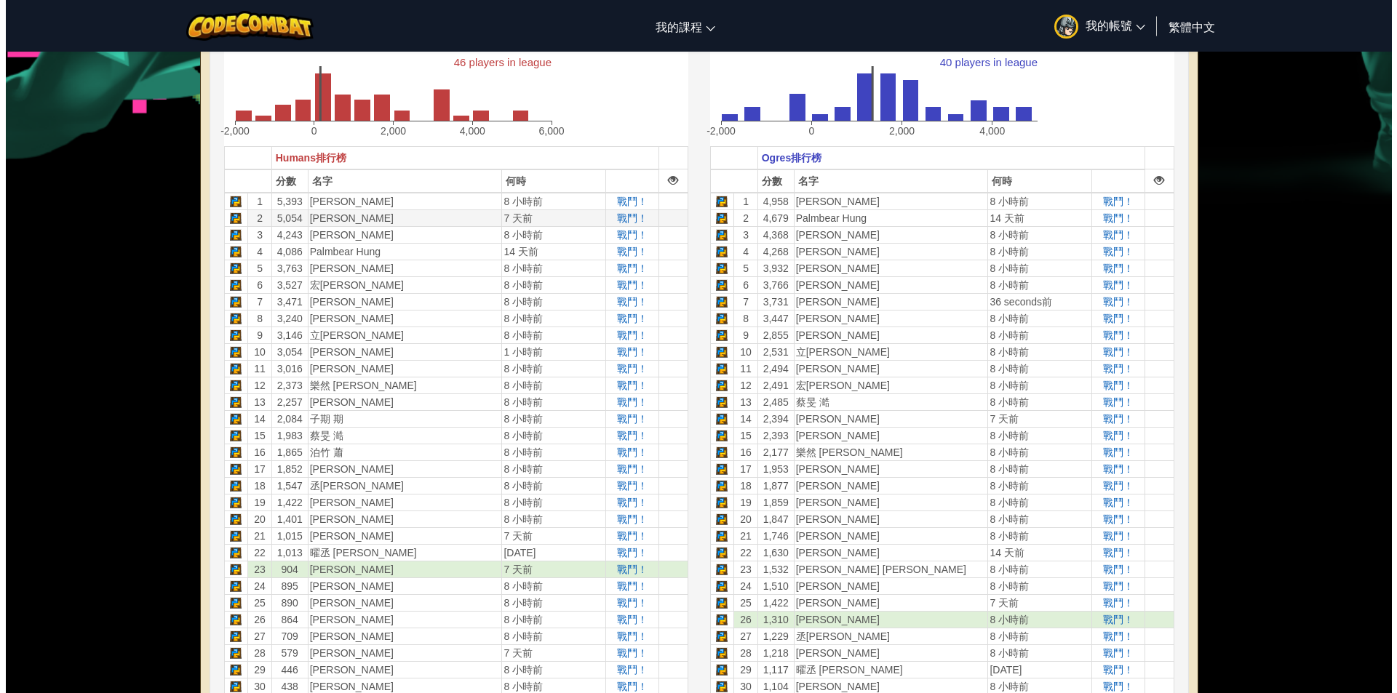
scroll to position [267, 0]
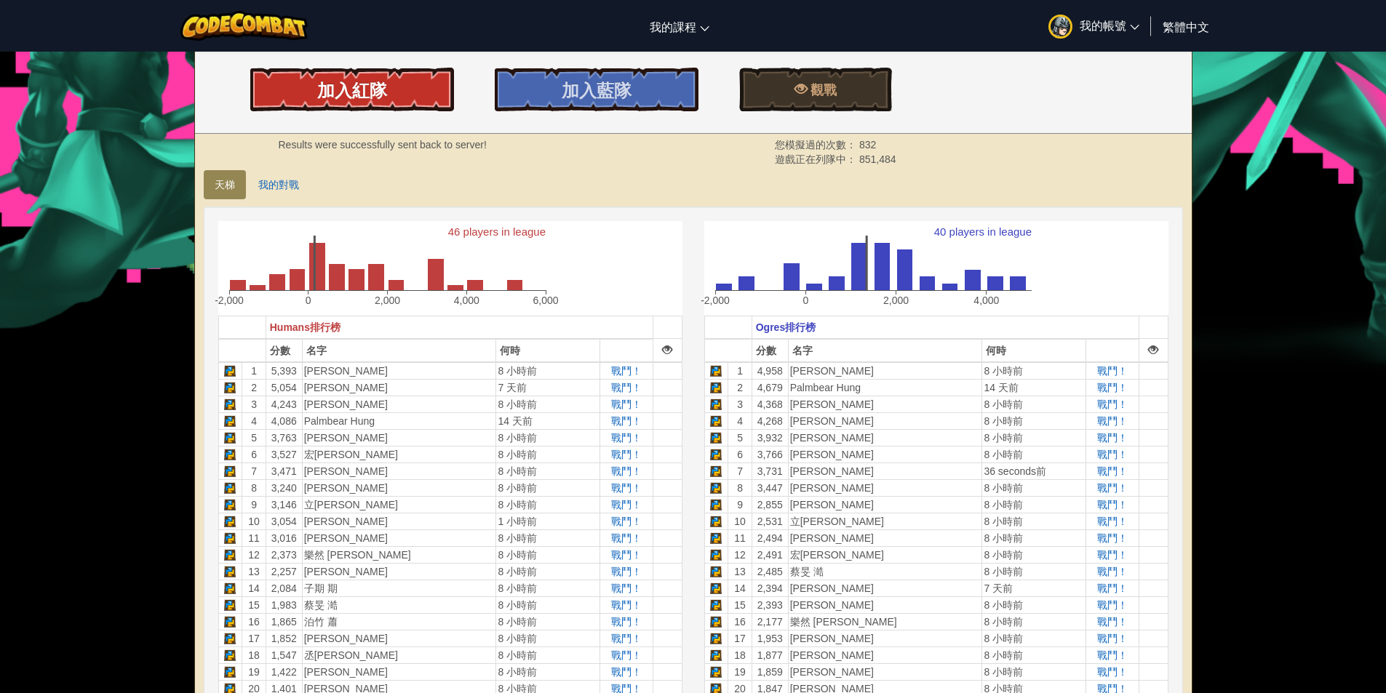
click at [405, 89] on link "加入紅隊" at bounding box center [352, 90] width 204 height 44
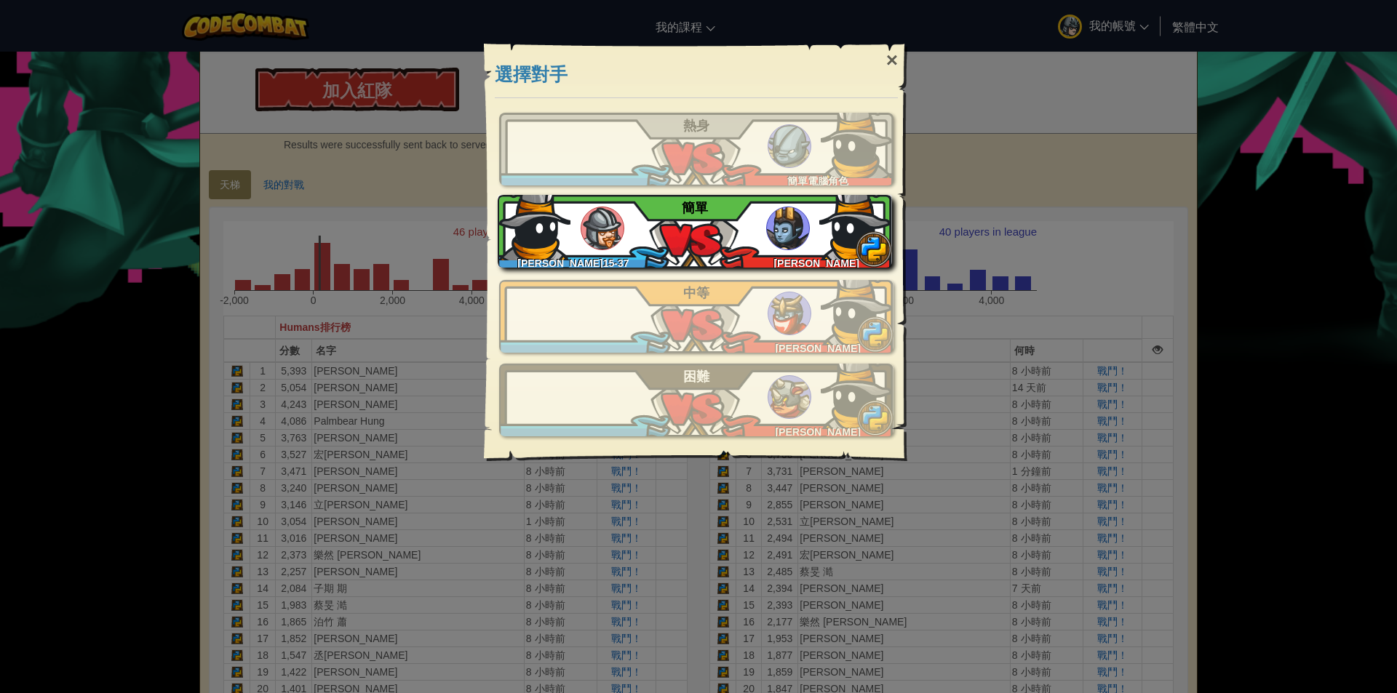
click at [806, 223] on img at bounding box center [788, 229] width 44 height 44
